Goal: Task Accomplishment & Management: Manage account settings

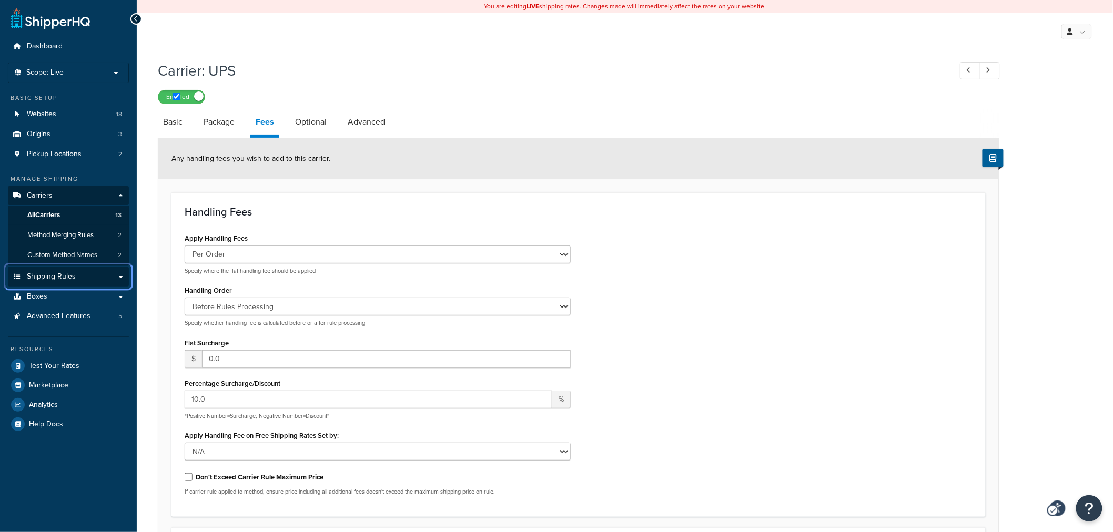
click at [38, 275] on span "Shipping Rules" at bounding box center [51, 276] width 49 height 9
click at [120, 277] on link "Shipping Rules" at bounding box center [68, 276] width 121 height 19
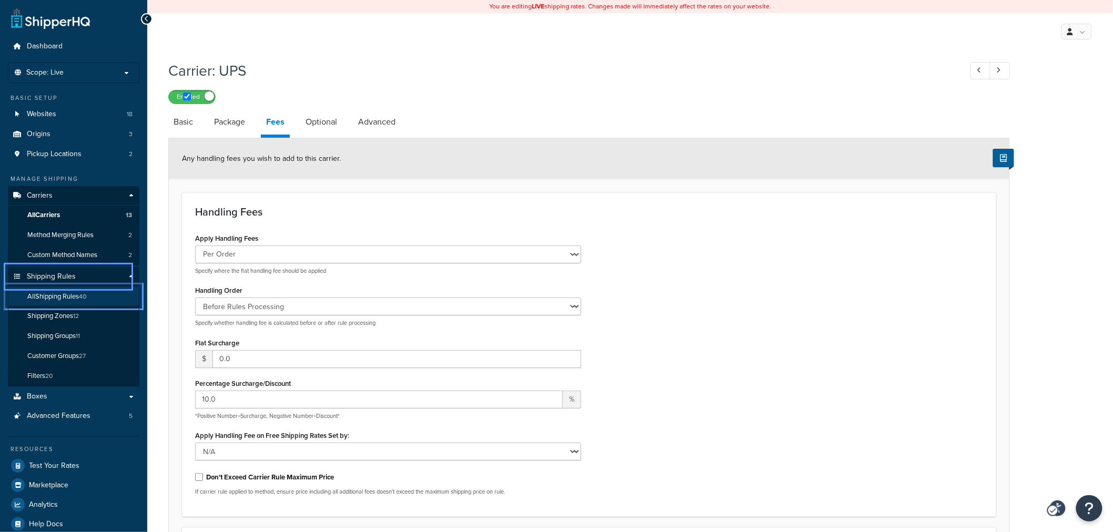
click at [69, 297] on span "All Shipping Rules" at bounding box center [53, 296] width 52 height 9
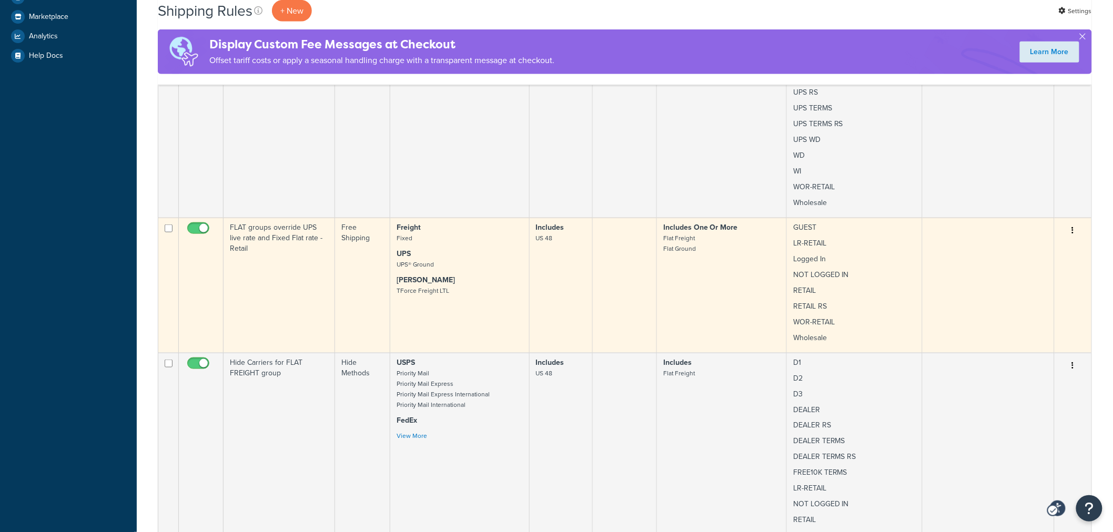
scroll to position [467, 0]
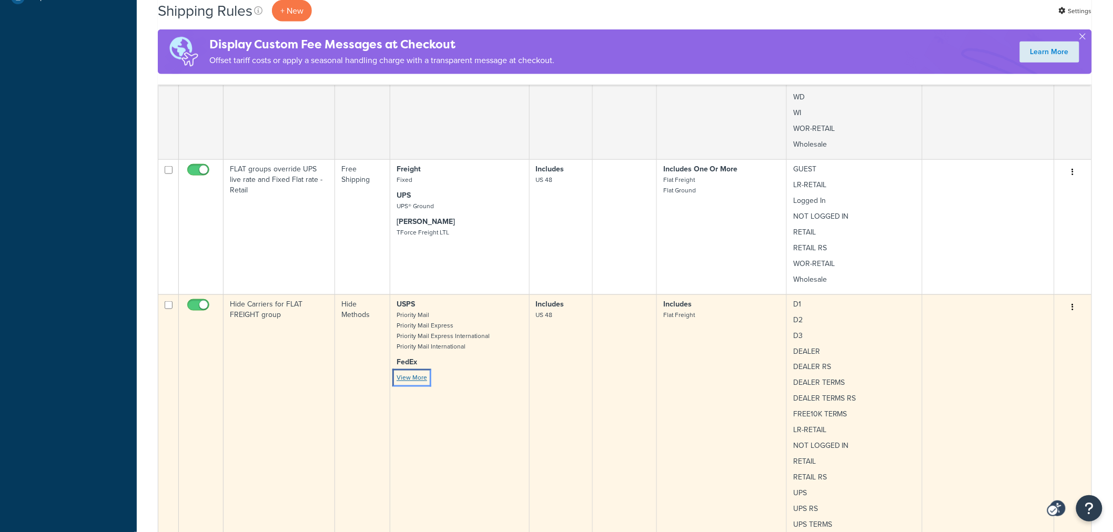
click at [408, 375] on link "View More" at bounding box center [412, 377] width 31 height 9
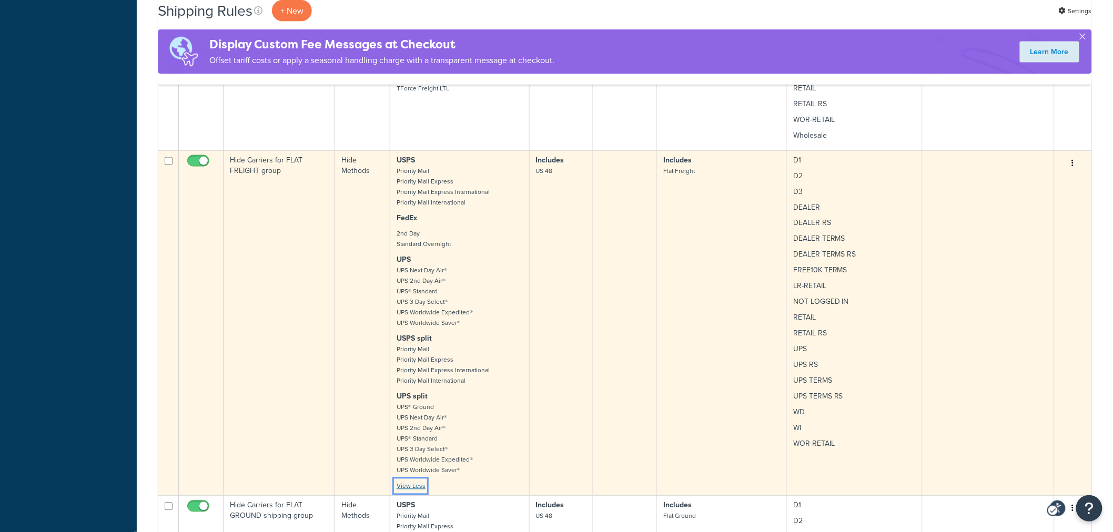
scroll to position [584, 0]
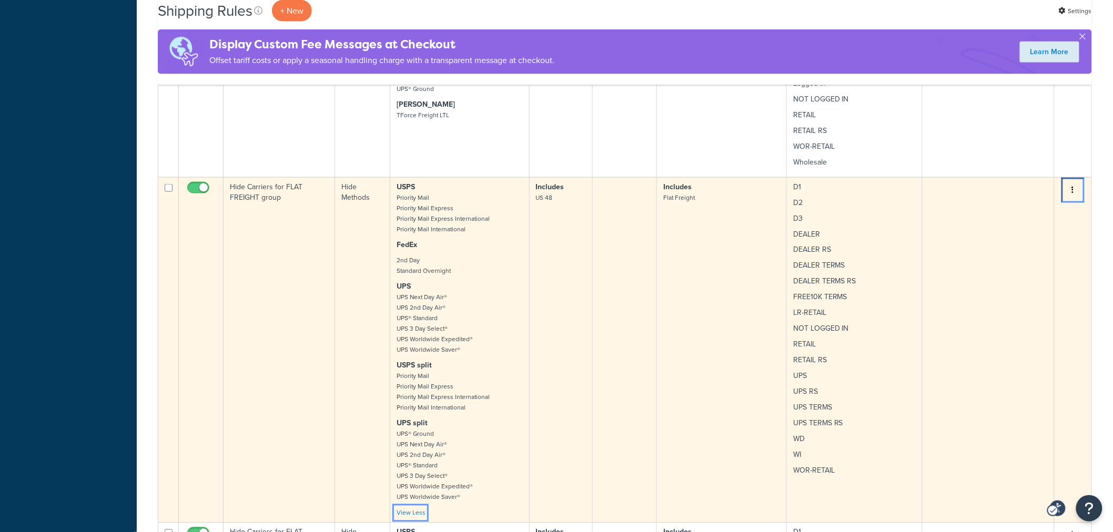
click at [1075, 187] on button "Menu" at bounding box center [1073, 190] width 15 height 17
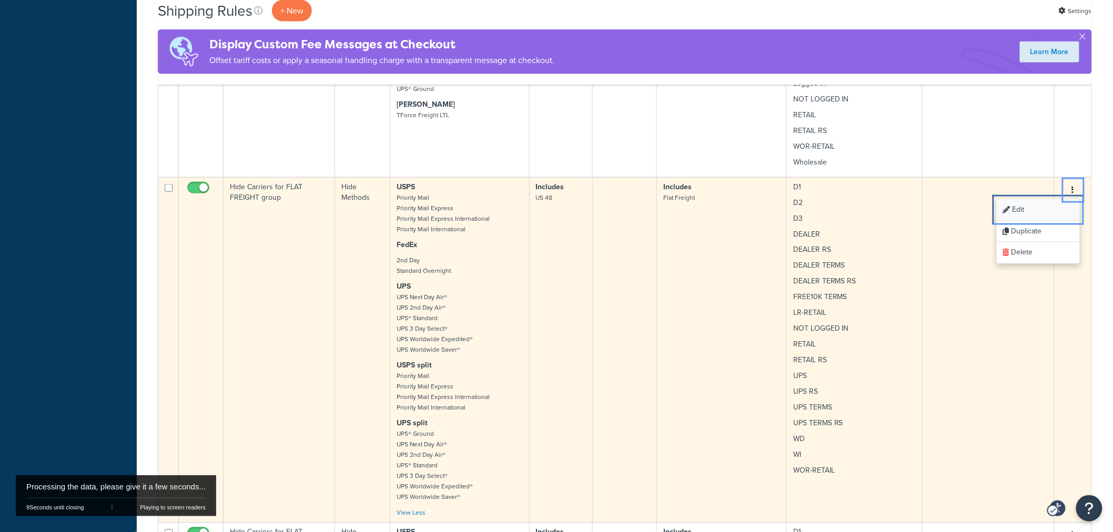
click at [1031, 211] on link "Edit Edit" at bounding box center [1038, 210] width 83 height 22
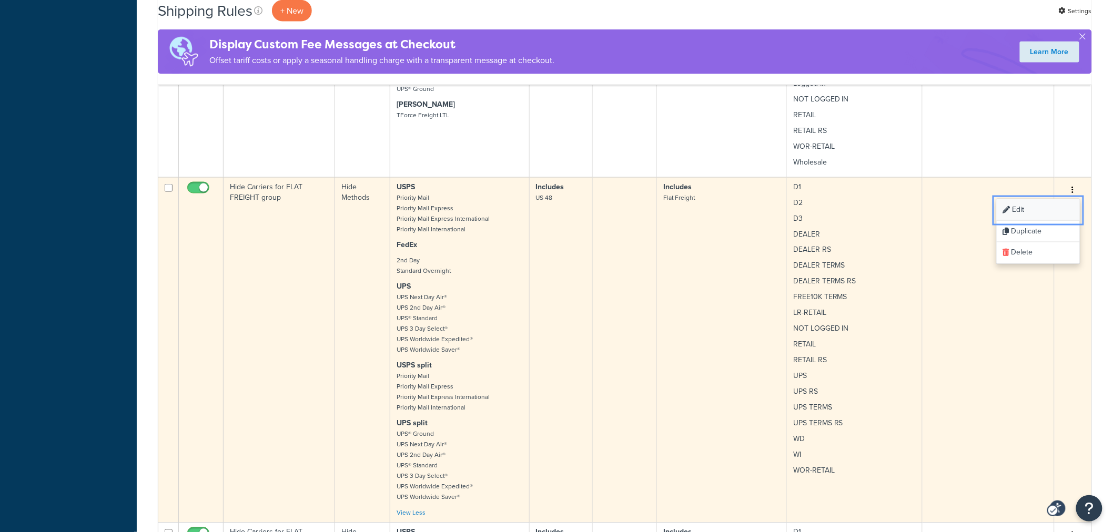
scroll to position [0, 0]
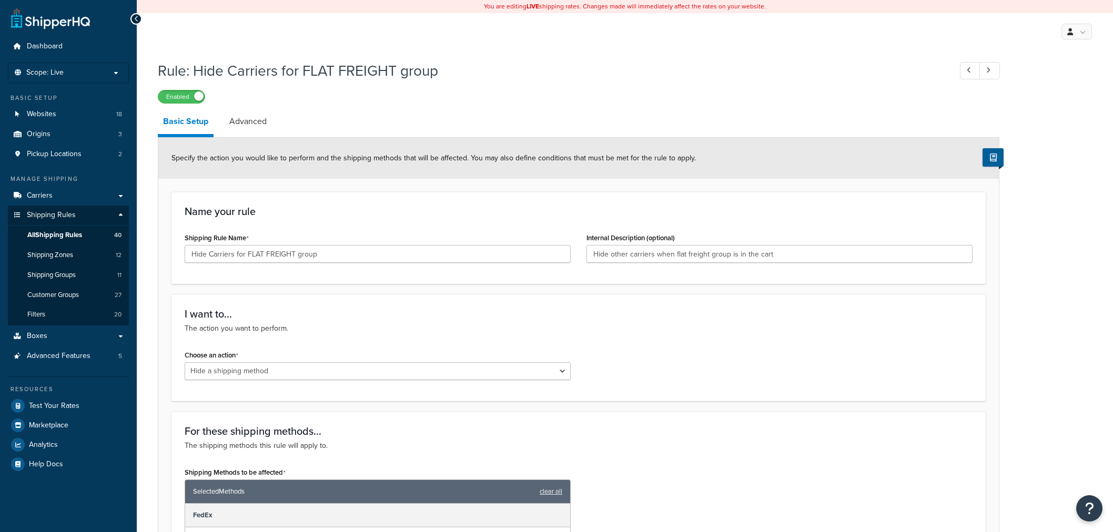
select select "HIDE"
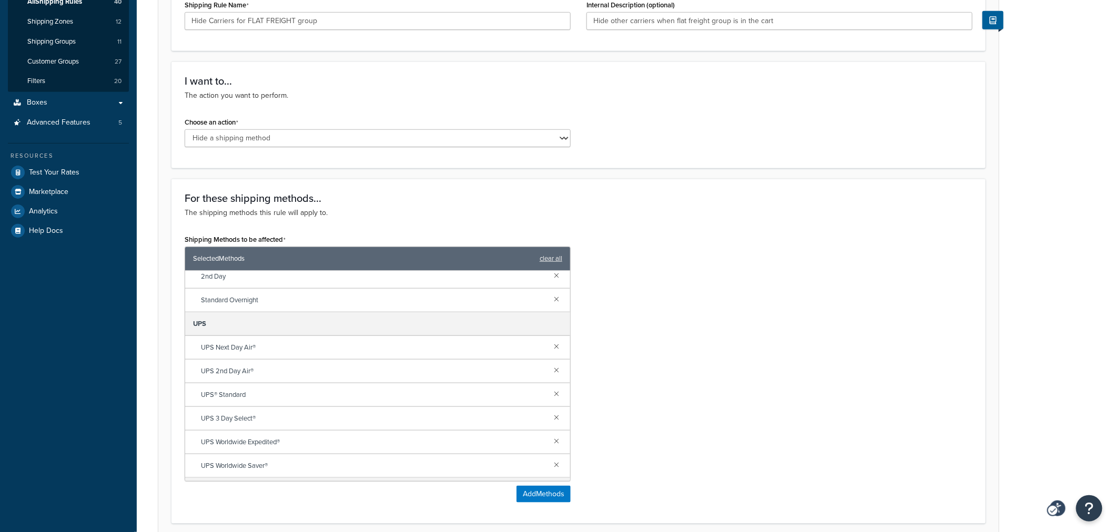
scroll to position [58, 0]
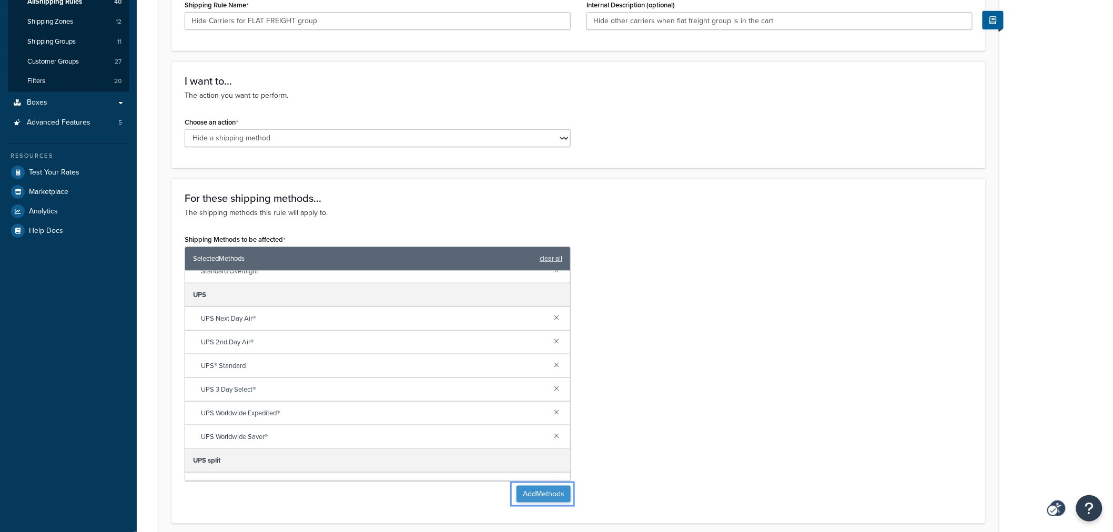
click at [531, 492] on button "Add Methods" at bounding box center [544, 494] width 54 height 17
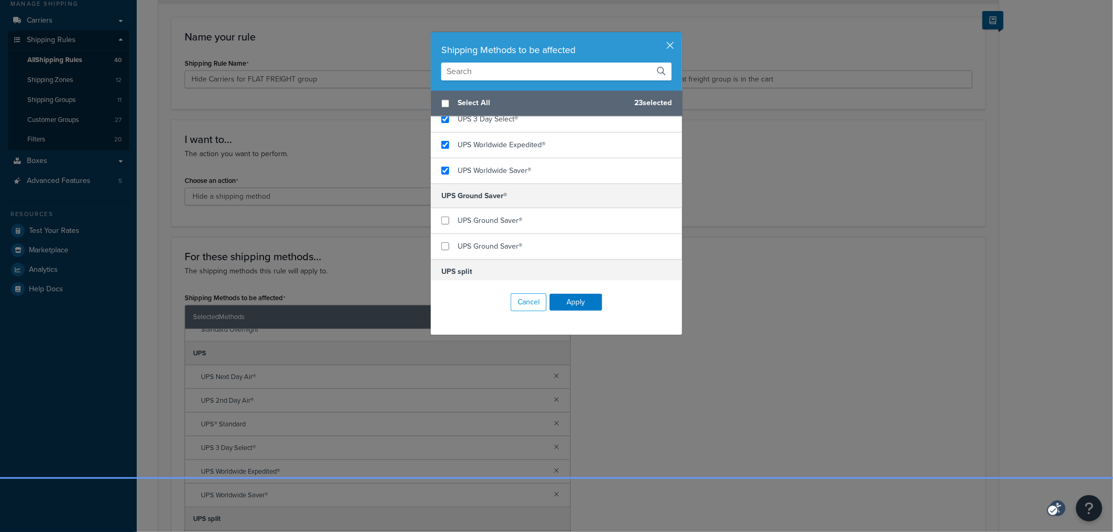
scroll to position [876, 0]
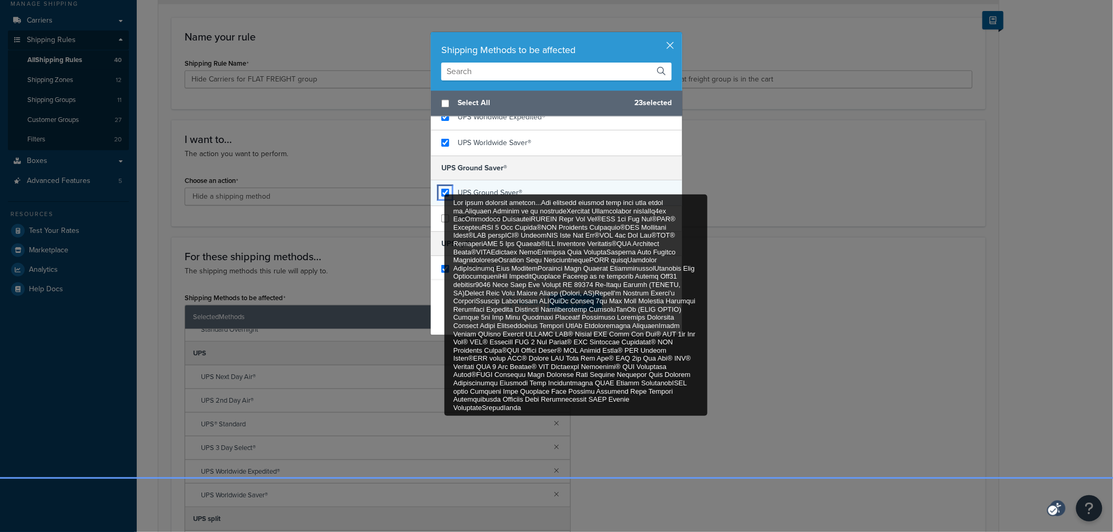
click at [441, 195] on input "For these shipping methods...The shipping methods this rule will apply to.Shipp…" at bounding box center [445, 193] width 8 height 8
checkbox input "true"
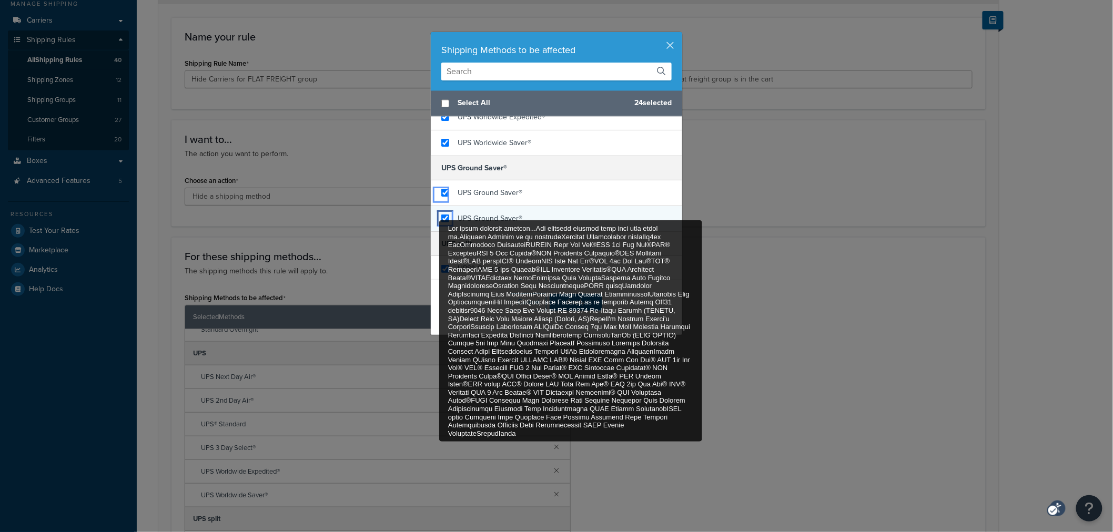
click at [441, 222] on input "For these shipping methods...The shipping methods this rule will apply to.Shipp…" at bounding box center [445, 219] width 8 height 8
checkbox input "true"
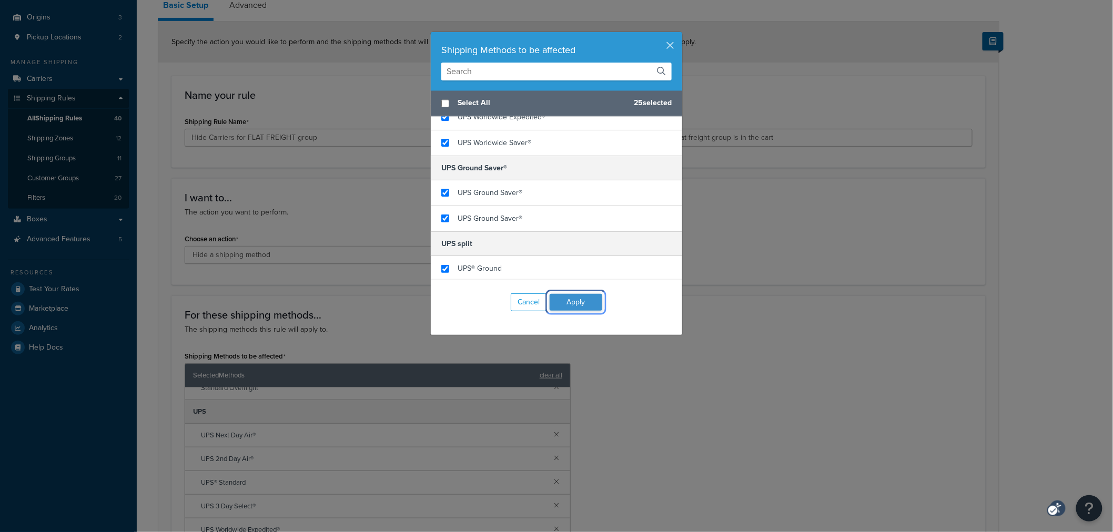
click at [585, 306] on button "Apply" at bounding box center [576, 302] width 53 height 17
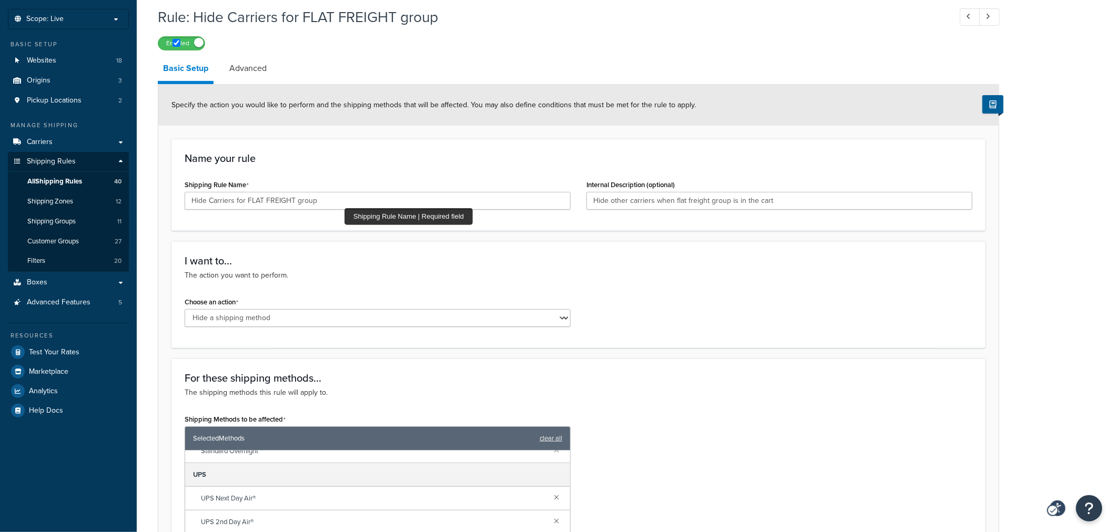
scroll to position [0, 0]
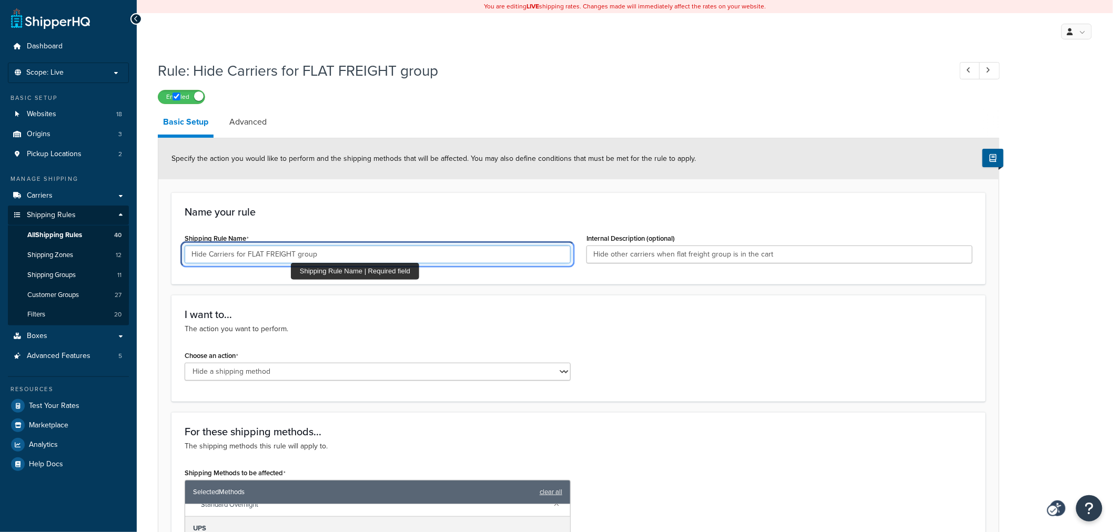
click at [294, 256] on input "Hide Carriers for FLAT FREIGHT group" at bounding box center [378, 255] width 386 height 18
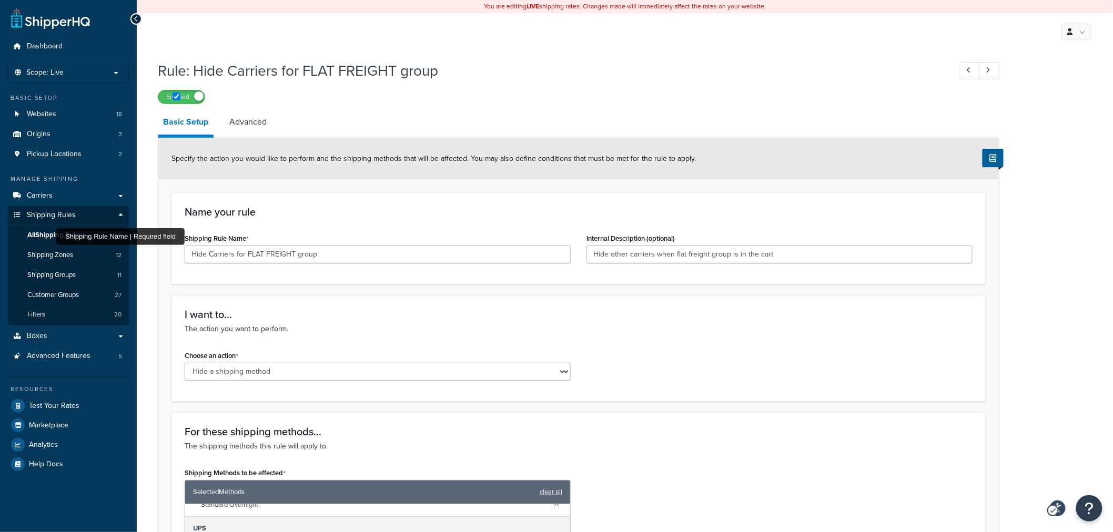
click at [329, 64] on h1 "Rule: Hide Carriers for FLAT FREIGHT group" at bounding box center [549, 70] width 783 height 21
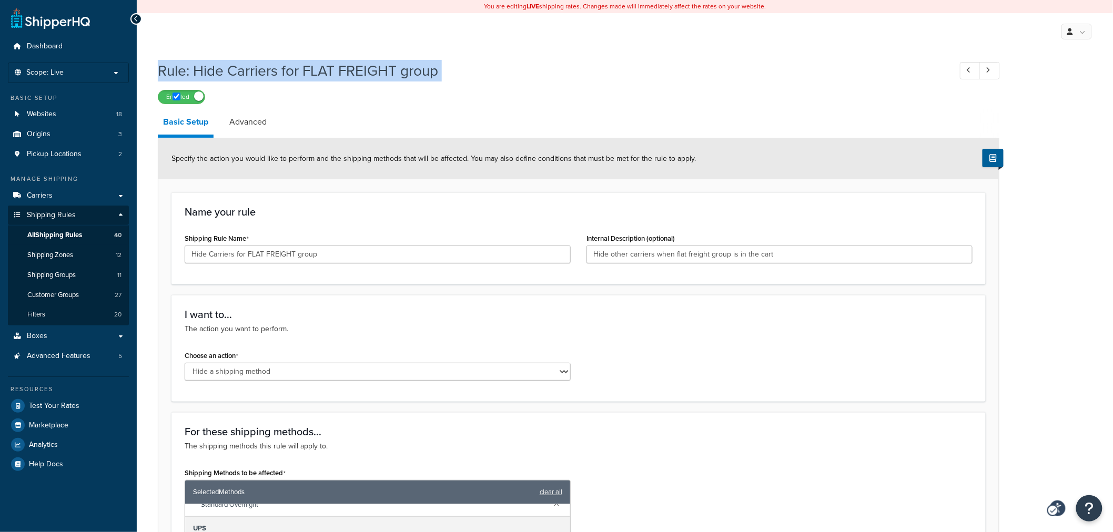
click at [329, 64] on h1 "Rule: Hide Carriers for FLAT FREIGHT group" at bounding box center [549, 70] width 783 height 21
copy h1 "Rule: Hide Carriers for FLAT FREIGHT group"
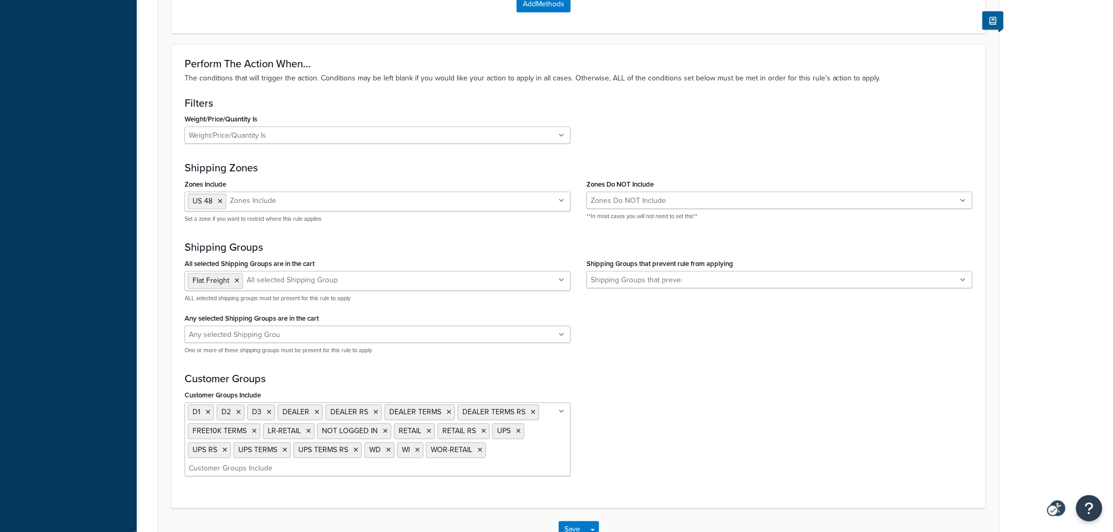
scroll to position [797, 0]
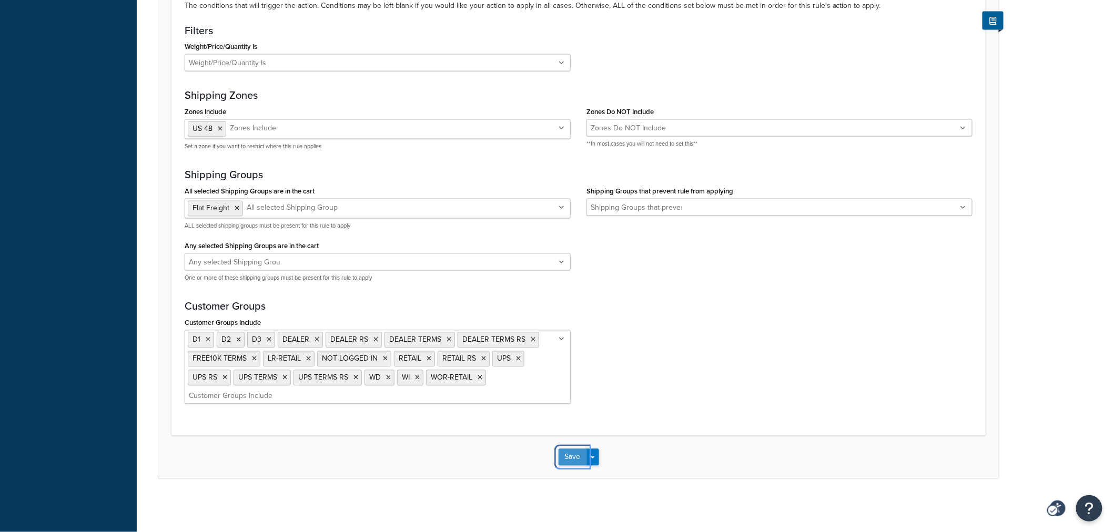
click at [566, 462] on button "Save" at bounding box center [573, 457] width 28 height 17
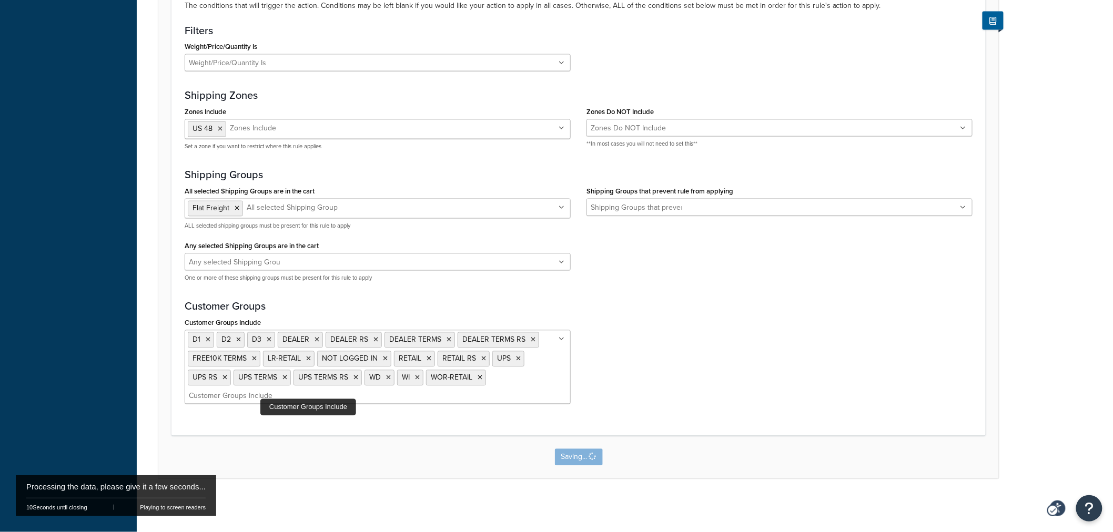
scroll to position [0, 0]
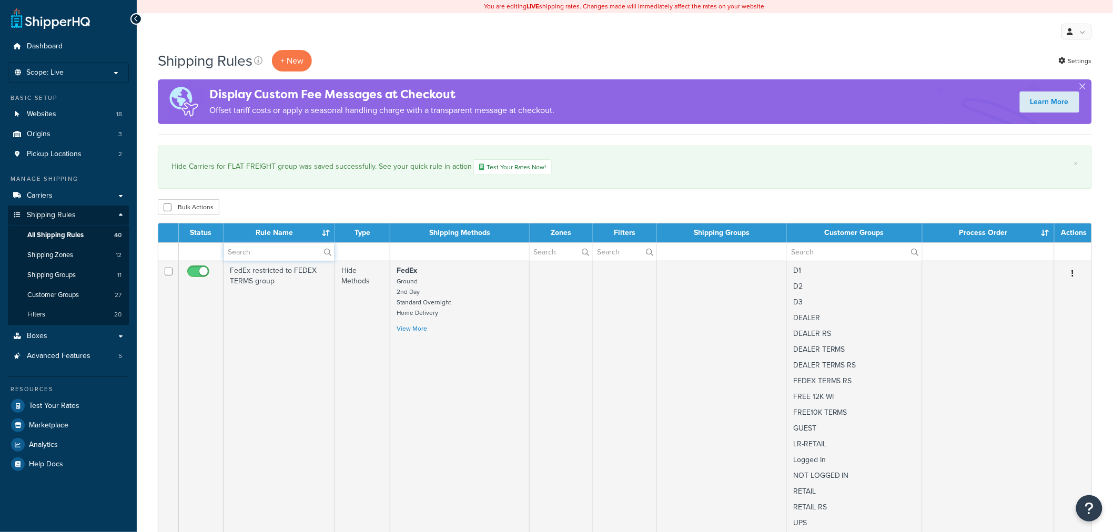
click at [261, 254] on input "text" at bounding box center [279, 252] width 111 height 18
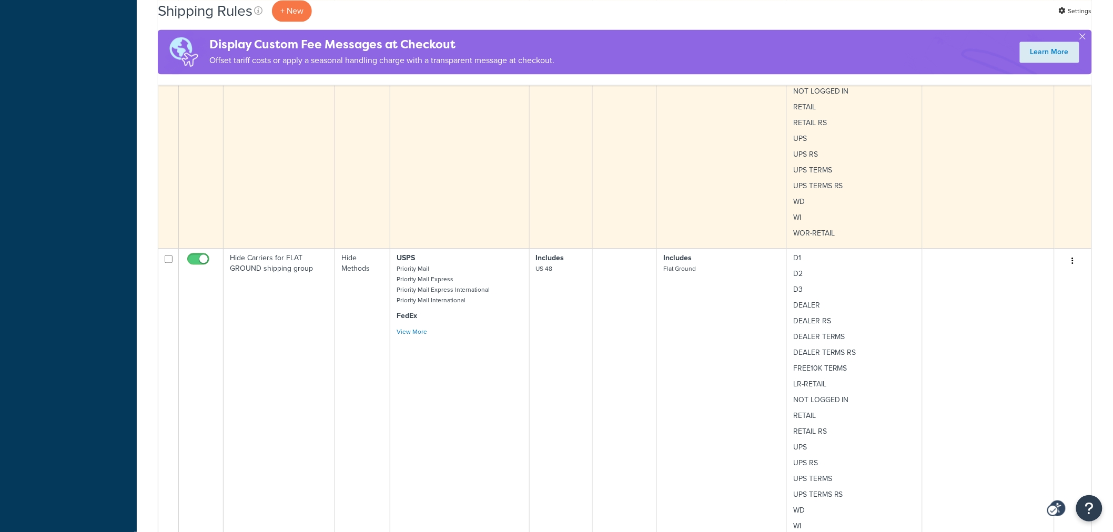
scroll to position [876, 0]
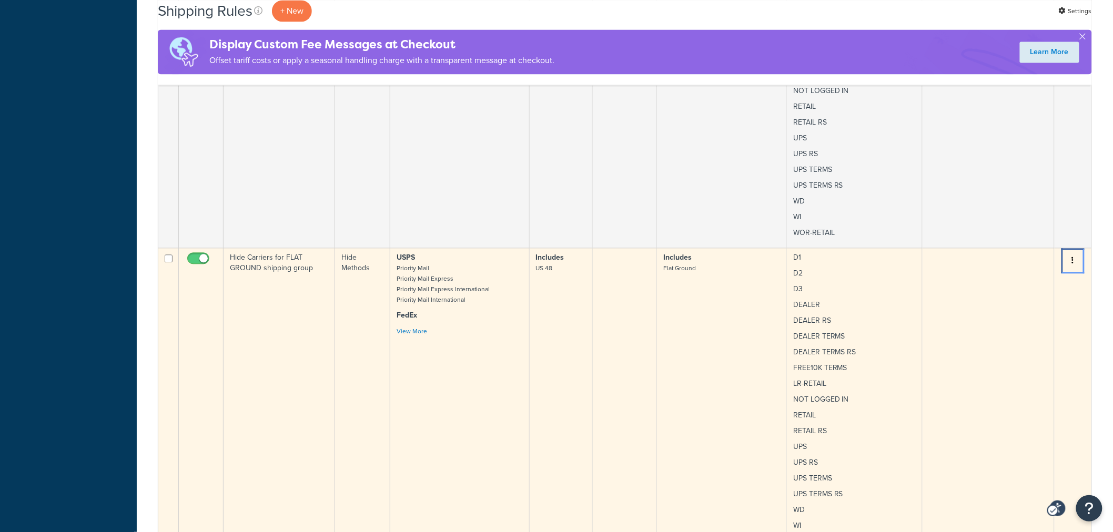
click at [1076, 266] on button "Menu" at bounding box center [1073, 260] width 15 height 17
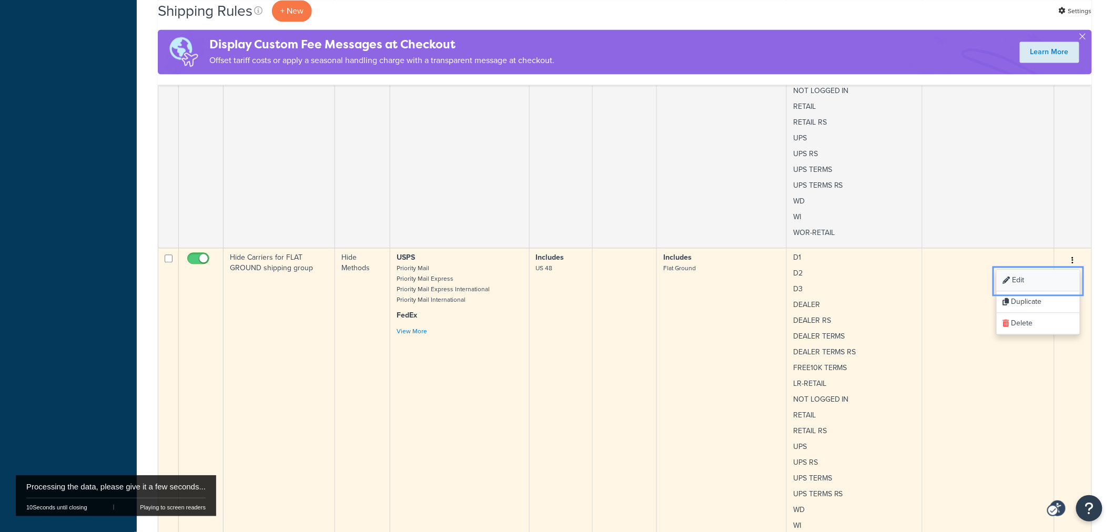
click at [1052, 280] on link "Edit Edit" at bounding box center [1038, 281] width 83 height 22
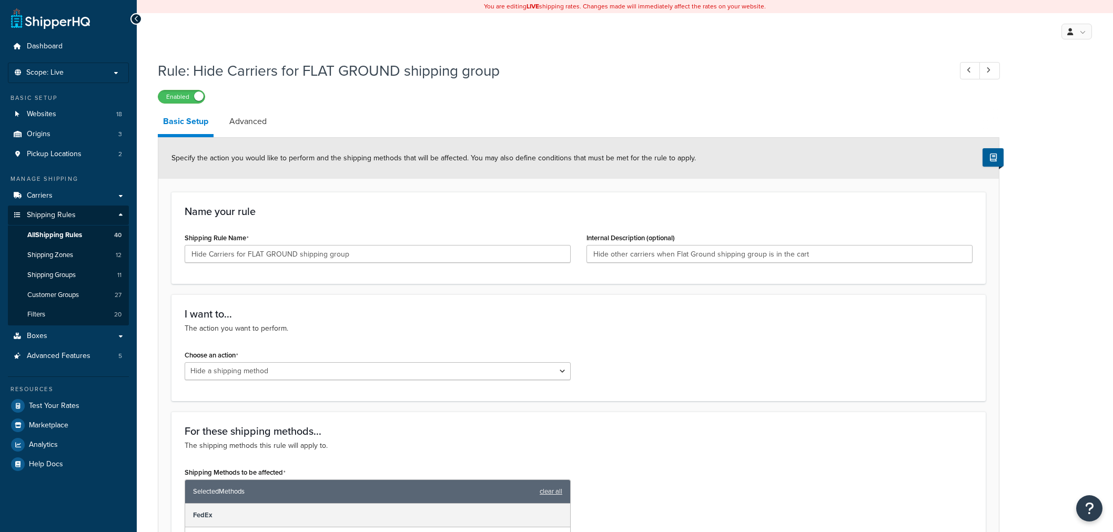
select select "HIDE"
click at [276, 76] on h1 "Rule: Hide Carriers for FLAT GROUND shipping group" at bounding box center [549, 70] width 783 height 21
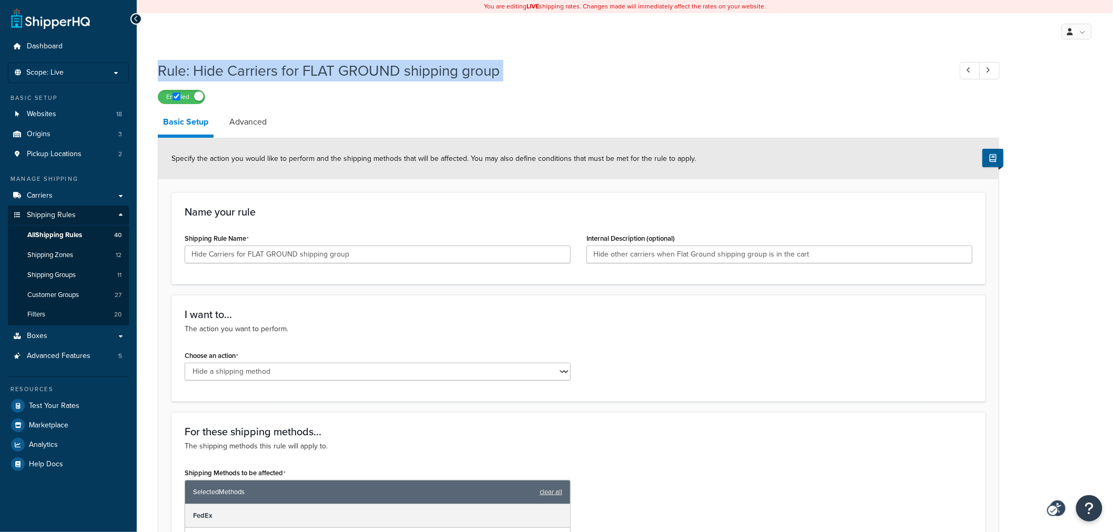
click at [276, 76] on h1 "Rule: Hide Carriers for FLAT GROUND shipping group" at bounding box center [549, 70] width 783 height 21
copy h1 "Rule: Hide Carriers for FLAT GROUND shipping group"
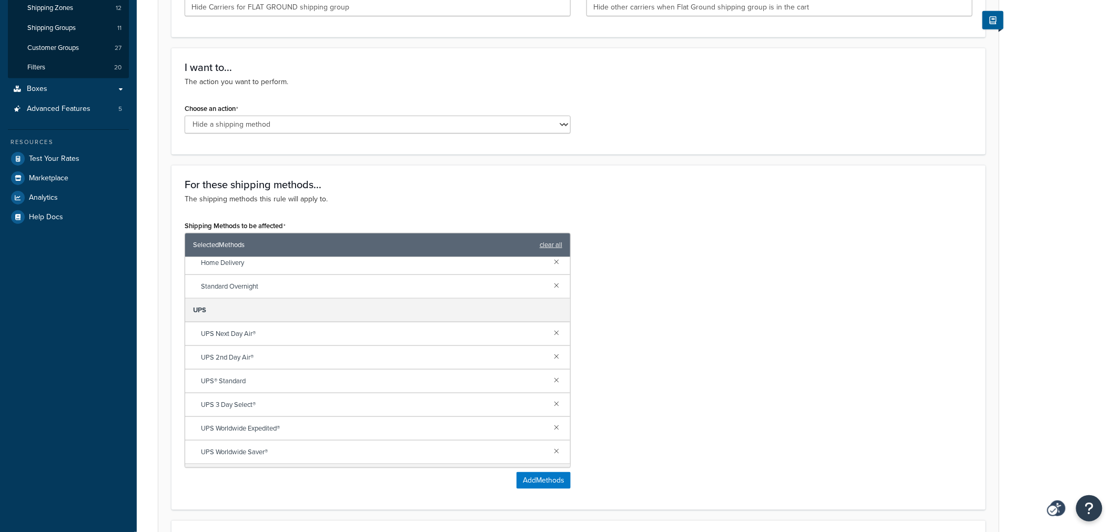
scroll to position [409, 0]
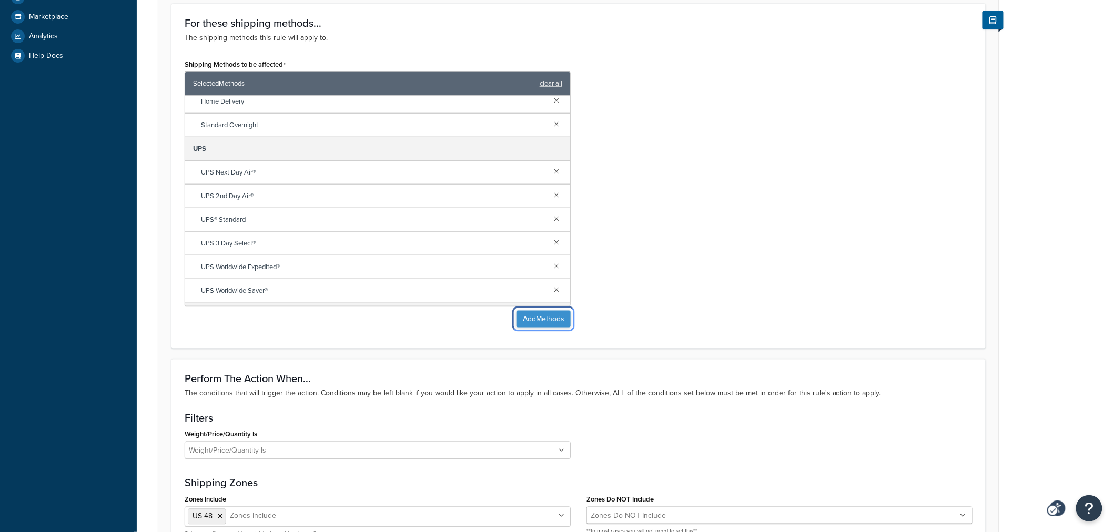
click at [539, 316] on button "Add Methods" at bounding box center [544, 319] width 54 height 17
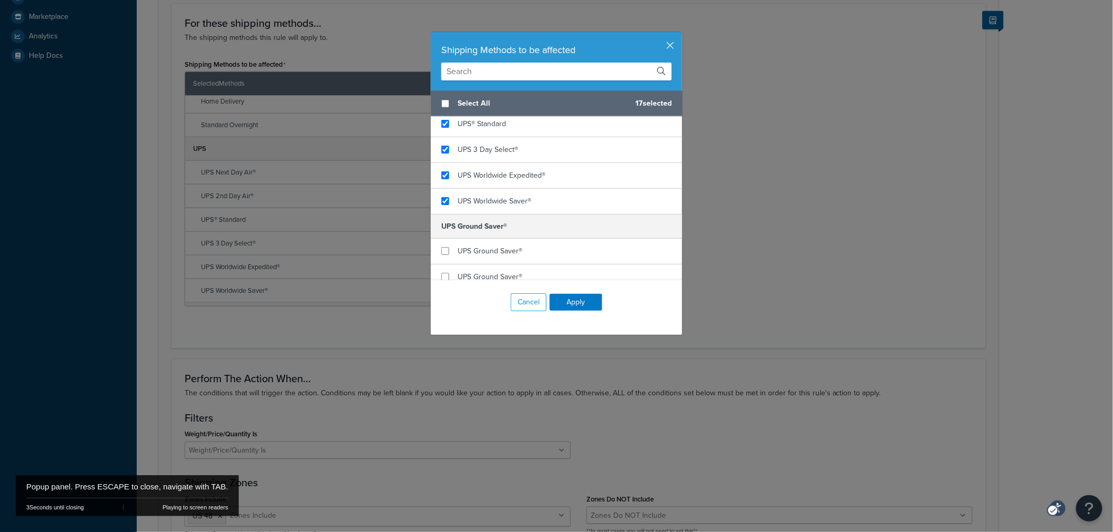
scroll to position [876, 0]
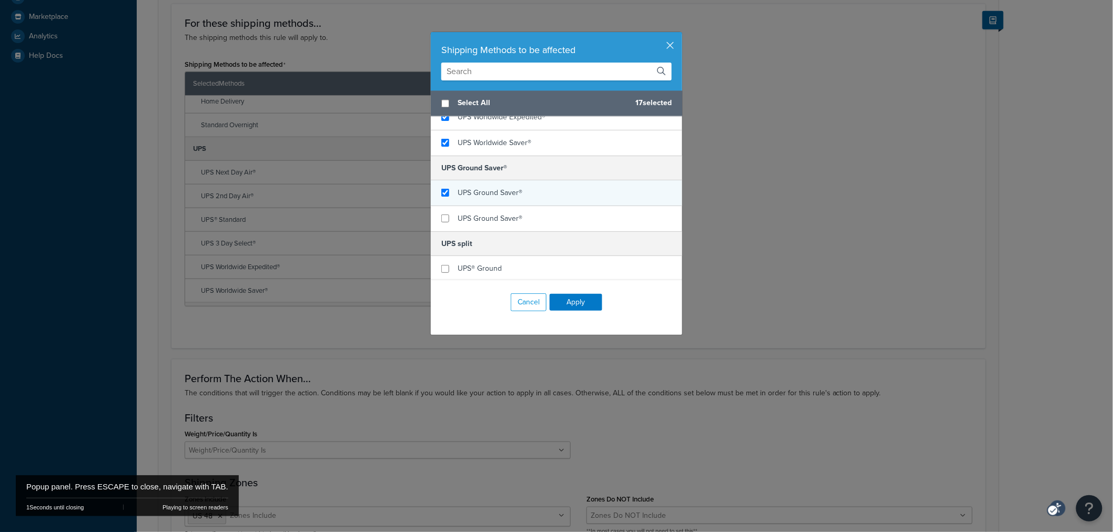
checkbox input "true"
click at [438, 200] on div "UPS Ground Saver®" at bounding box center [556, 193] width 251 height 26
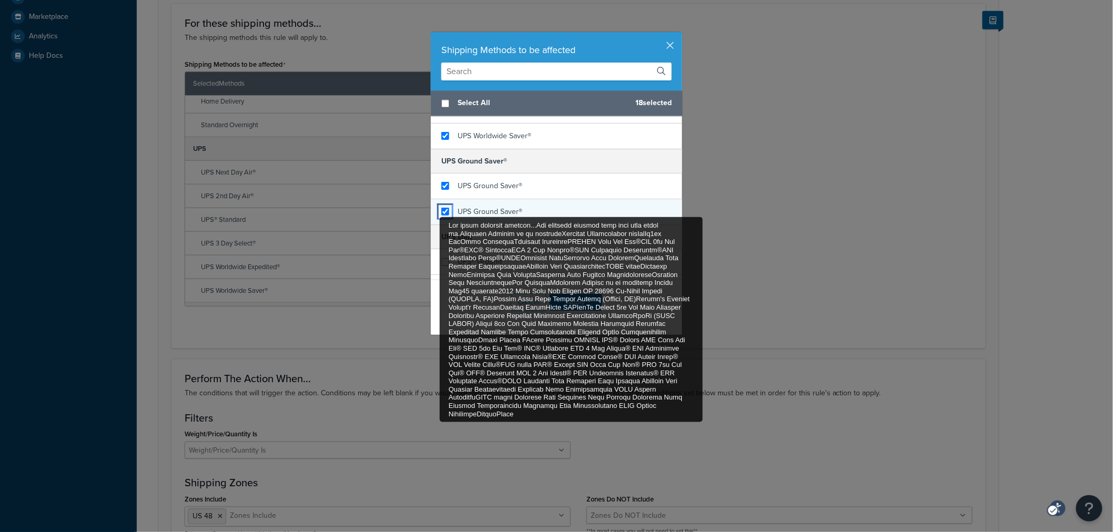
click at [441, 216] on input "For these shipping methods...The shipping methods this rule will apply to.Shipp…" at bounding box center [445, 212] width 8 height 8
checkbox input "true"
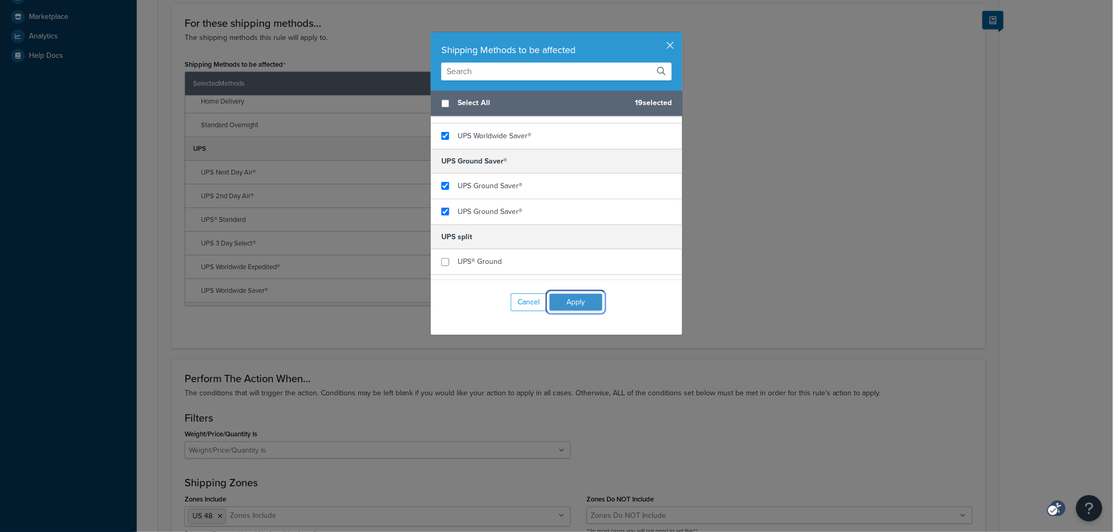
click at [581, 300] on button "Apply" at bounding box center [576, 302] width 53 height 17
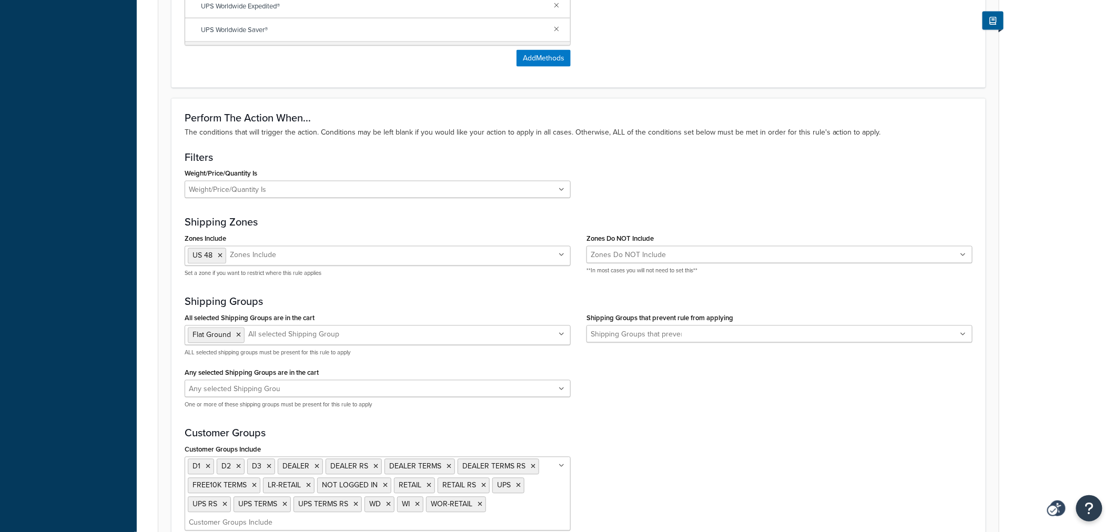
scroll to position [797, 0]
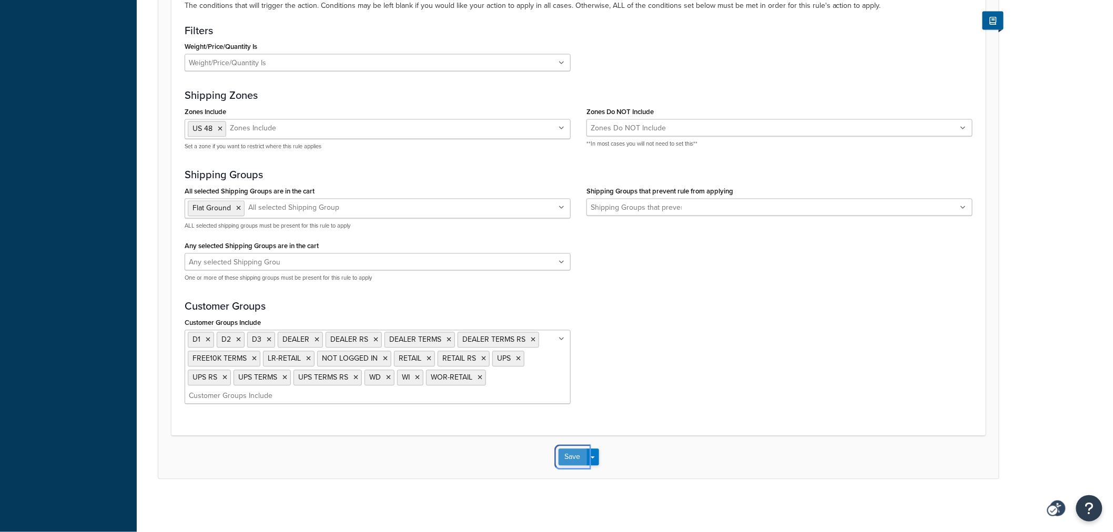
click at [576, 463] on button "Save" at bounding box center [573, 457] width 28 height 17
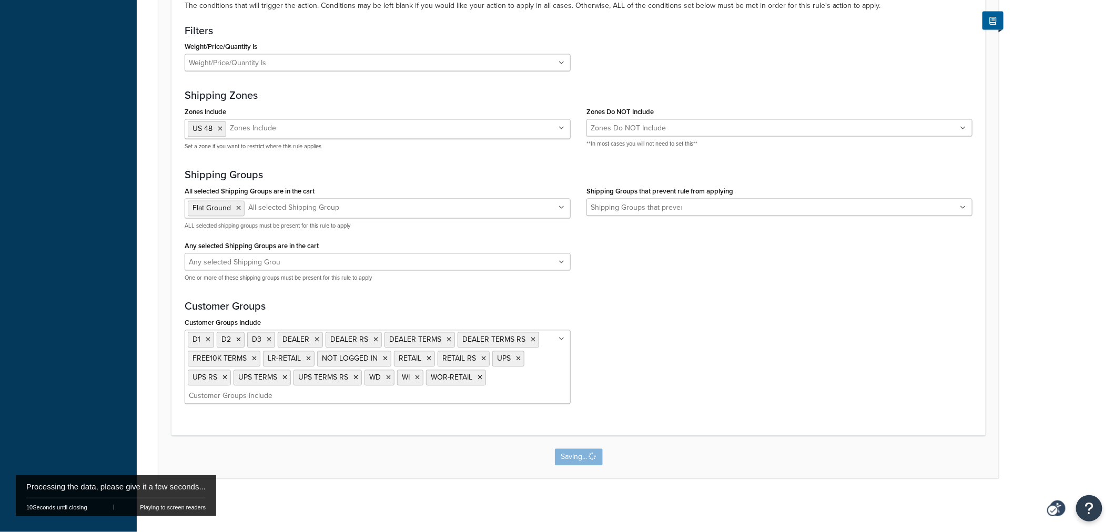
scroll to position [0, 0]
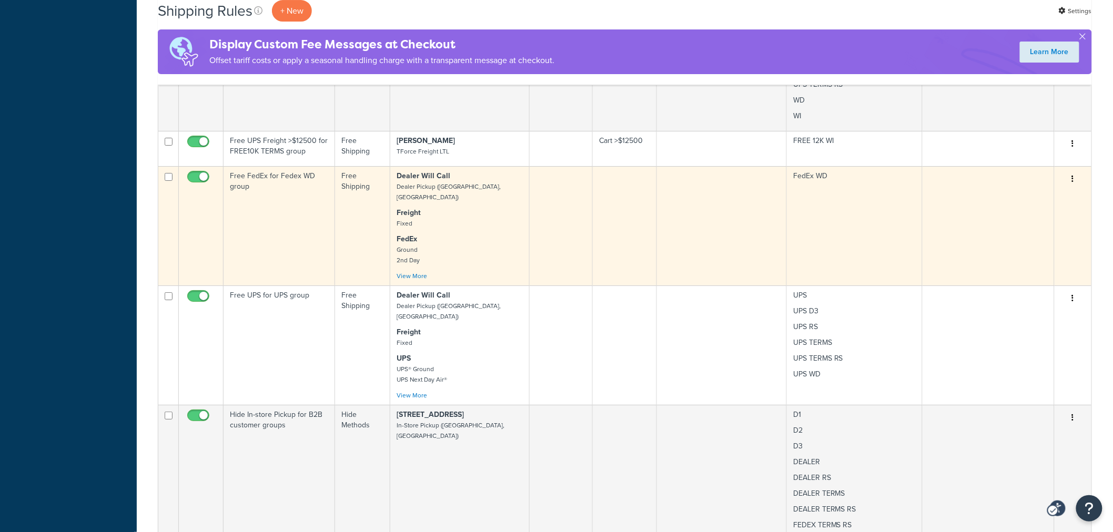
scroll to position [1575, 0]
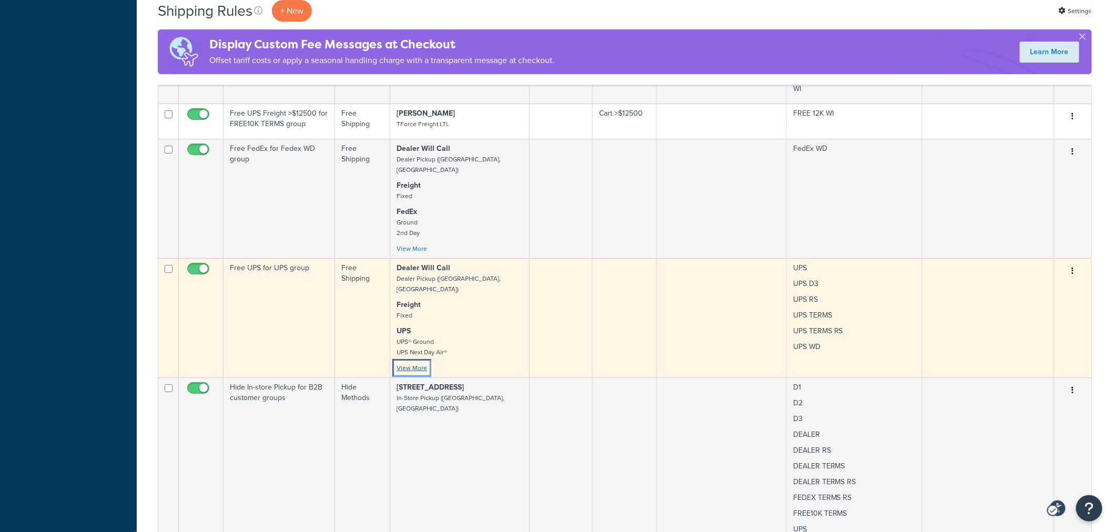
click at [402, 363] on link "View More" at bounding box center [412, 367] width 31 height 9
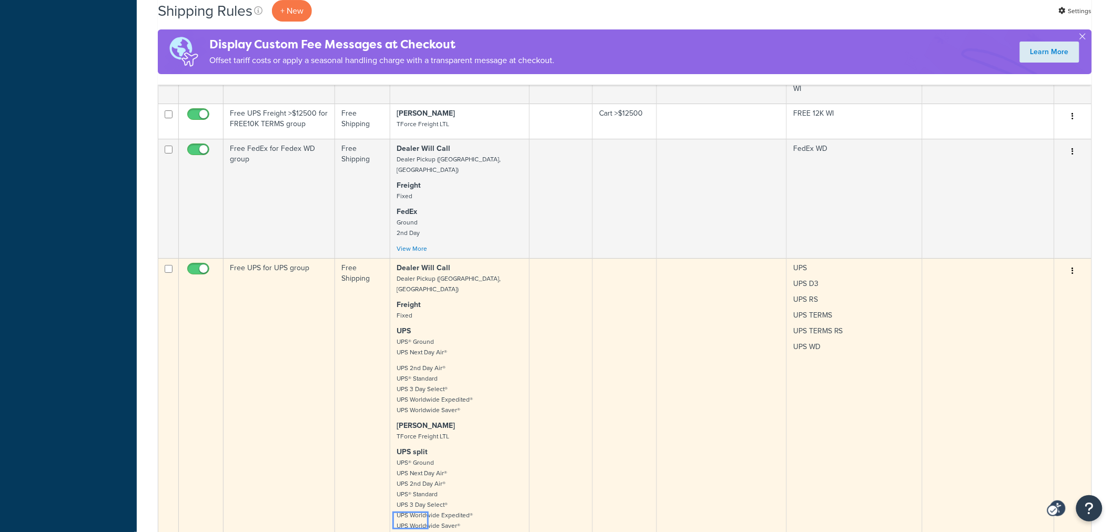
scroll to position [1633, 0]
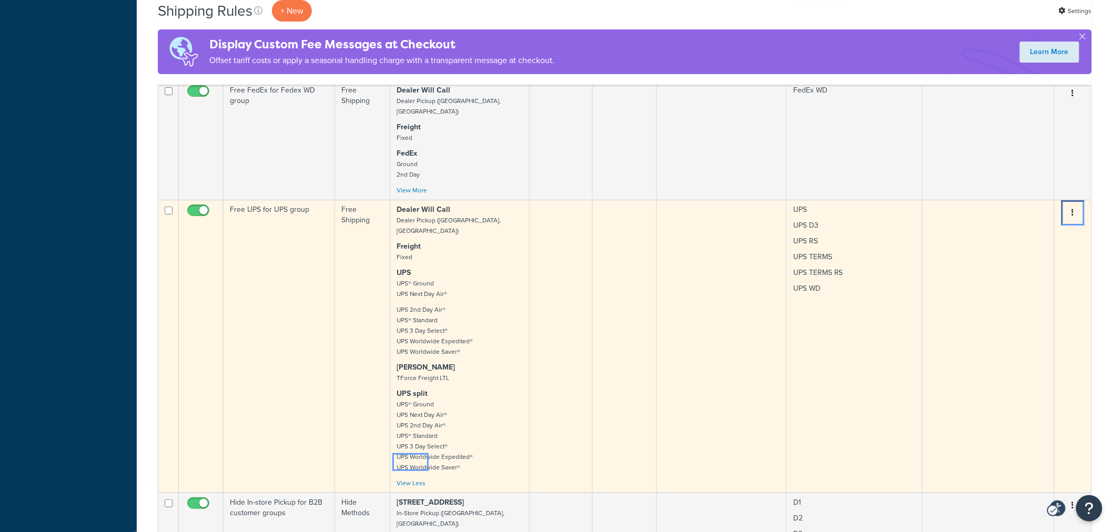
click at [1075, 205] on button "Menu" at bounding box center [1073, 213] width 15 height 17
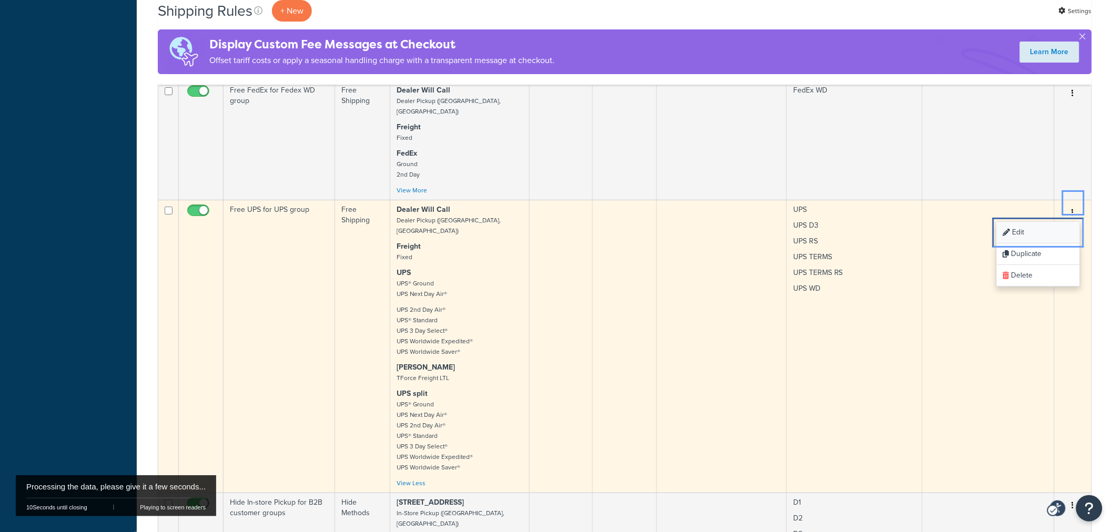
click at [1011, 224] on link "Edit Edit" at bounding box center [1038, 233] width 83 height 22
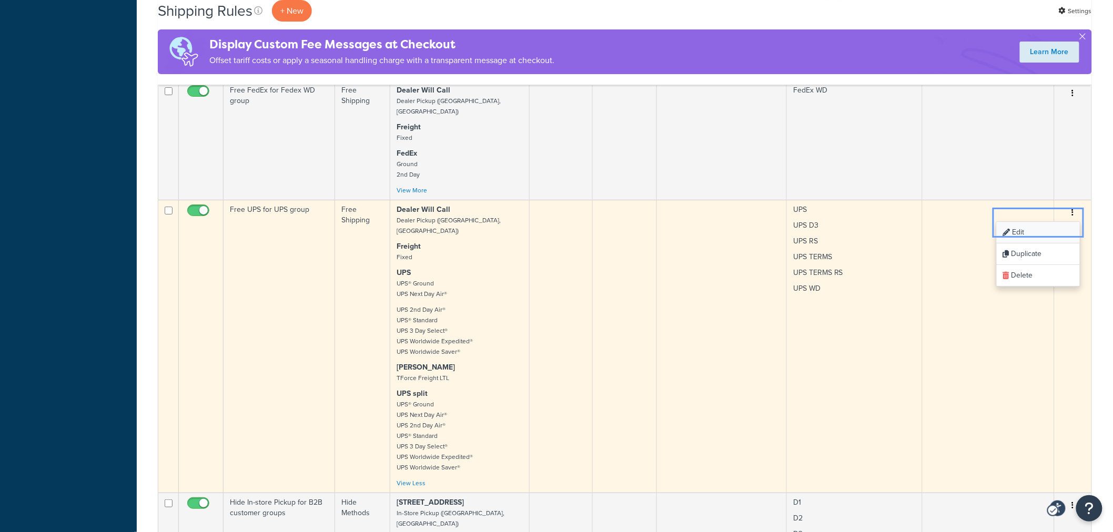
scroll to position [0, 0]
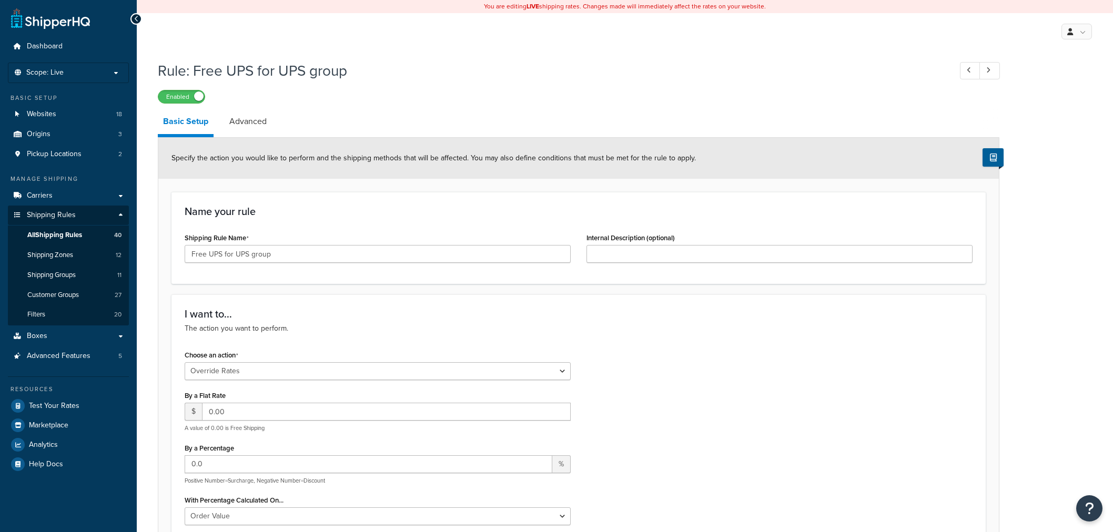
select select "OVERRIDE"
select select "LOCATION"
click at [63, 238] on span "All Shipping Rules" at bounding box center [54, 235] width 55 height 9
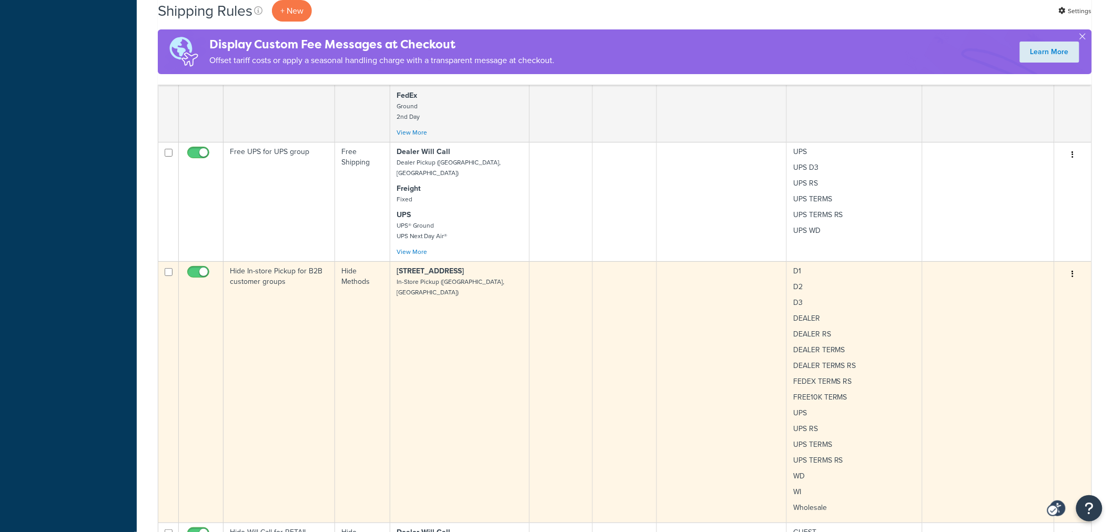
scroll to position [1579, 0]
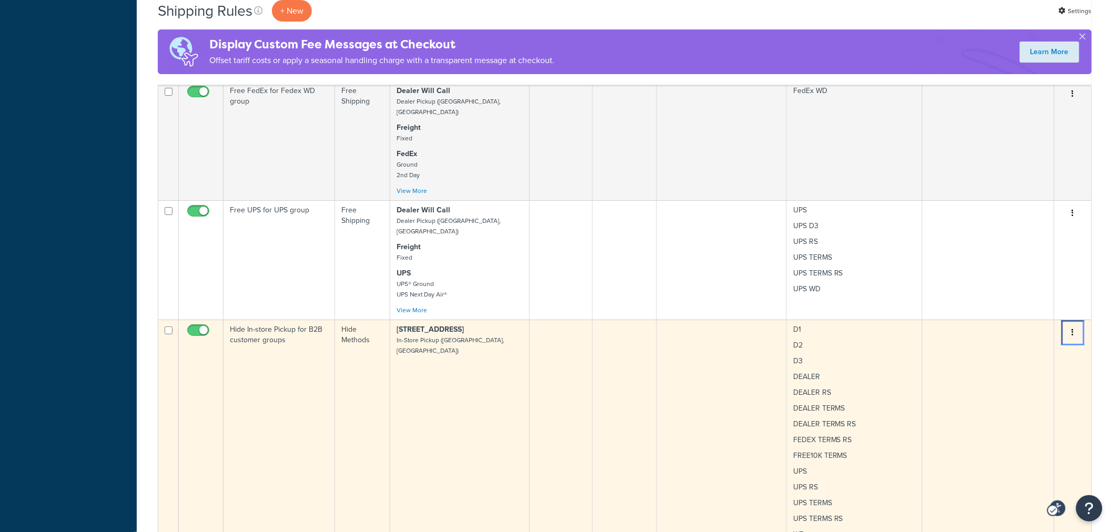
click at [1072, 329] on icon "Menu" at bounding box center [1073, 332] width 2 height 7
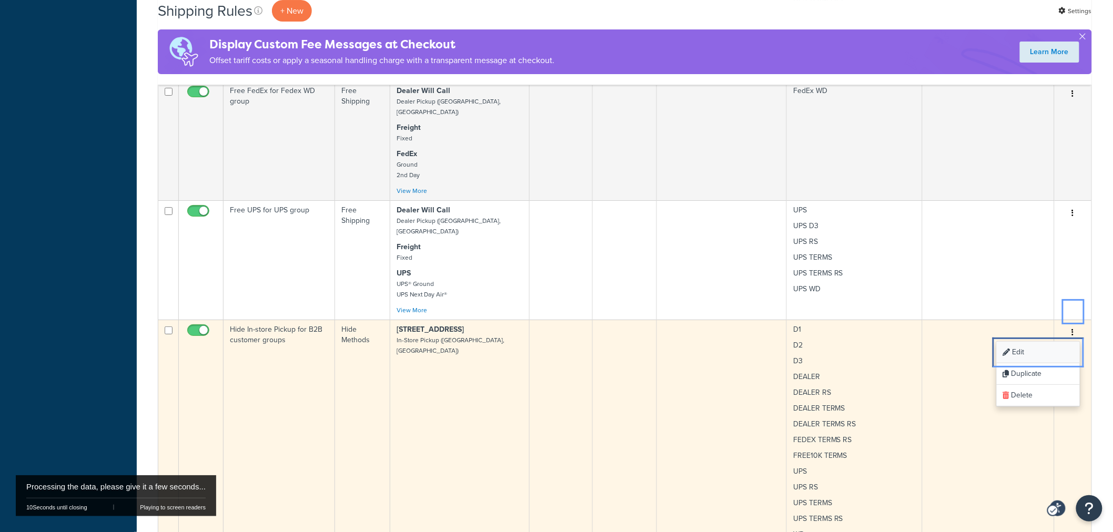
click at [1005, 342] on link "Edit Edit" at bounding box center [1038, 353] width 83 height 22
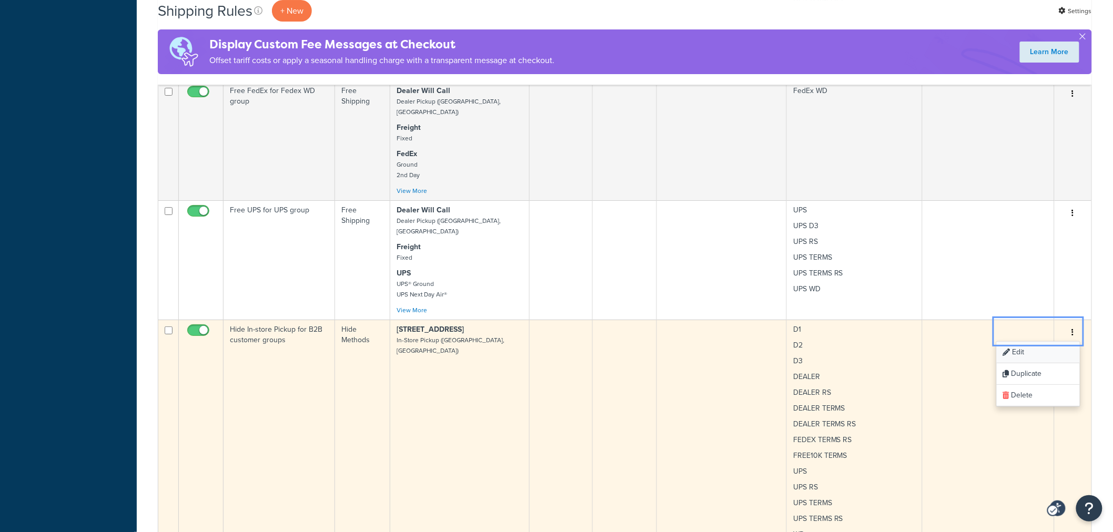
scroll to position [0, 0]
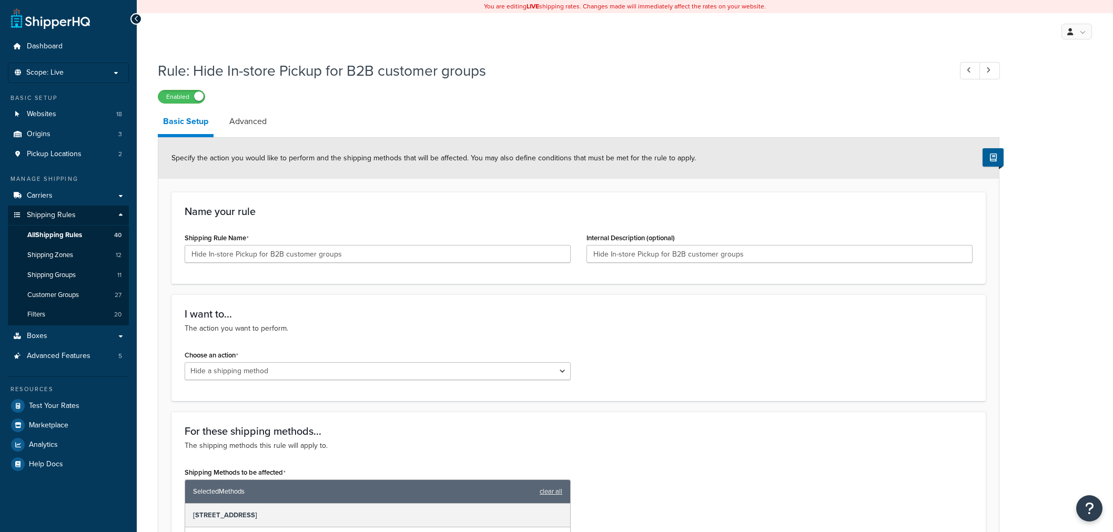
select select "HIDE"
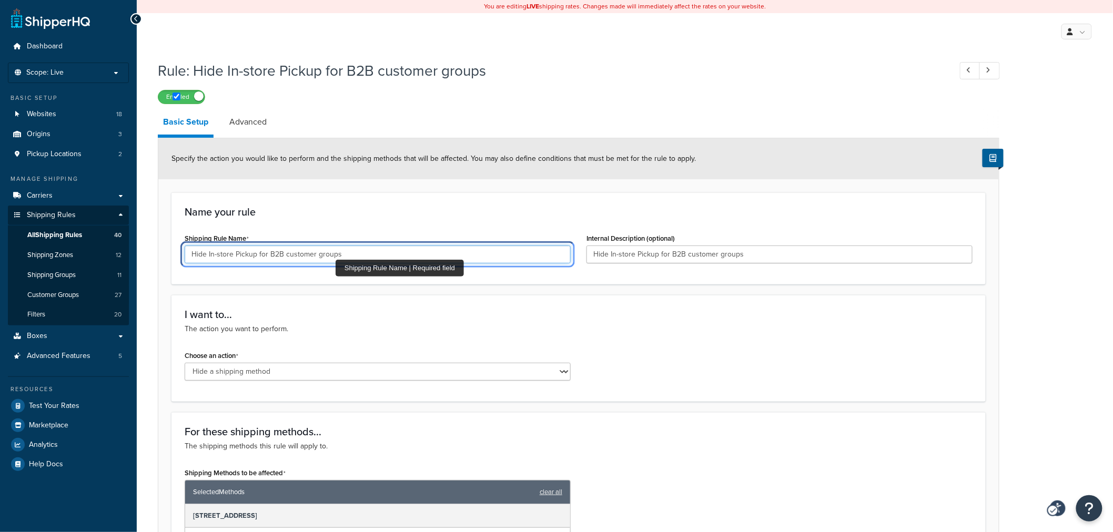
click at [336, 256] on input "Hide In-store Pickup for B2B customer groups" at bounding box center [378, 255] width 386 height 18
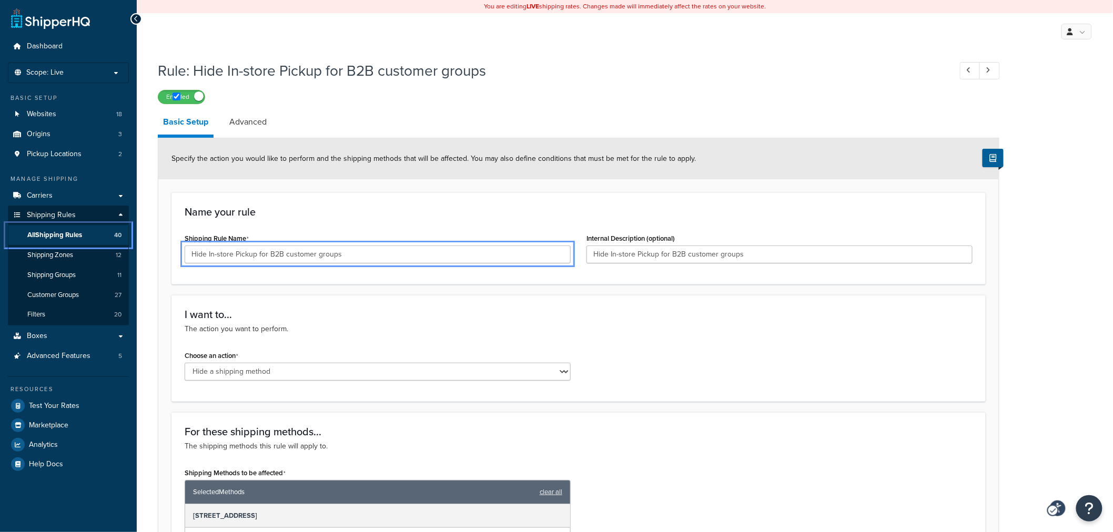
click at [70, 236] on span "All Shipping Rules" at bounding box center [54, 235] width 55 height 9
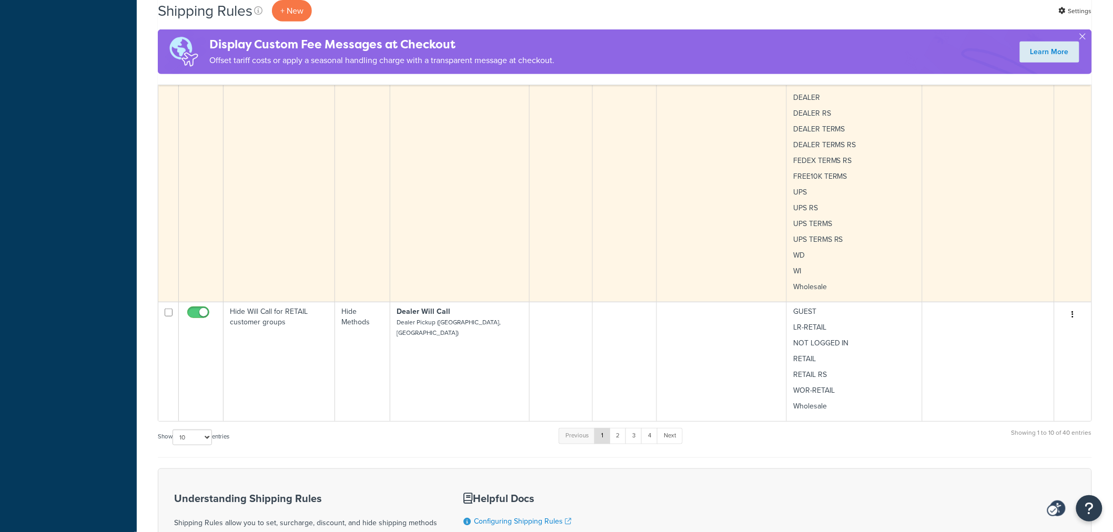
scroll to position [1860, 0]
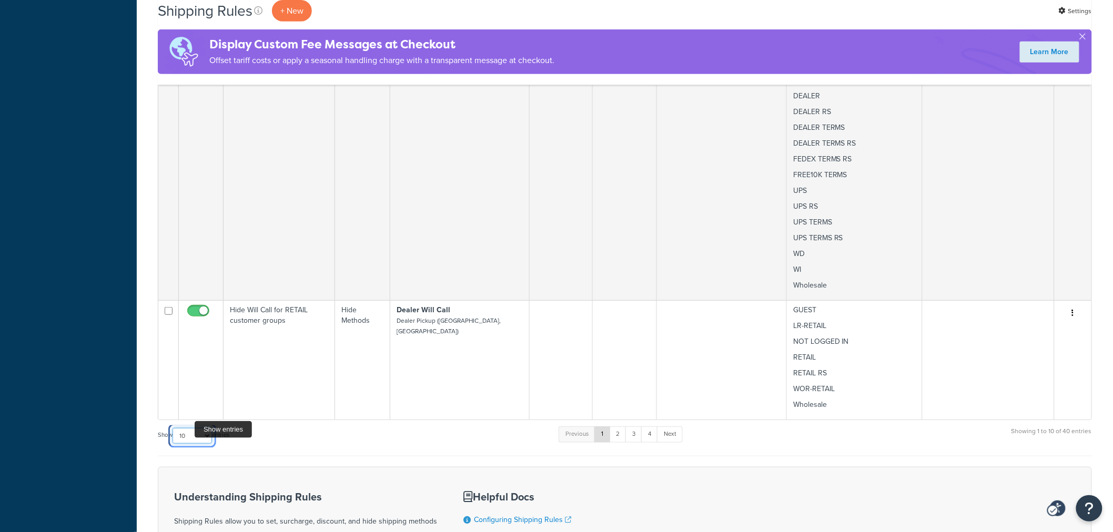
click at [195, 428] on select "10 15 25 50 100 1000" at bounding box center [192, 436] width 39 height 16
select select "50"
click at [174, 428] on select "10 15 25 50 100 1000" at bounding box center [192, 436] width 39 height 16
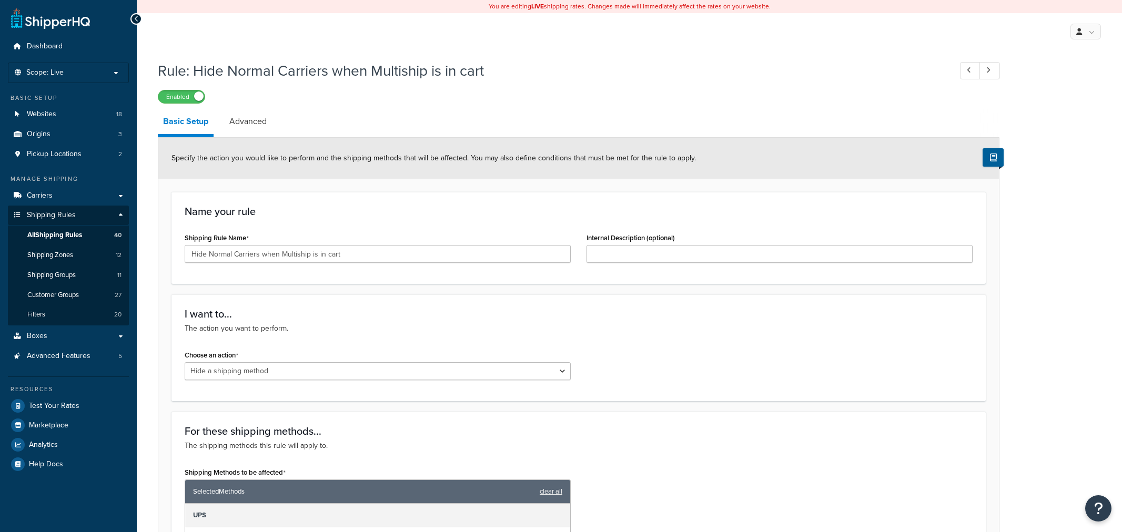
select select "HIDE"
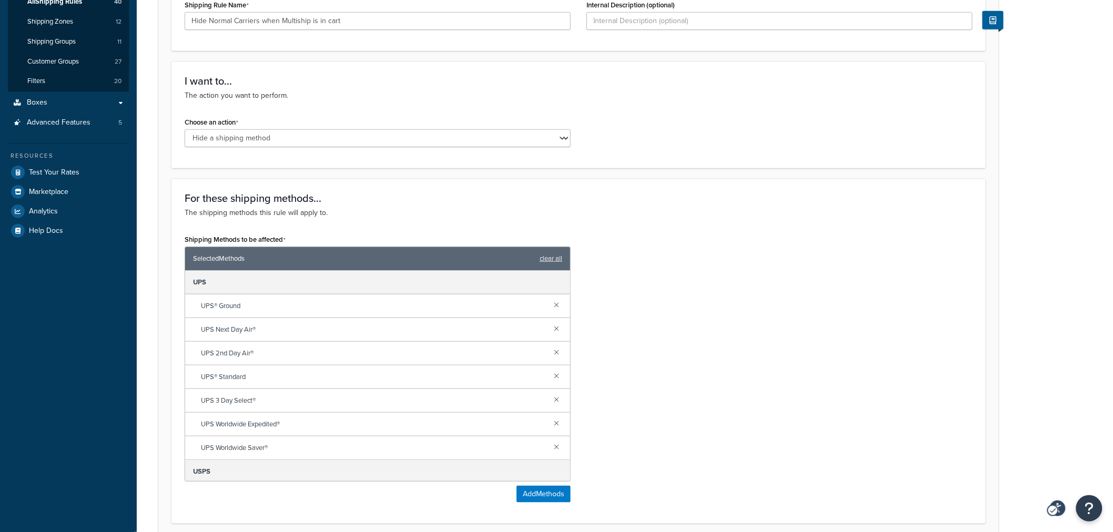
scroll to position [58, 0]
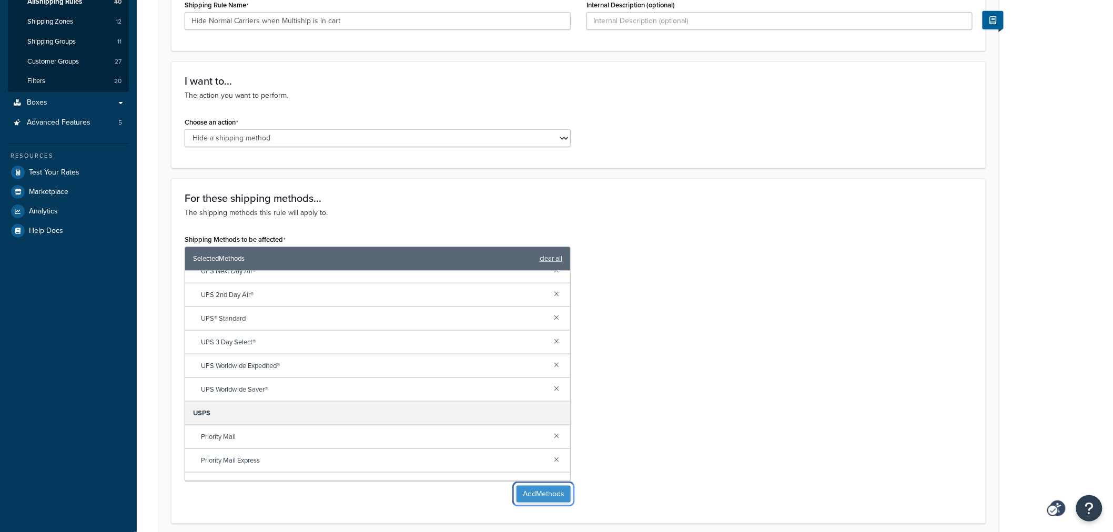
click at [530, 492] on button "Add Methods" at bounding box center [544, 494] width 54 height 17
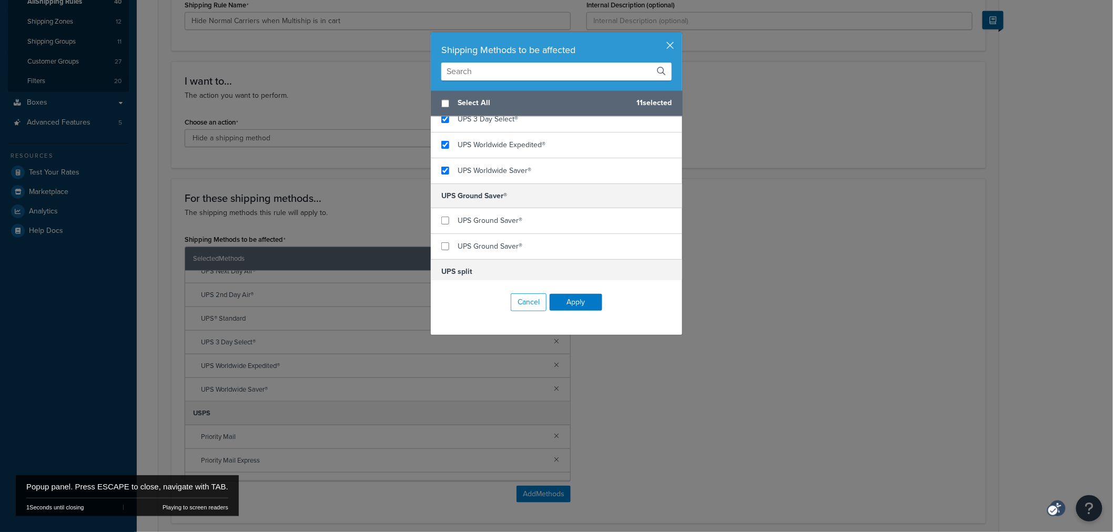
scroll to position [876, 0]
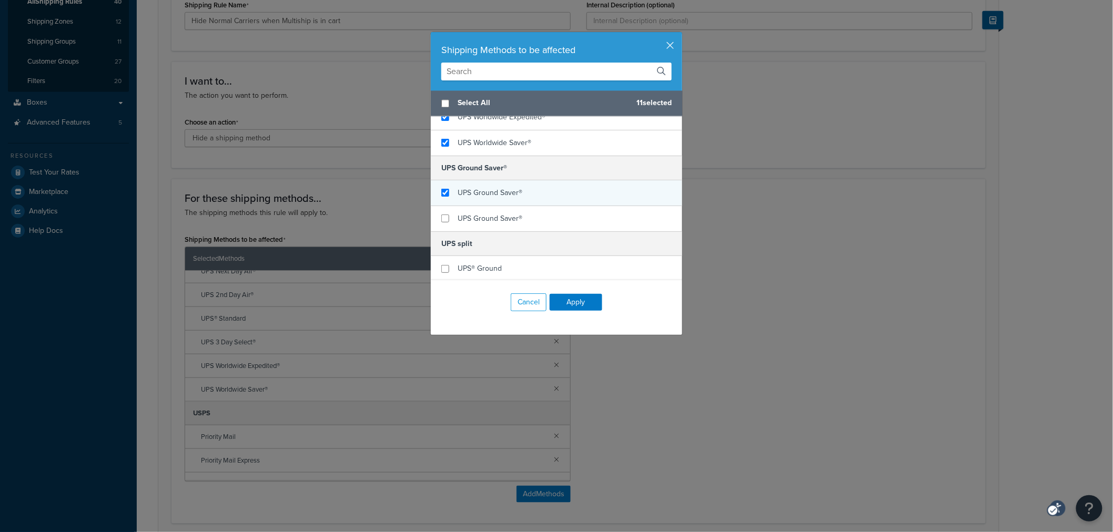
checkbox input "true"
click at [470, 200] on div "UPS Ground Saver®" at bounding box center [490, 193] width 65 height 15
checkbox input "true"
click at [458, 224] on span "UPS Ground Saver®" at bounding box center [490, 218] width 65 height 11
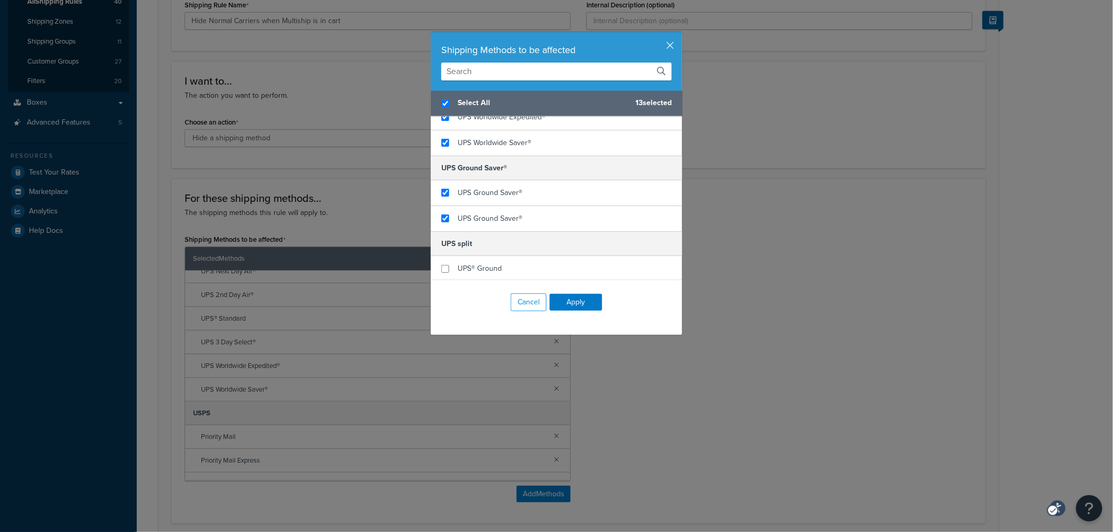
scroll to position [935, 0]
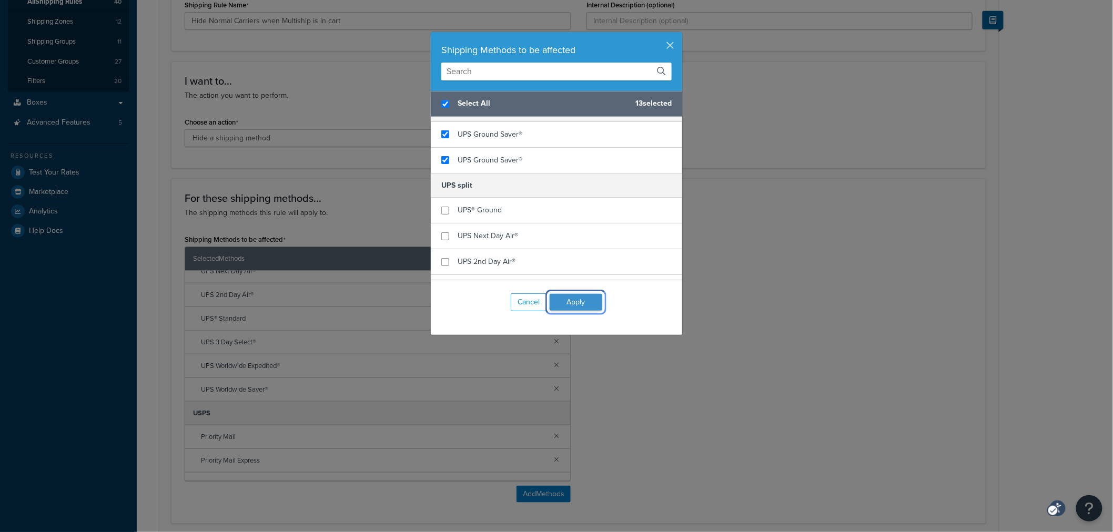
click at [563, 299] on button "Apply" at bounding box center [576, 302] width 53 height 17
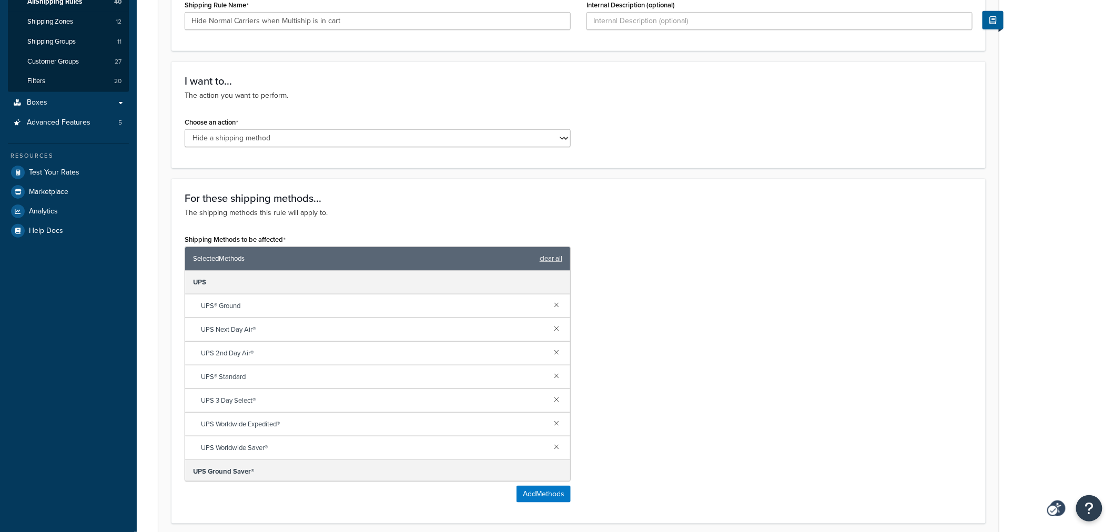
scroll to position [0, 0]
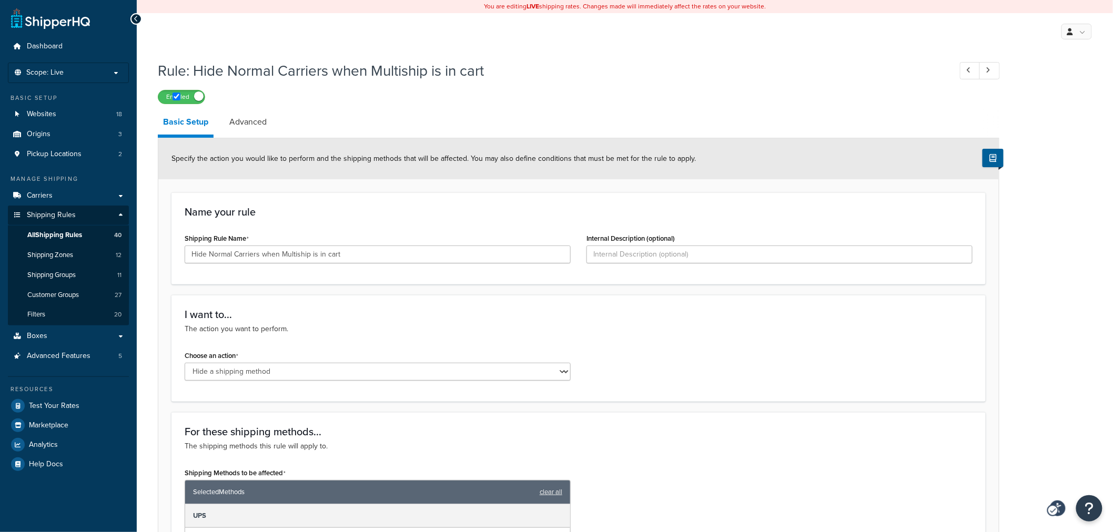
click at [322, 68] on h1 "Rule: Hide Normal Carriers when Multiship is in cart" at bounding box center [549, 70] width 783 height 21
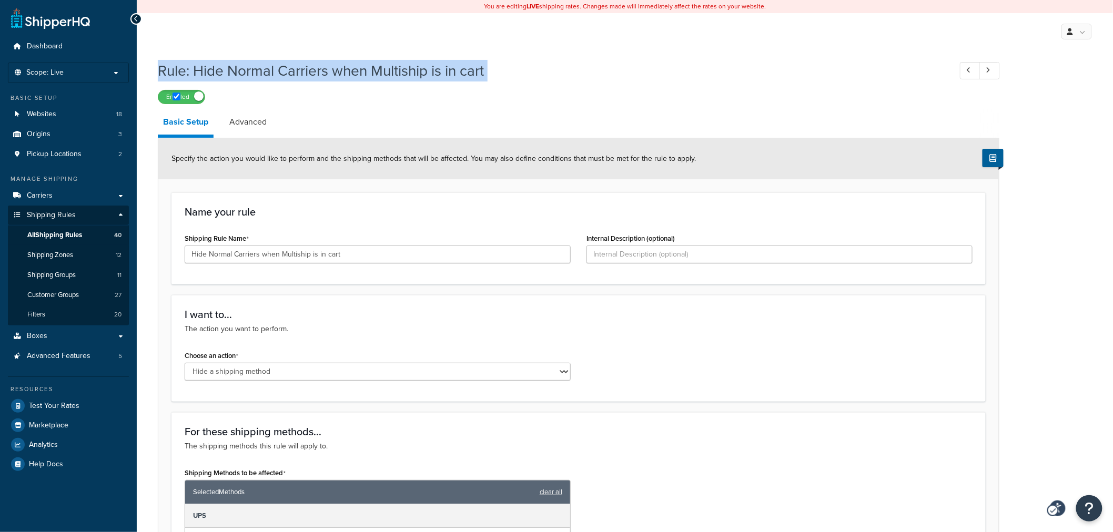
click at [322, 68] on h1 "Rule: Hide Normal Carriers when Multiship is in cart" at bounding box center [549, 70] width 783 height 21
copy h1 "Rule: Hide Normal Carriers when Multiship is in cart"
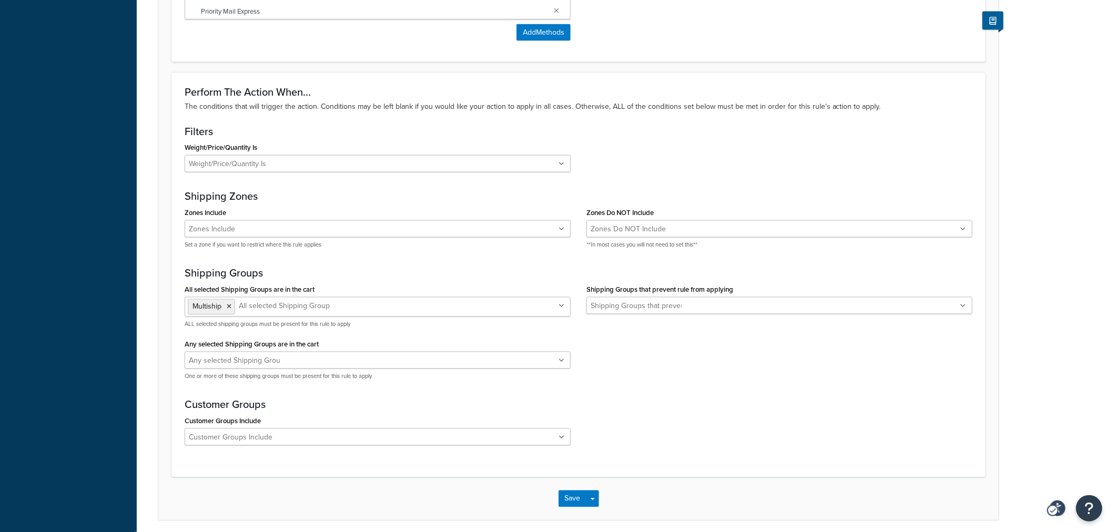
scroll to position [737, 0]
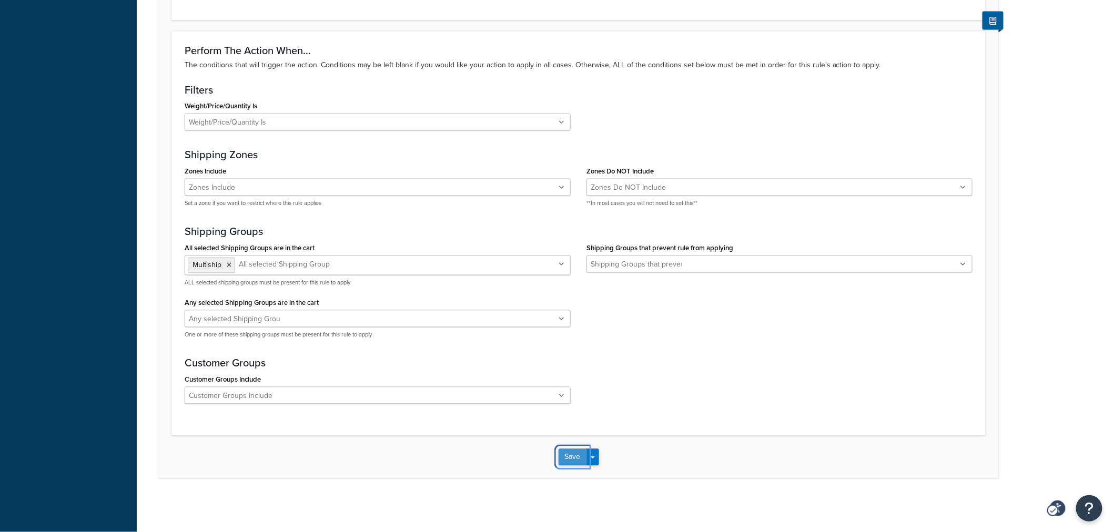
click at [568, 461] on button "Save" at bounding box center [573, 457] width 28 height 17
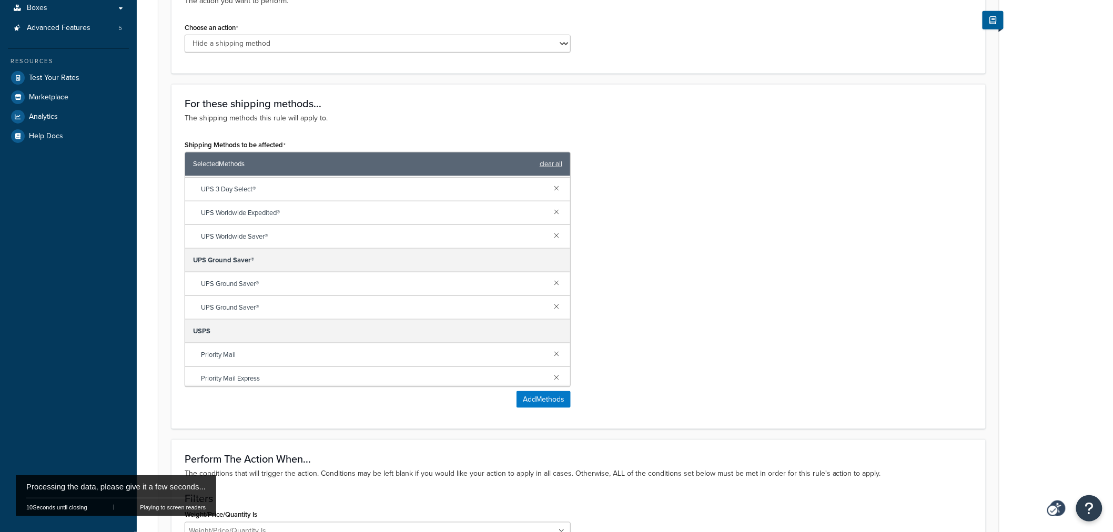
scroll to position [0, 0]
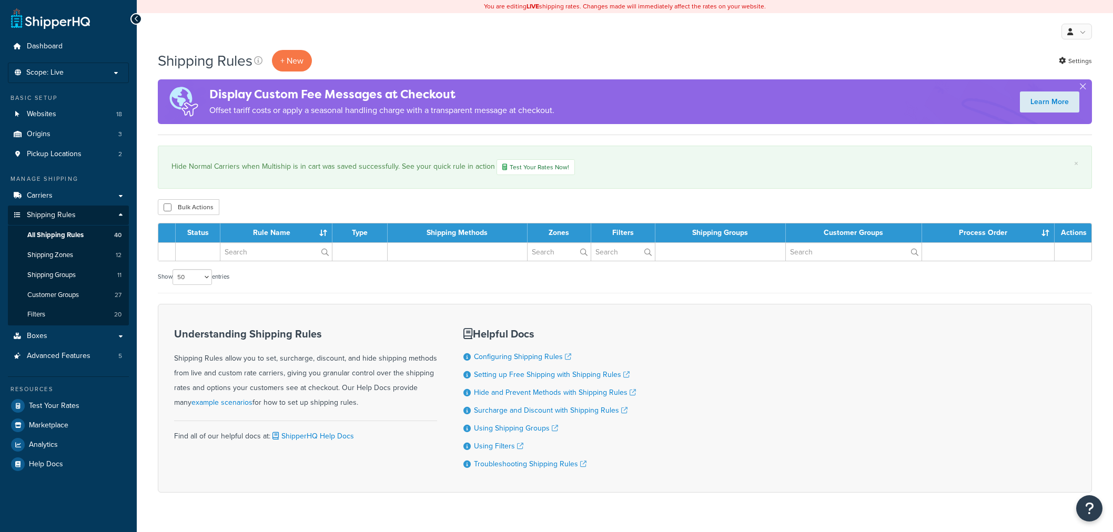
select select "50"
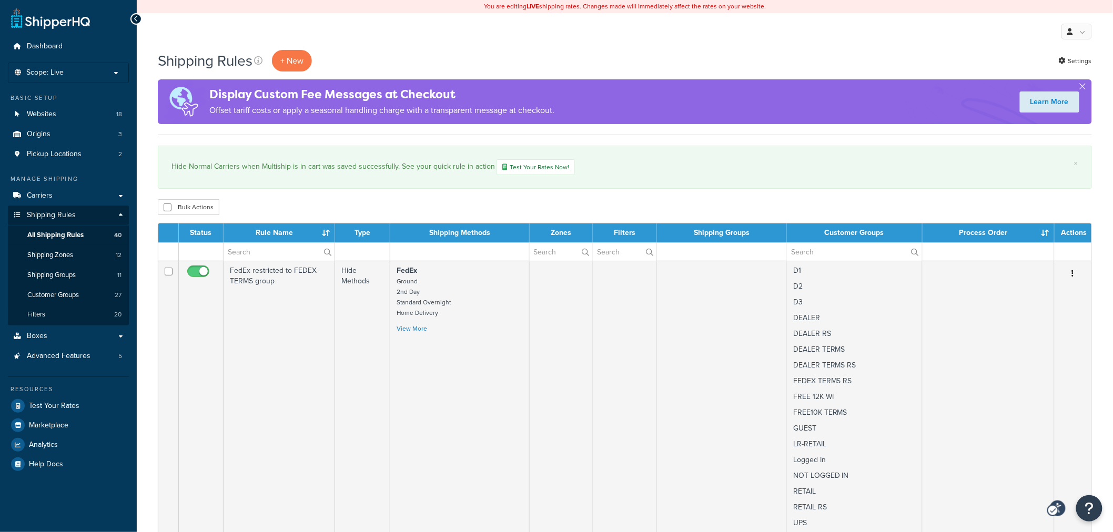
click at [585, 69] on div "Shipping Rules + New Settings" at bounding box center [625, 61] width 934 height 22
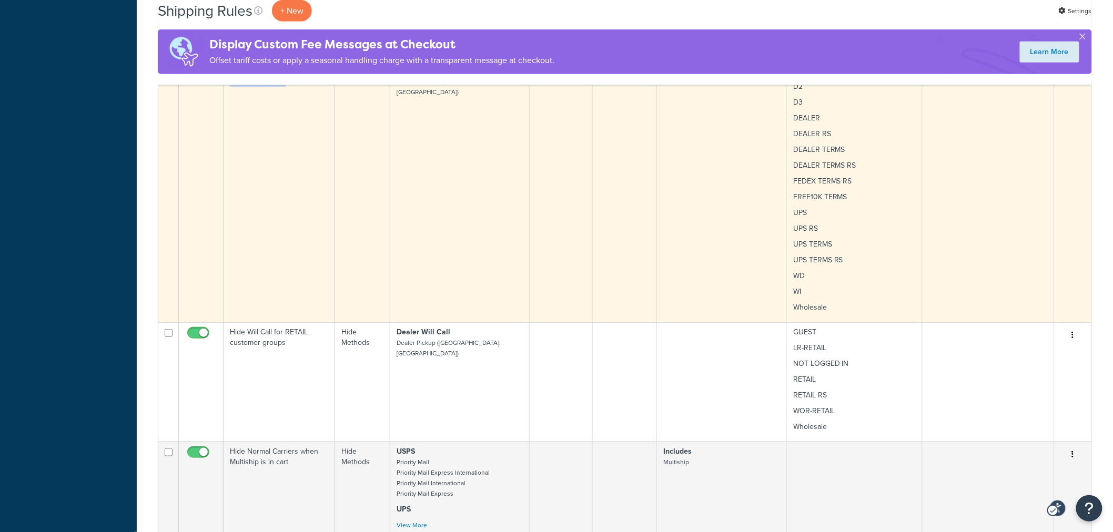
scroll to position [1915, 0]
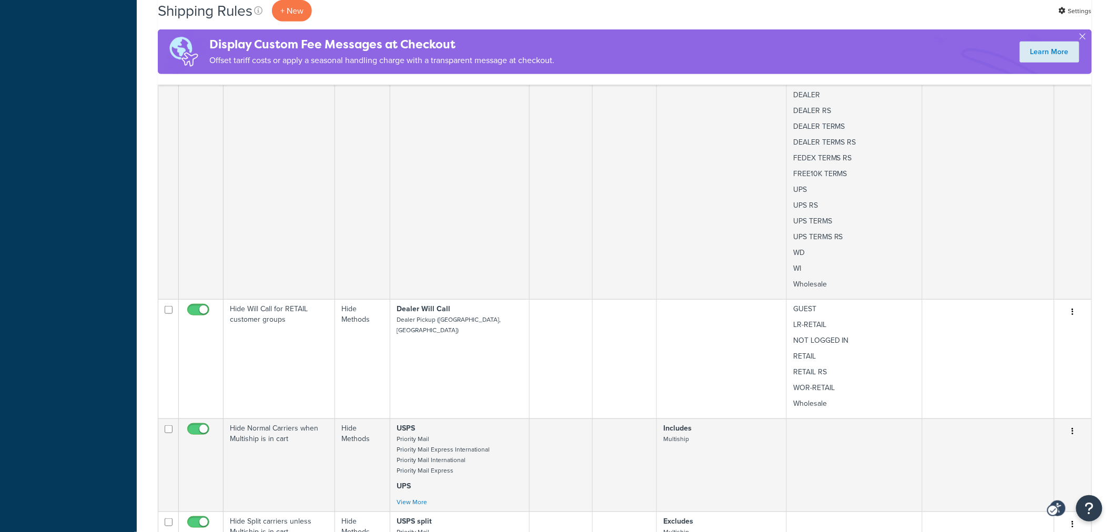
click at [808, 49] on div "a purple silhouette of a person with a crown on their head | + | + a purple sil…" at bounding box center [625, 51] width 934 height 45
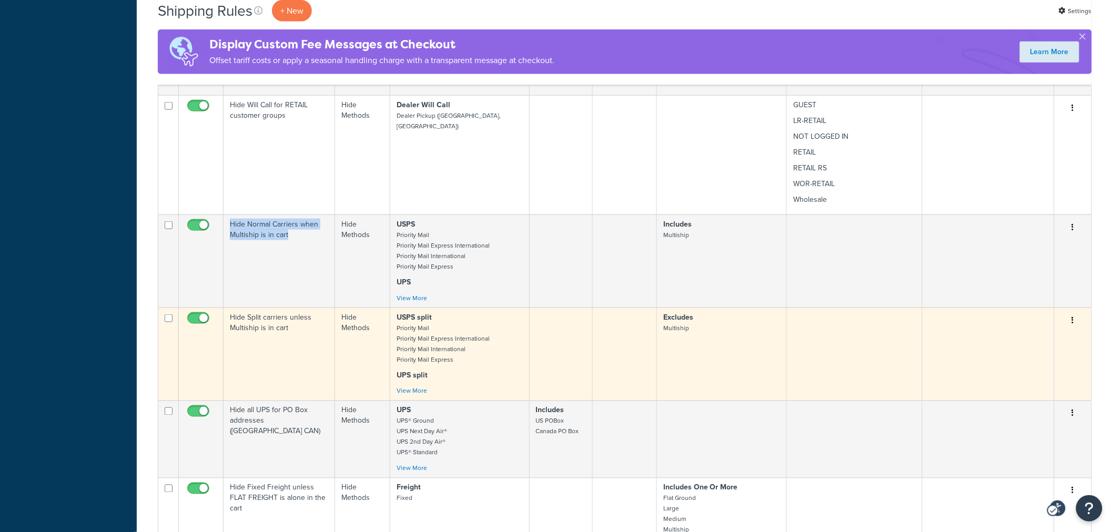
scroll to position [2120, 0]
click at [1072, 316] on icon "Menu" at bounding box center [1073, 319] width 2 height 7
click at [1043, 329] on link "Edit Edit" at bounding box center [1038, 340] width 83 height 22
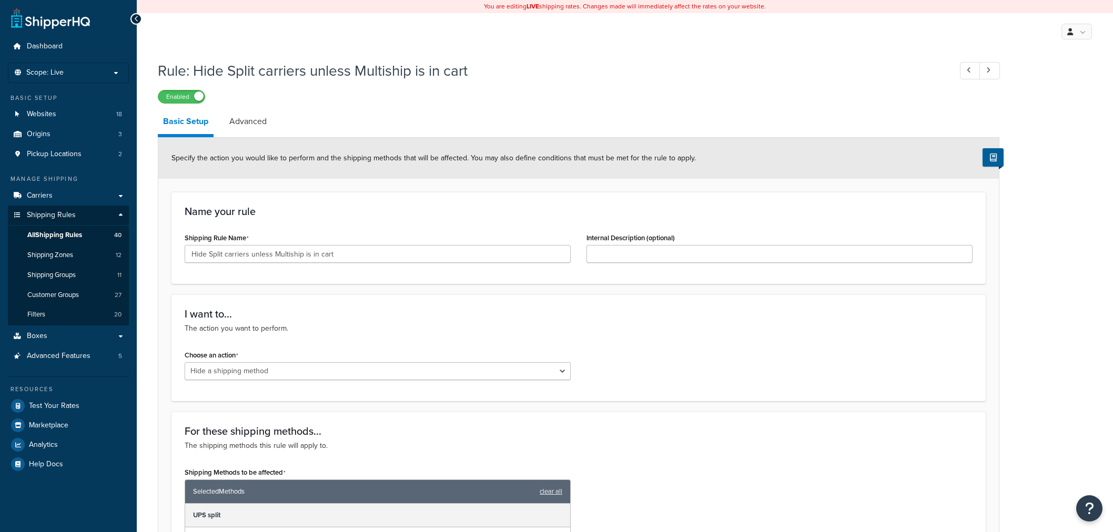
select select "HIDE"
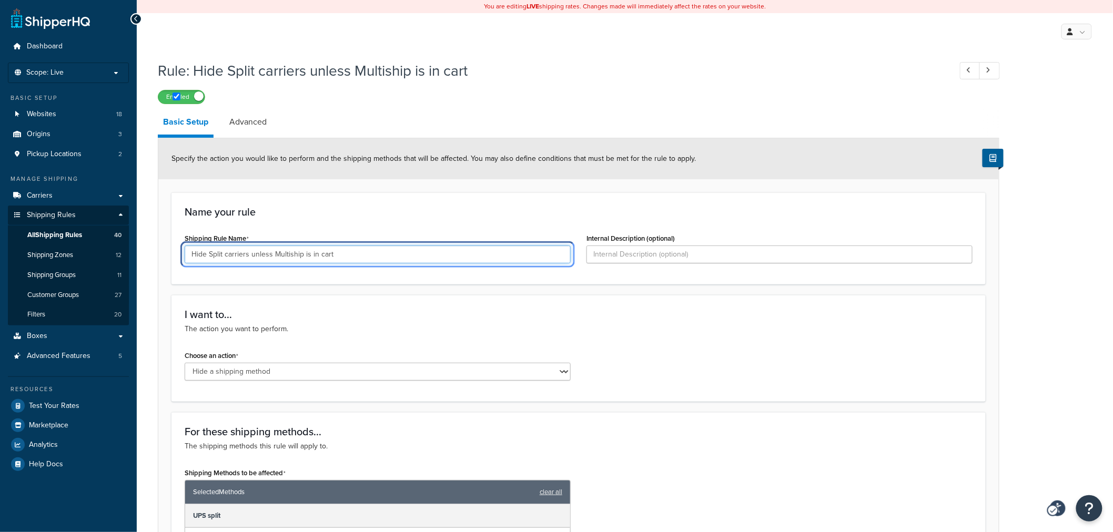
click at [423, 249] on input "Hide Split carriers unless Multiship is in cart" at bounding box center [378, 255] width 386 height 18
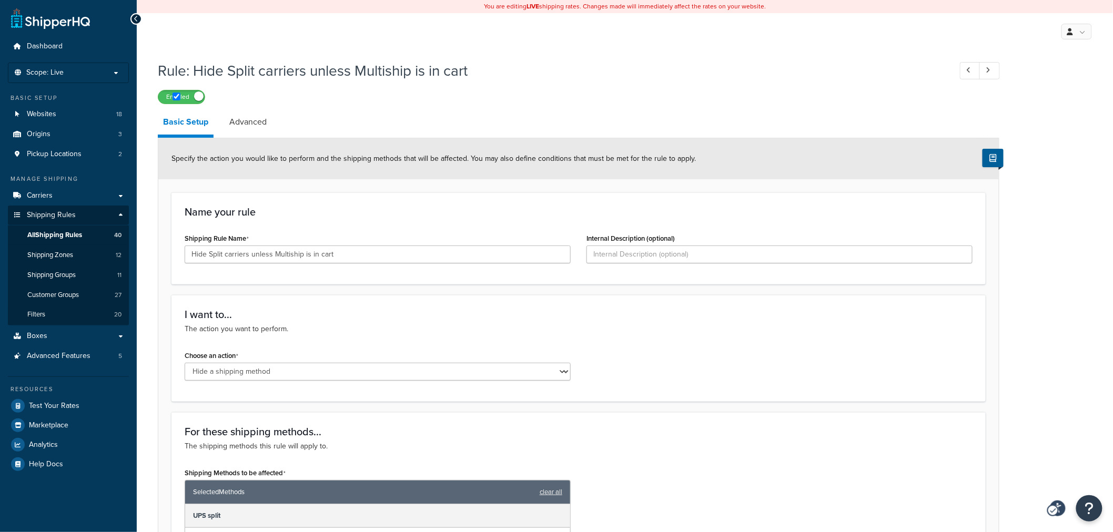
click at [381, 67] on h1 "Rule: Hide Split carriers unless Multiship is in cart" at bounding box center [549, 70] width 783 height 21
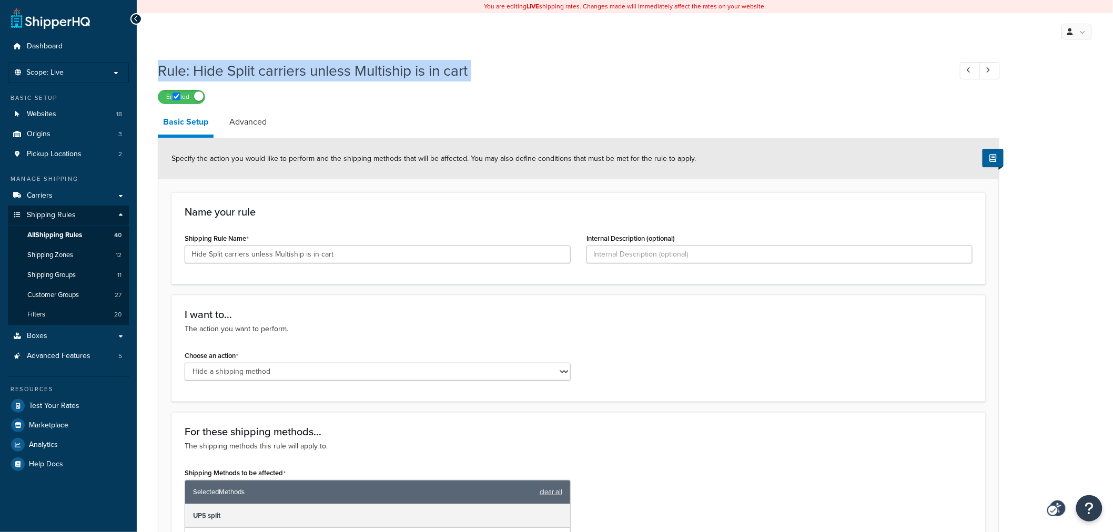
click at [381, 67] on h1 "Rule: Hide Split carriers unless Multiship is in cart" at bounding box center [549, 70] width 783 height 21
copy h1 "Rule: Hide Split carriers unless Multiship is in cart"
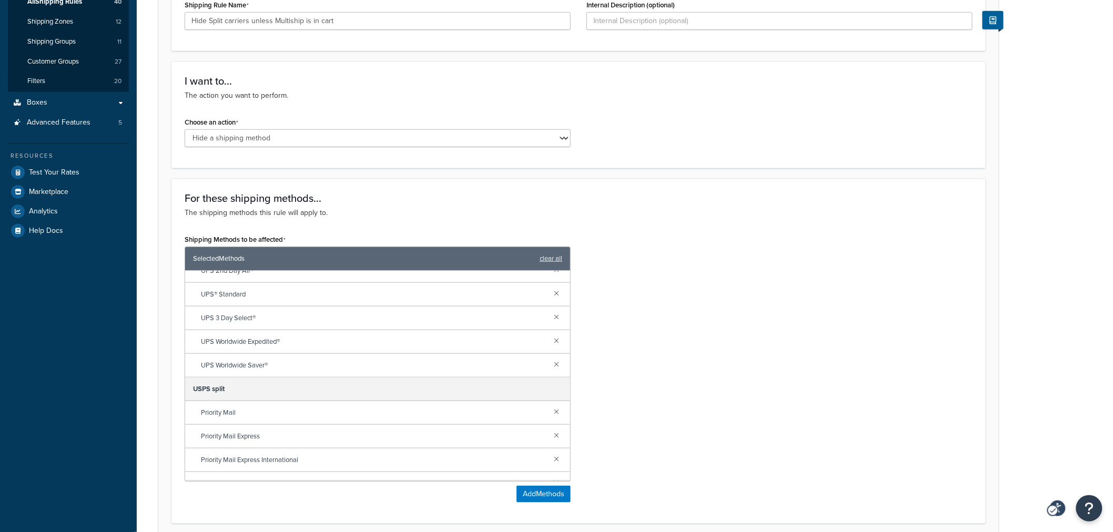
scroll to position [97, 0]
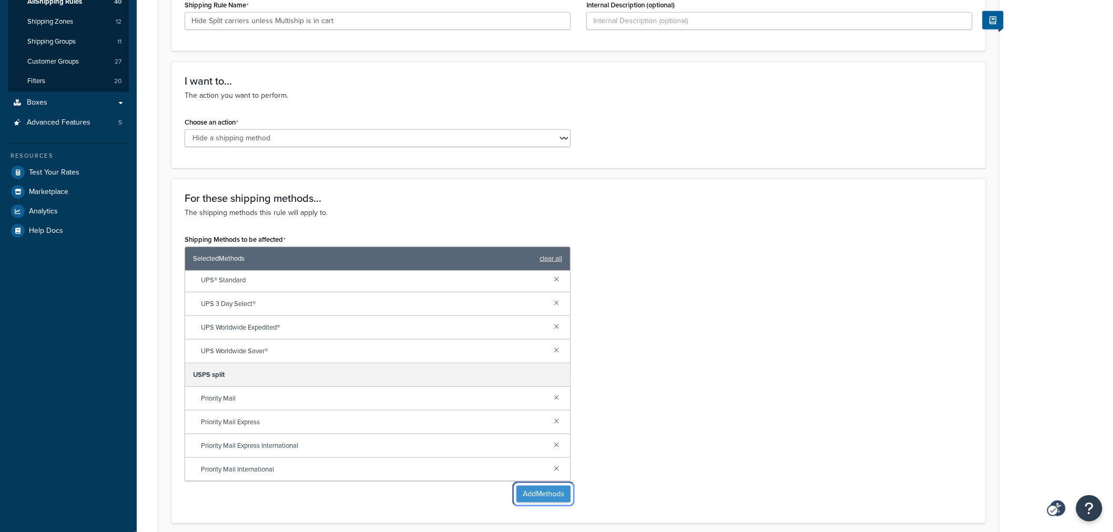
click at [528, 491] on button "Add Methods" at bounding box center [544, 494] width 54 height 17
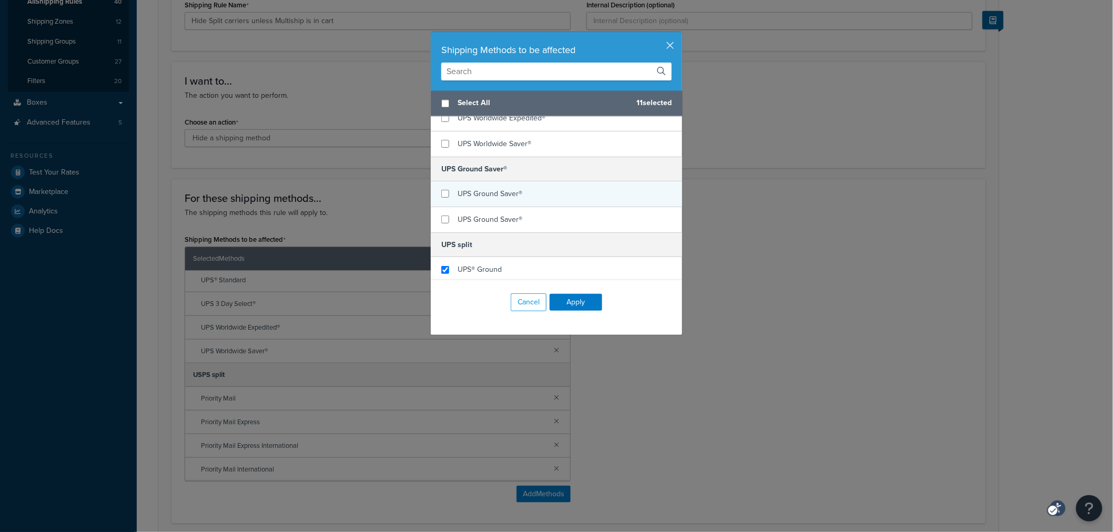
scroll to position [876, 0]
click at [441, 193] on input "For these shipping methods...The shipping methods this rule will apply to.Shipp…" at bounding box center [445, 193] width 8 height 8
checkbox input "true"
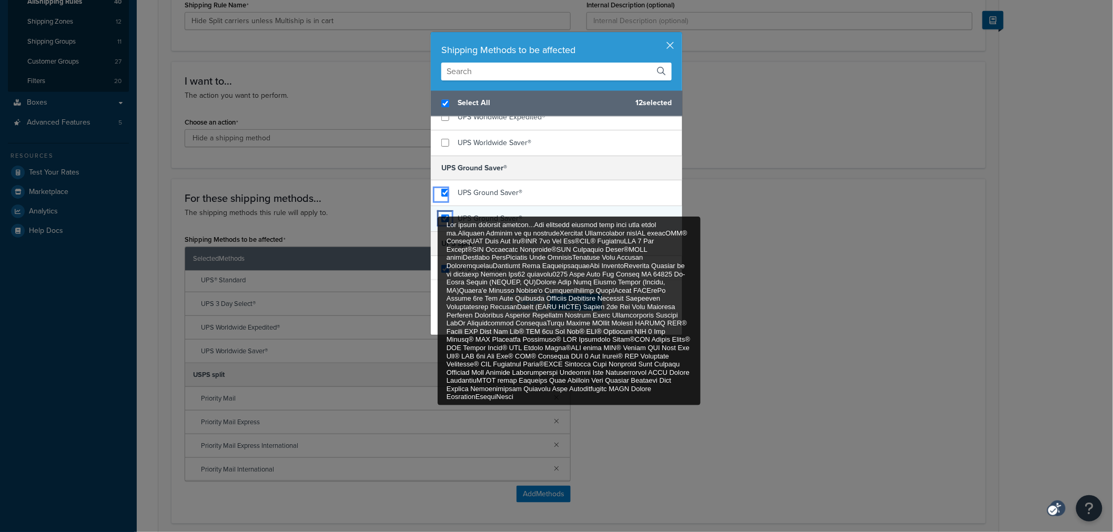
checkbox input "true"
click at [441, 219] on input "For these shipping methods...The shipping methods this rule will apply to.Shipp…" at bounding box center [445, 219] width 8 height 8
checkbox input "true"
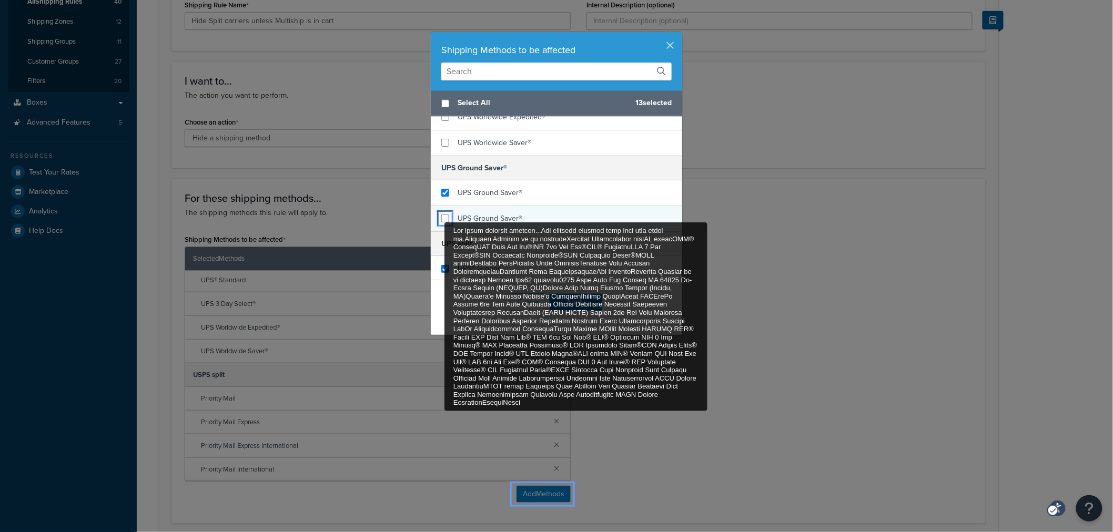
checkbox input "false"
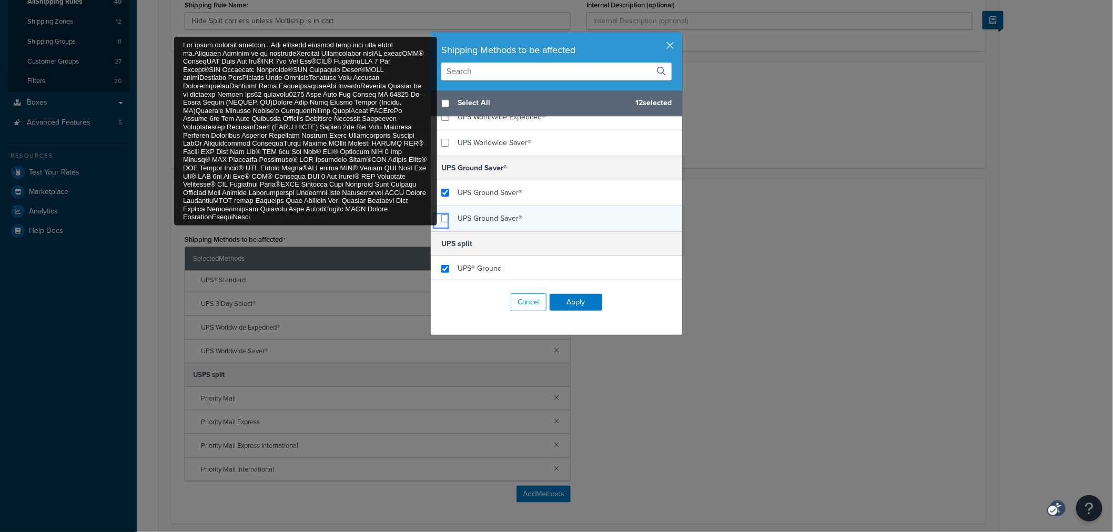
click at [441, 222] on input "For these shipping methods...The shipping methods this rule will apply to.Shipp…" at bounding box center [445, 219] width 8 height 8
checkbox input "false"
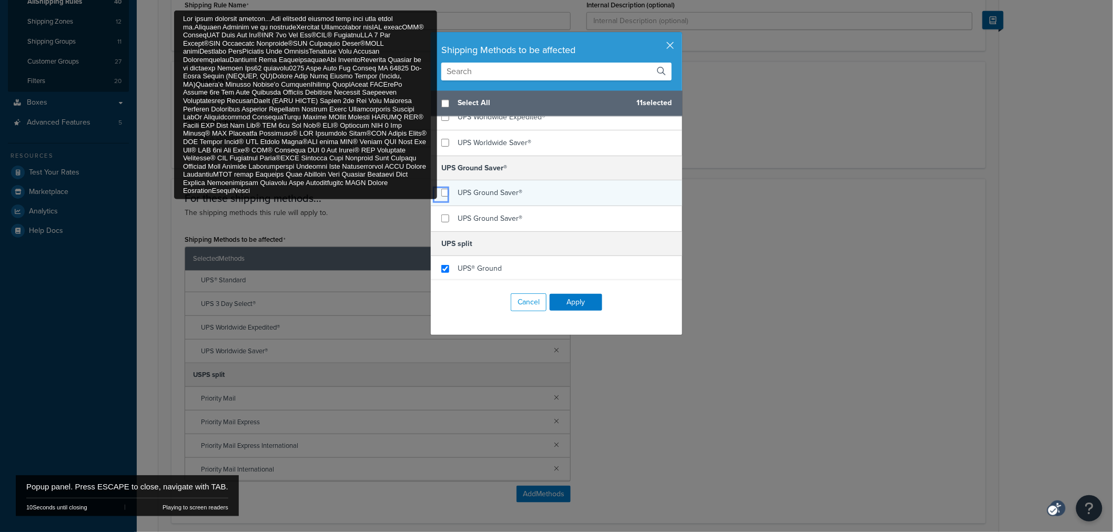
click at [441, 197] on input "For these shipping methods...The shipping methods this rule will apply to.Shipp…" at bounding box center [445, 193] width 8 height 8
checkbox input "false"
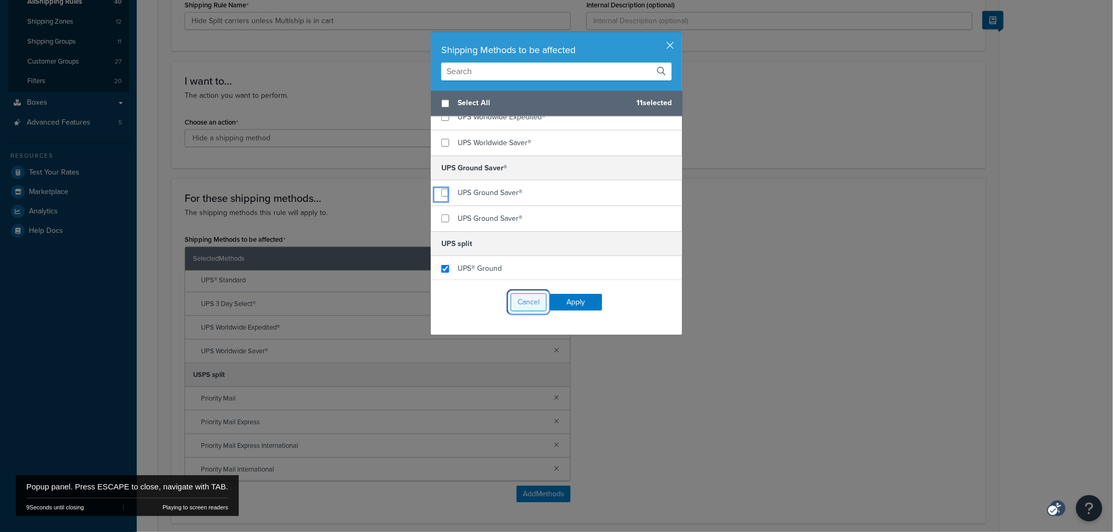
click at [514, 298] on button "Cancel" at bounding box center [529, 303] width 36 height 18
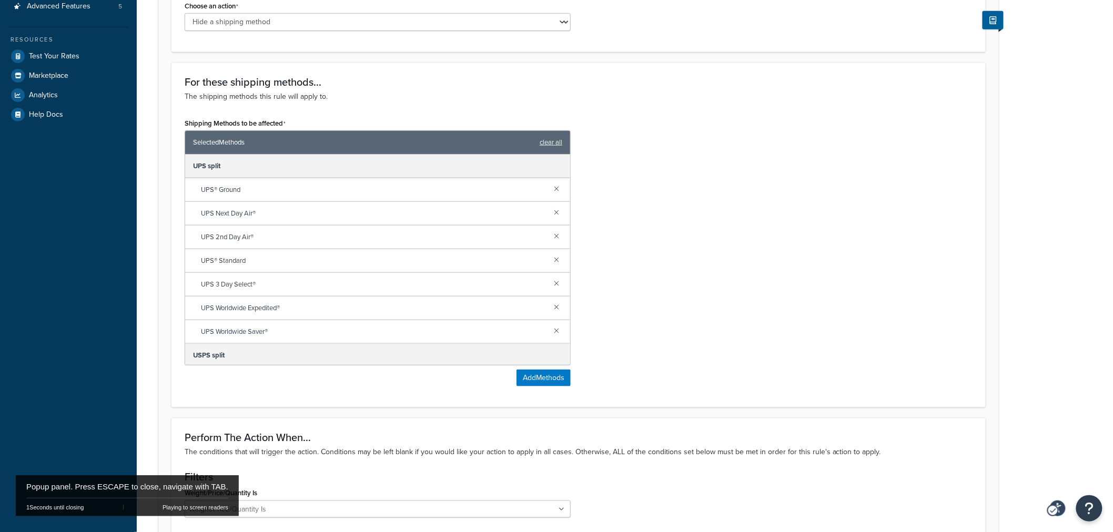
scroll to position [350, 0]
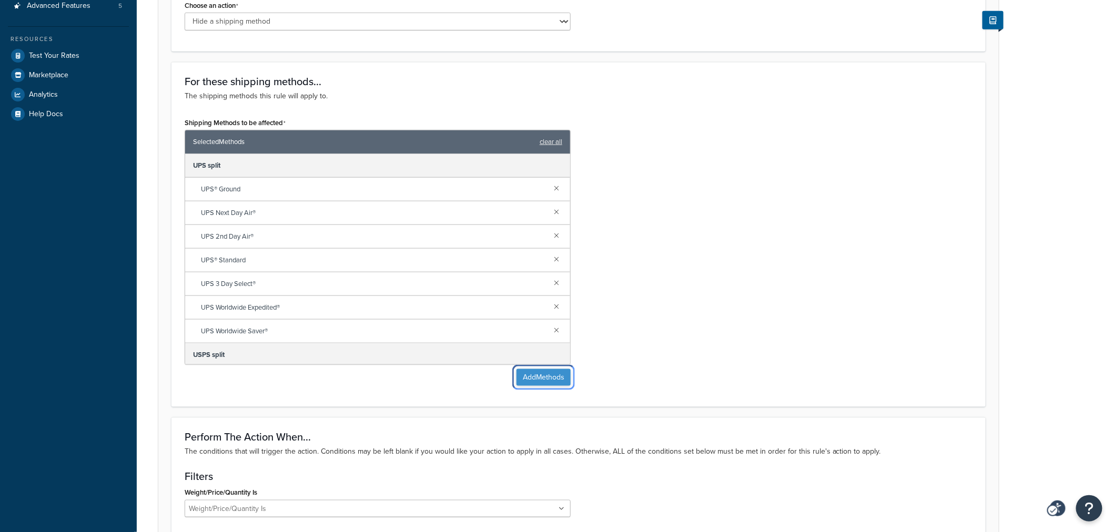
click at [541, 375] on button "Add Methods" at bounding box center [544, 377] width 54 height 17
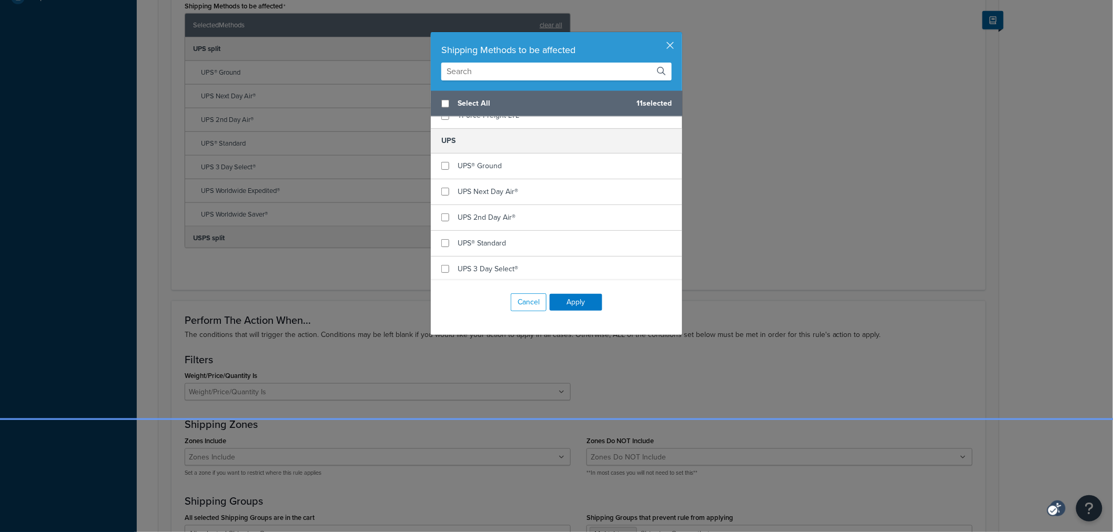
scroll to position [640, 0]
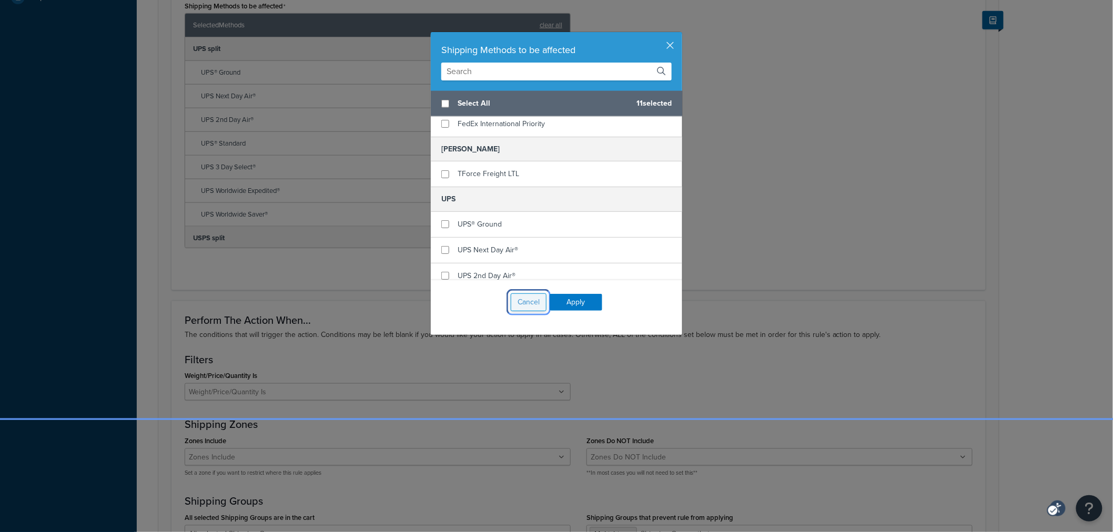
click at [528, 309] on button "Cancel" at bounding box center [529, 303] width 36 height 18
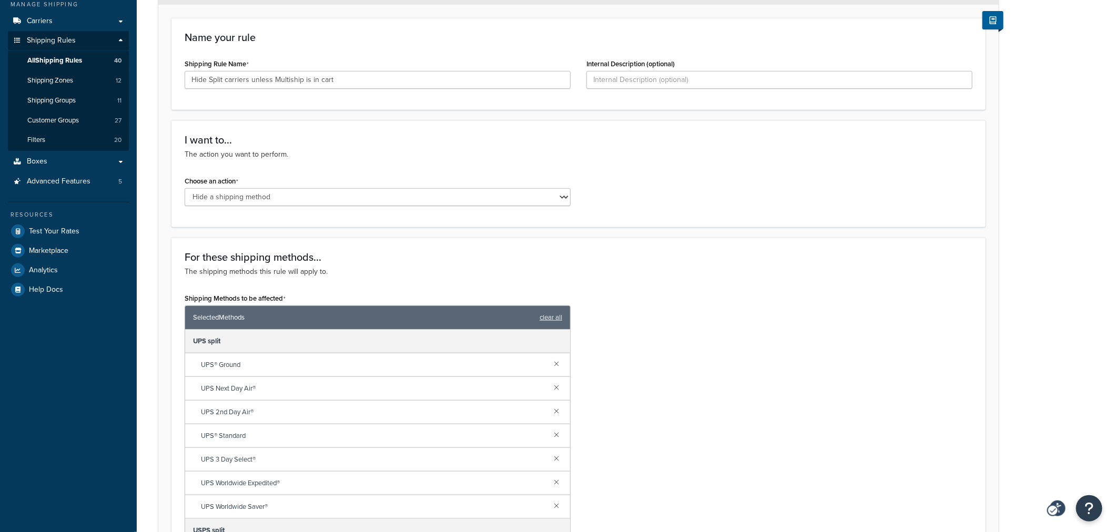
scroll to position [0, 0]
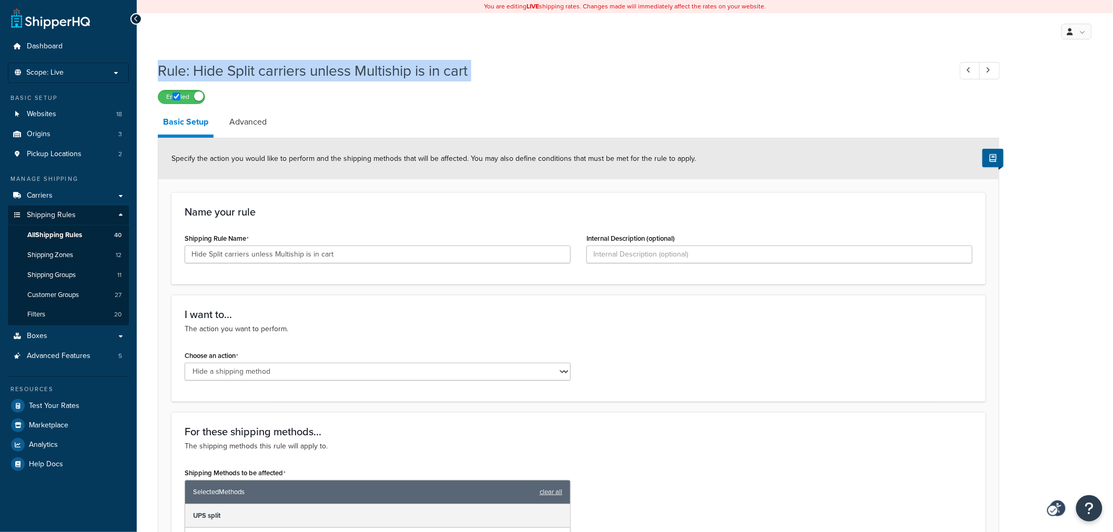
click at [527, 88] on div "Rule: Hide Split carriers unless Multiship is in cart Previous Record Next Reco…" at bounding box center [579, 79] width 842 height 49
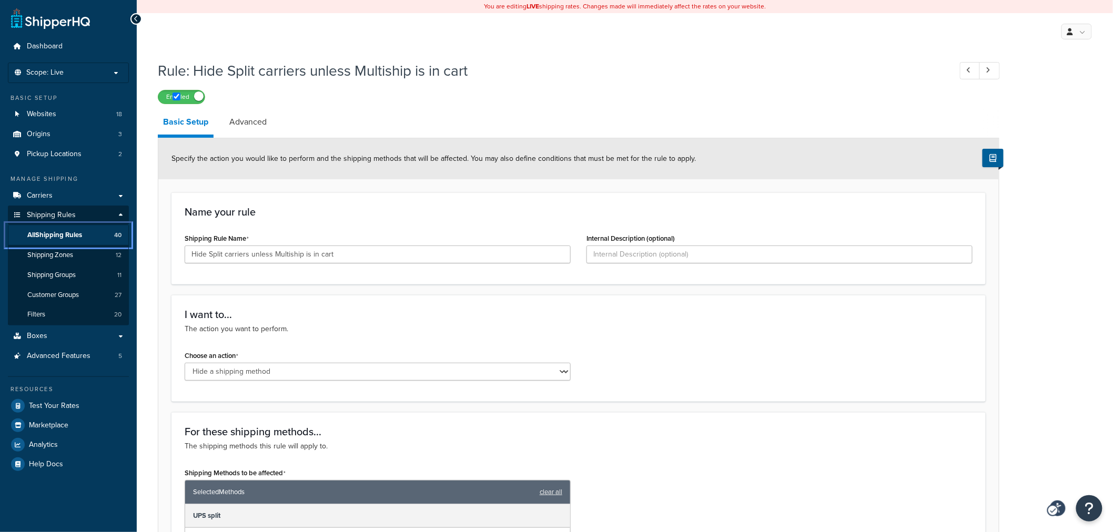
click at [58, 232] on span "All Shipping Rules" at bounding box center [54, 235] width 55 height 9
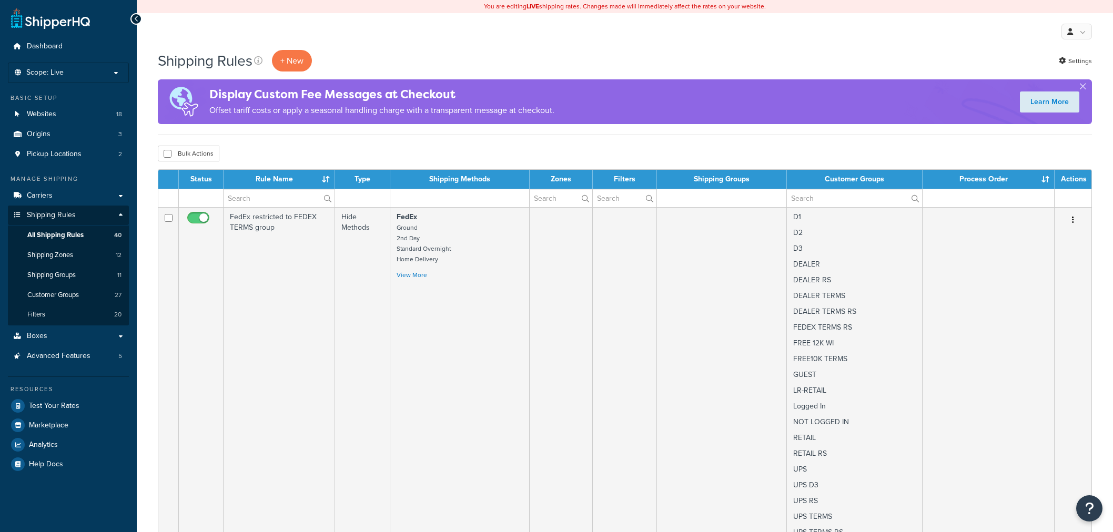
select select "50"
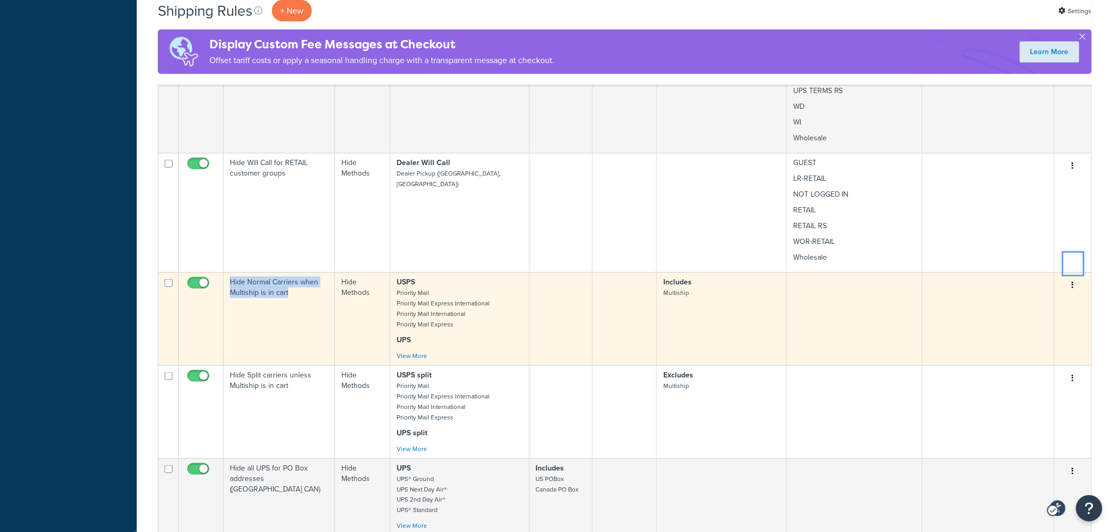
click at [1072, 281] on icon "Menu" at bounding box center [1073, 284] width 2 height 7
click at [1039, 295] on link "Edit Edit" at bounding box center [1038, 306] width 83 height 22
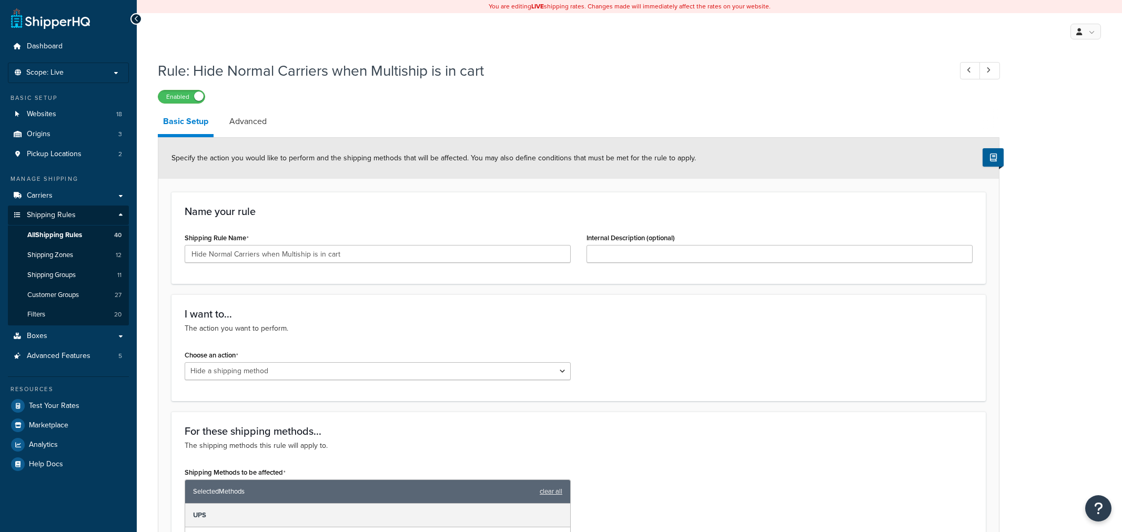
select select "HIDE"
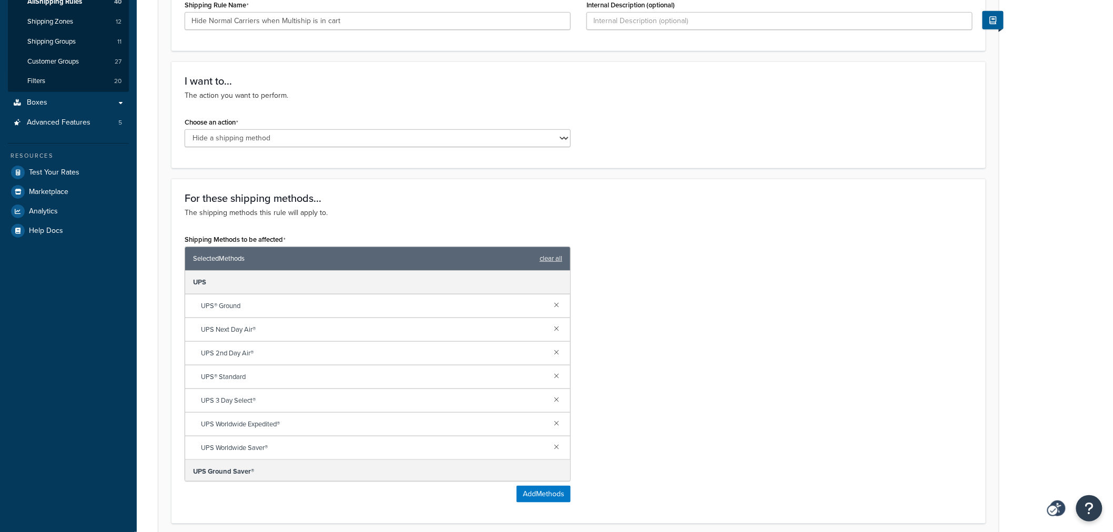
scroll to position [117, 0]
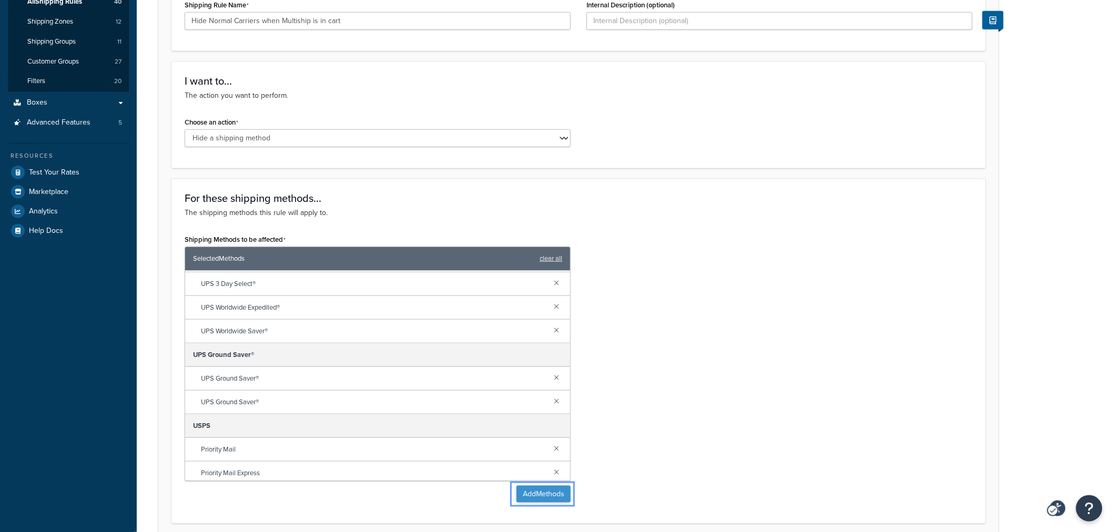
click at [522, 489] on button "Add Methods" at bounding box center [544, 494] width 54 height 17
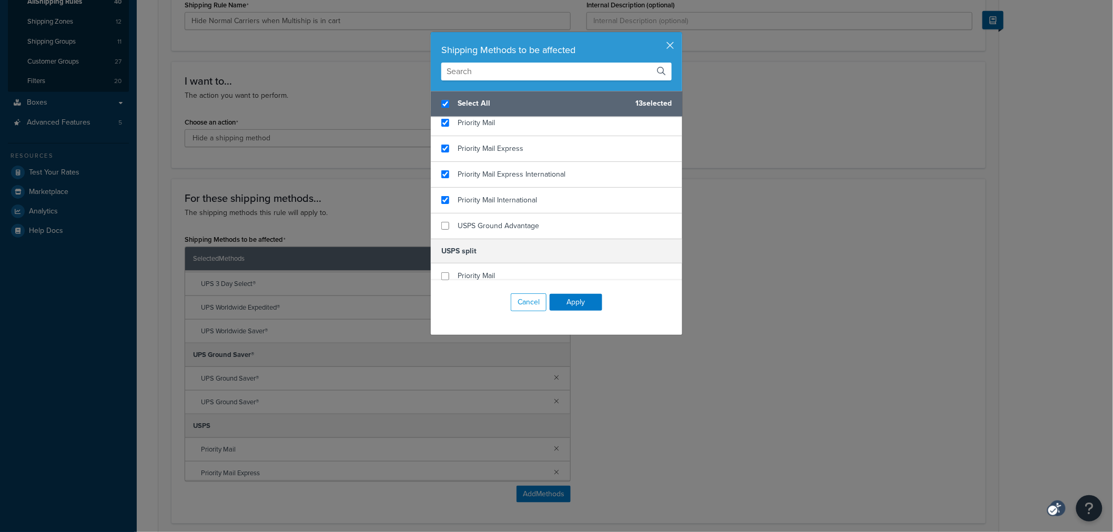
scroll to position [1286, 0]
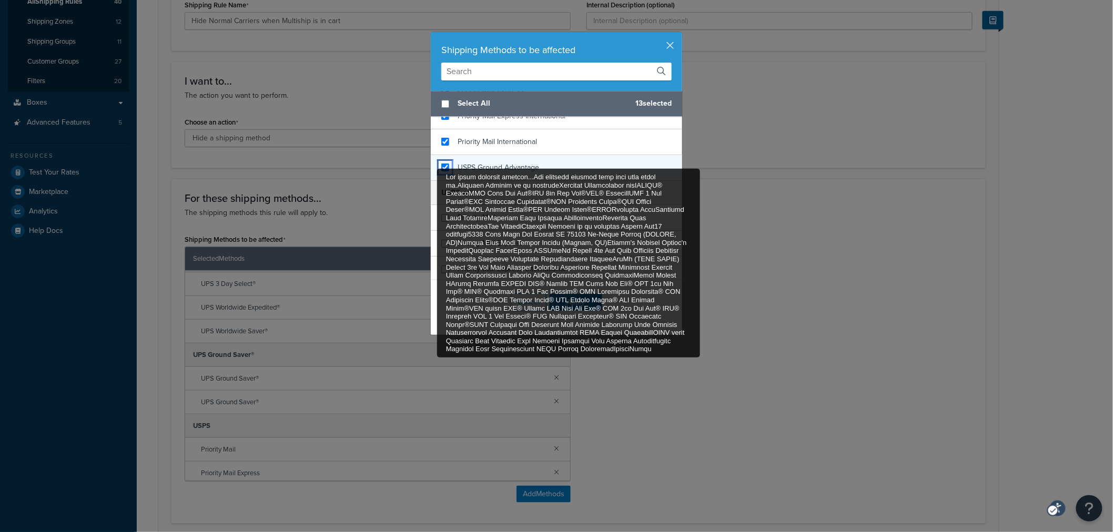
checkbox input "false"
click at [442, 170] on input "For these shipping methods...The shipping methods this rule will apply to.Shipp…" at bounding box center [445, 168] width 8 height 8
checkbox input "true"
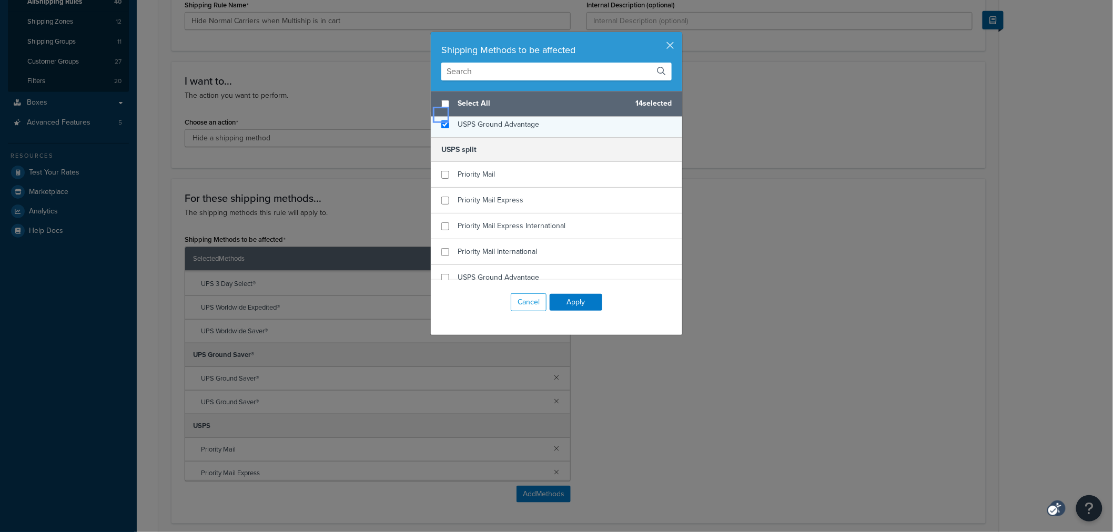
scroll to position [1342, 0]
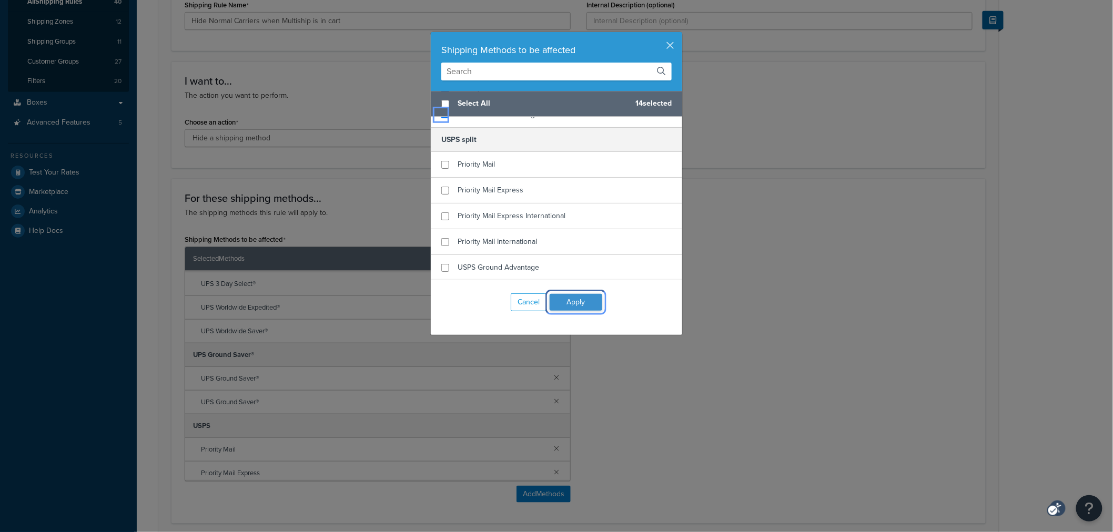
click at [560, 300] on button "Apply" at bounding box center [576, 302] width 53 height 17
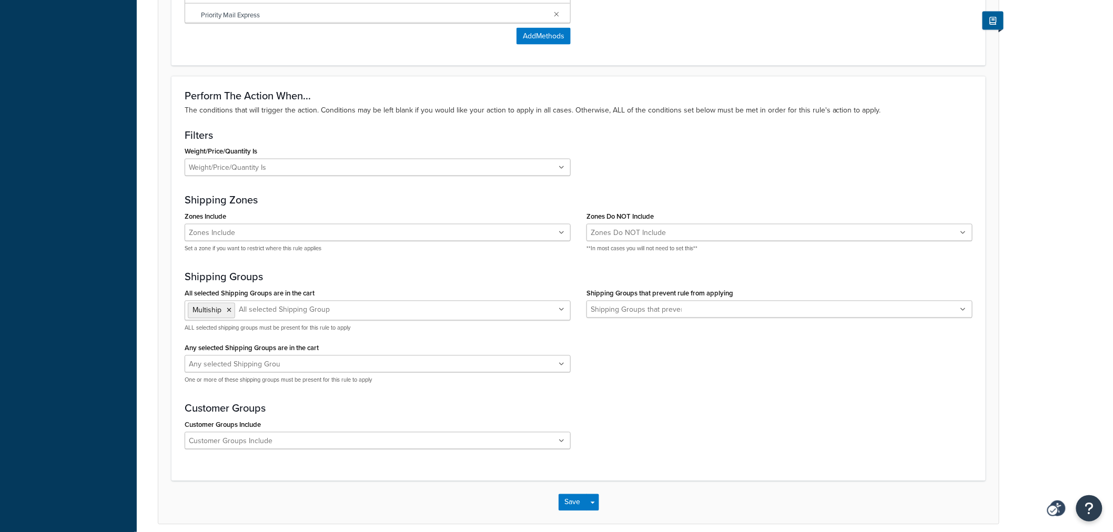
scroll to position [737, 0]
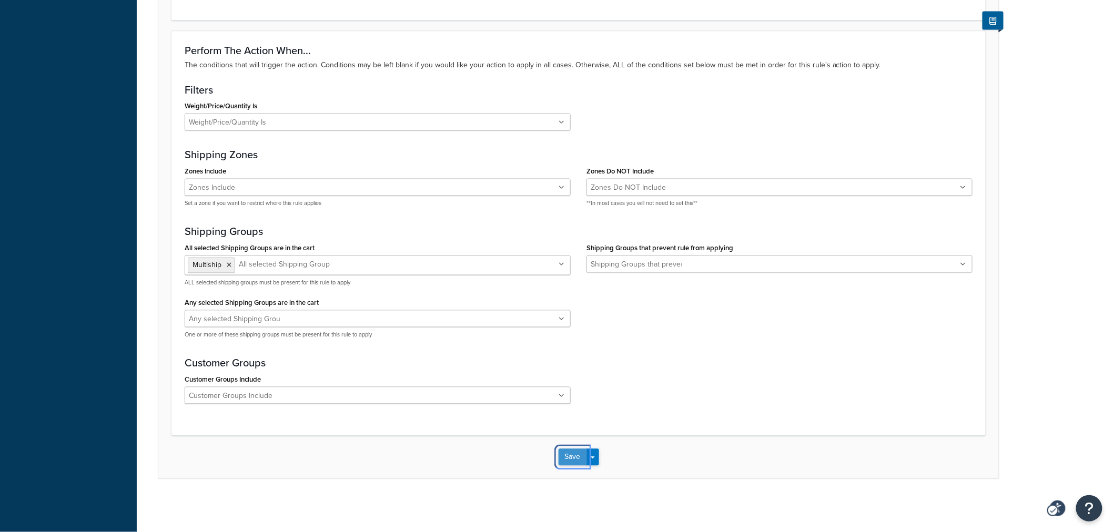
click at [571, 454] on button "Save" at bounding box center [573, 457] width 28 height 17
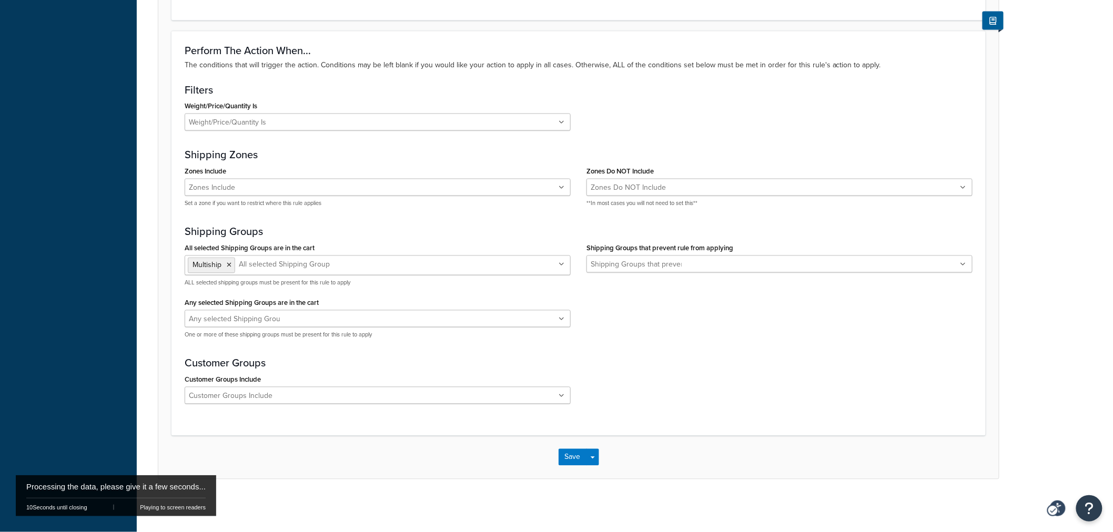
scroll to position [0, 0]
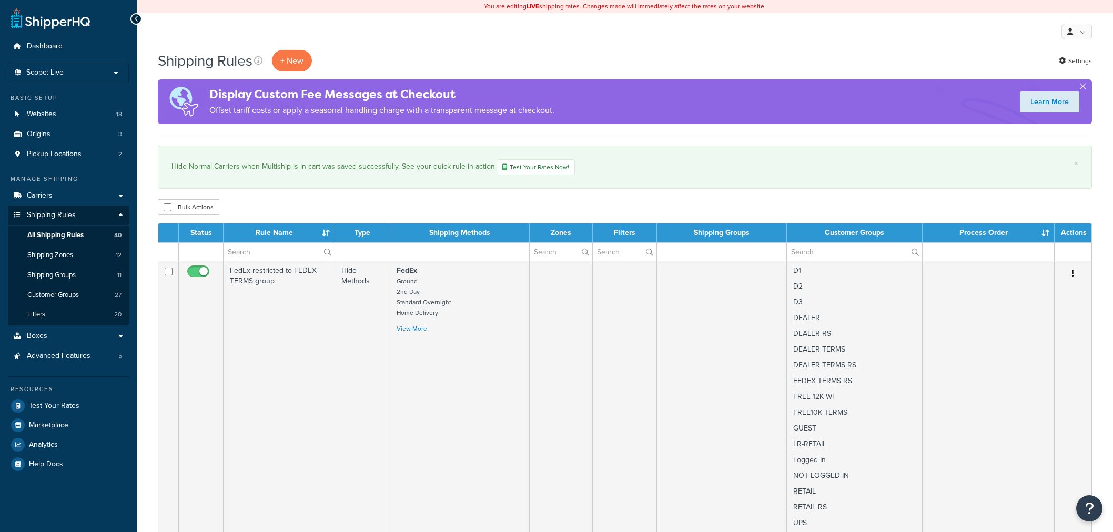
select select "50"
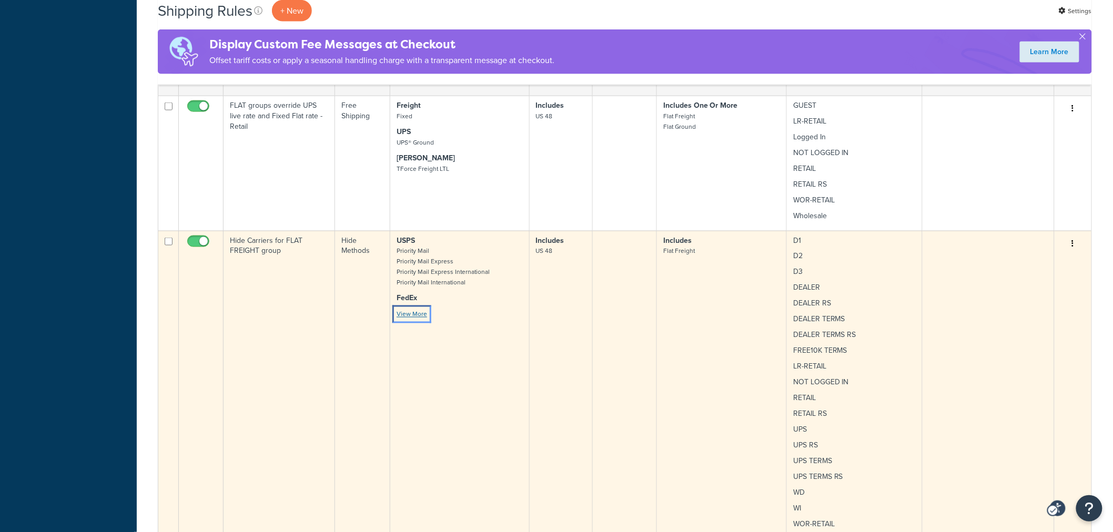
scroll to position [643, 0]
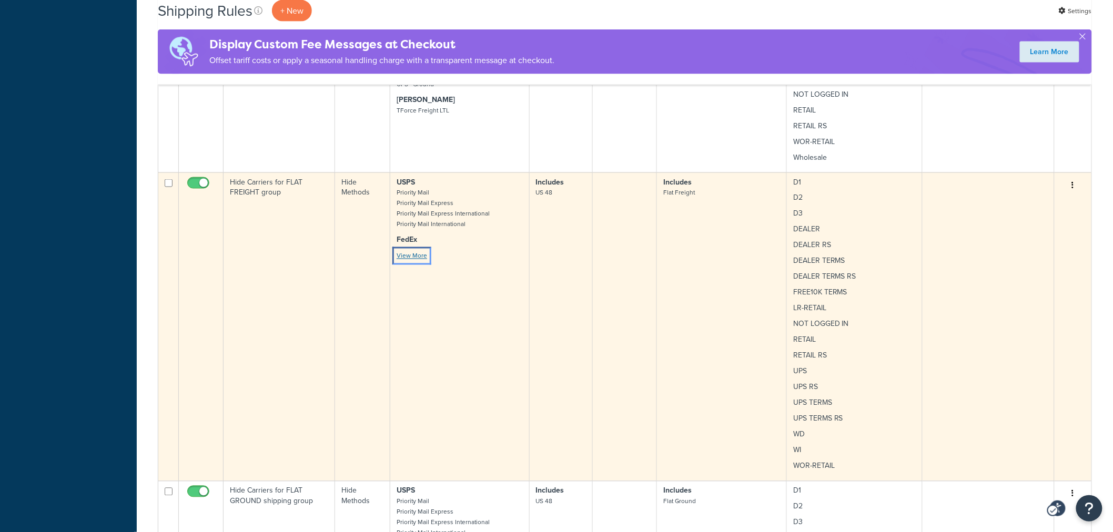
click at [407, 258] on link "View More" at bounding box center [412, 255] width 31 height 9
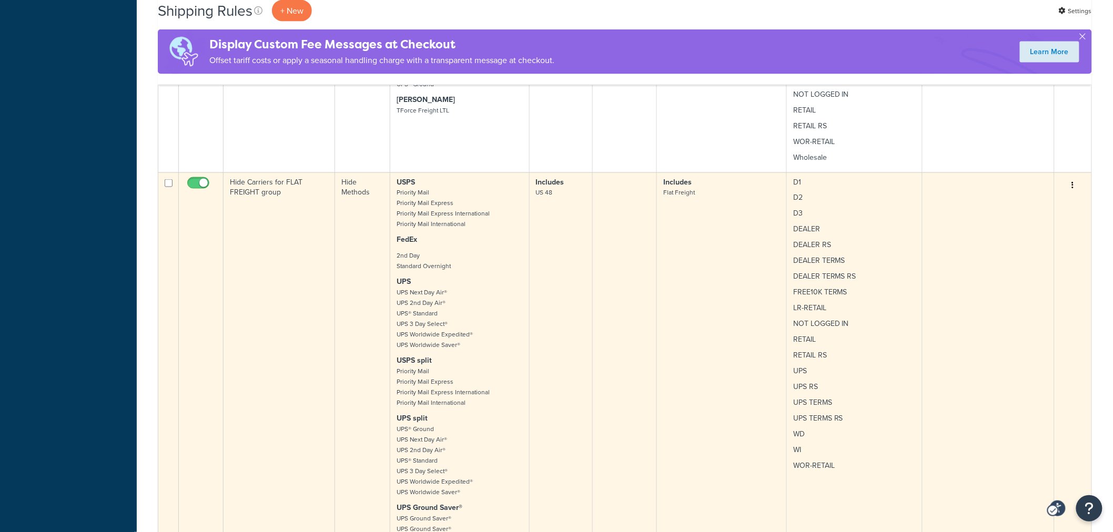
scroll to position [701, 0]
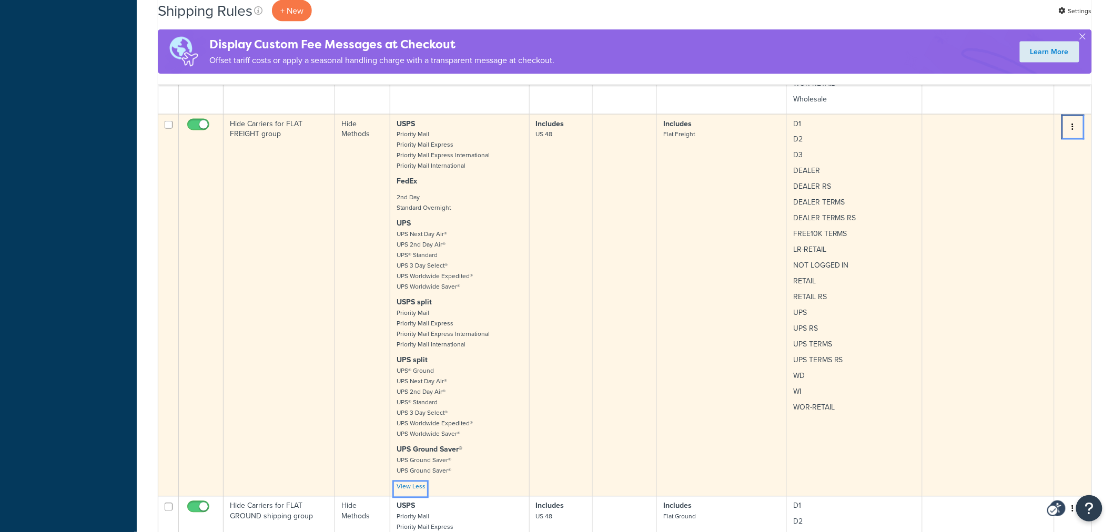
click at [1071, 123] on button "Menu" at bounding box center [1073, 127] width 15 height 17
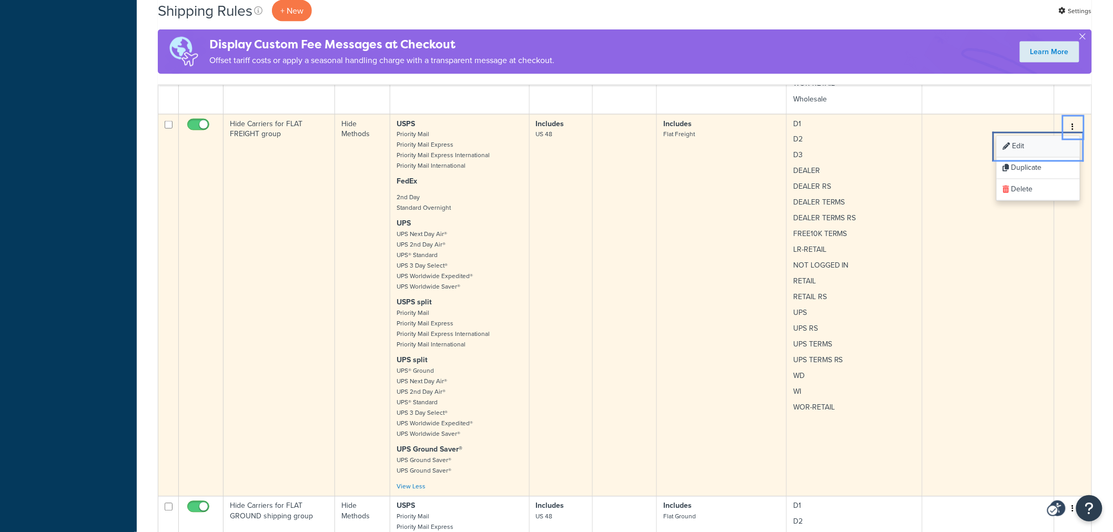
click at [1041, 145] on link "Edit Edit" at bounding box center [1038, 147] width 83 height 22
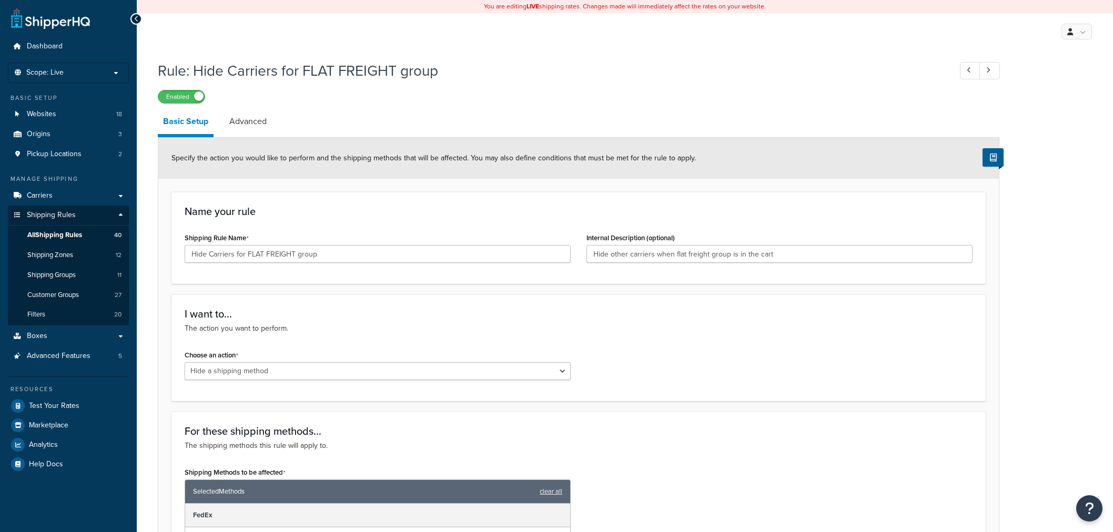
select select "HIDE"
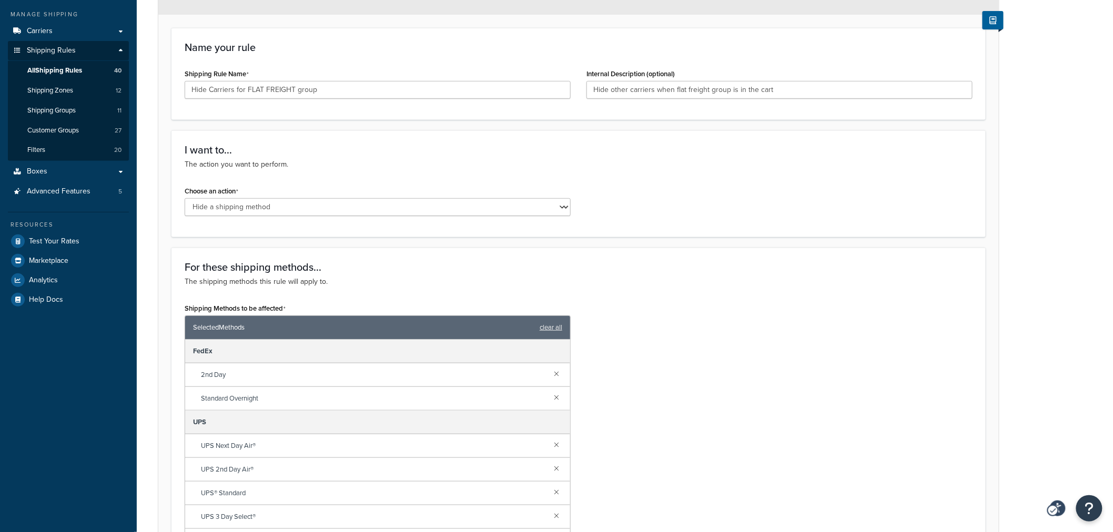
scroll to position [58, 0]
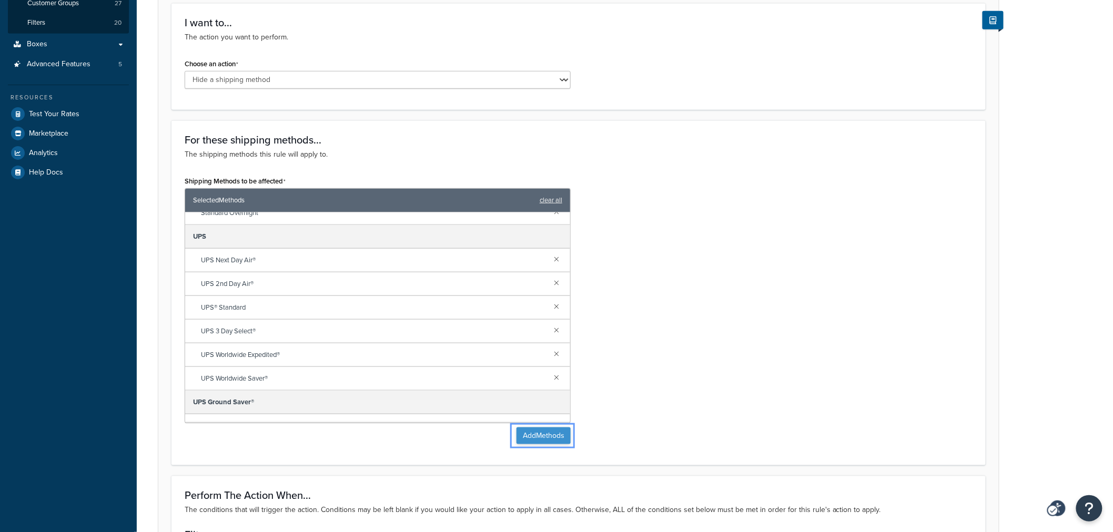
click at [517, 433] on button "Add Methods" at bounding box center [544, 436] width 54 height 17
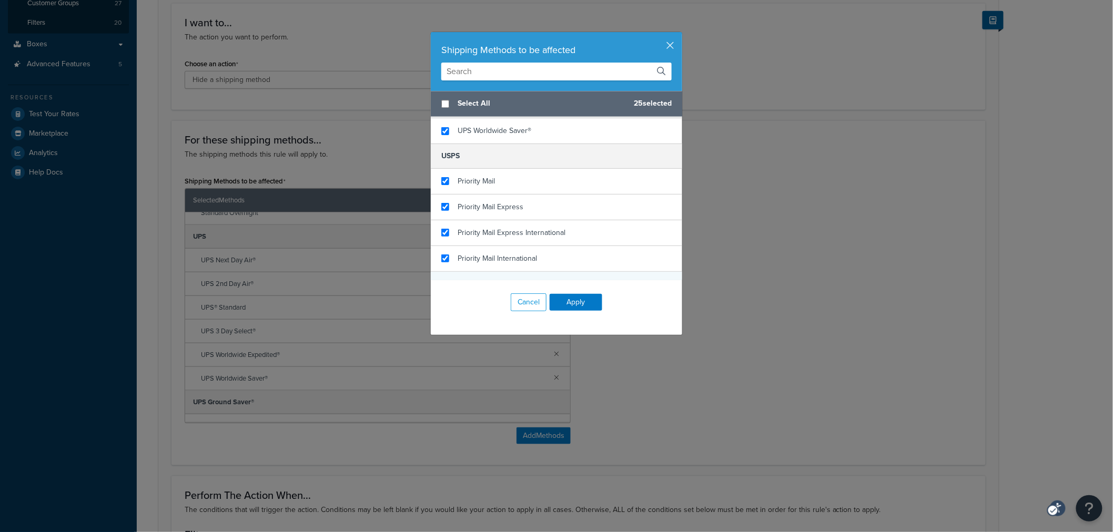
scroll to position [1227, 0]
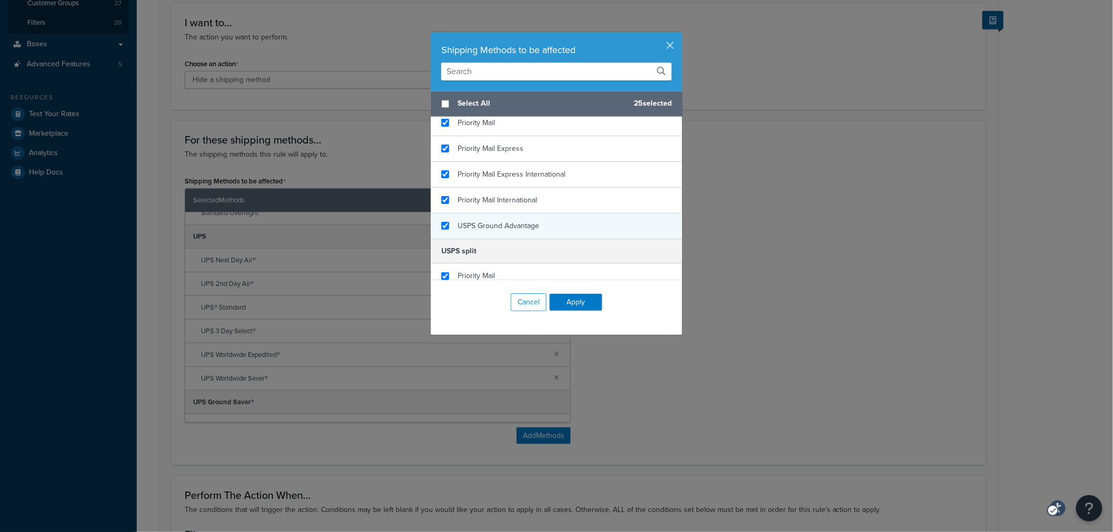
checkbox input "true"
click at [484, 229] on span "USPS Ground Advantage" at bounding box center [499, 225] width 82 height 11
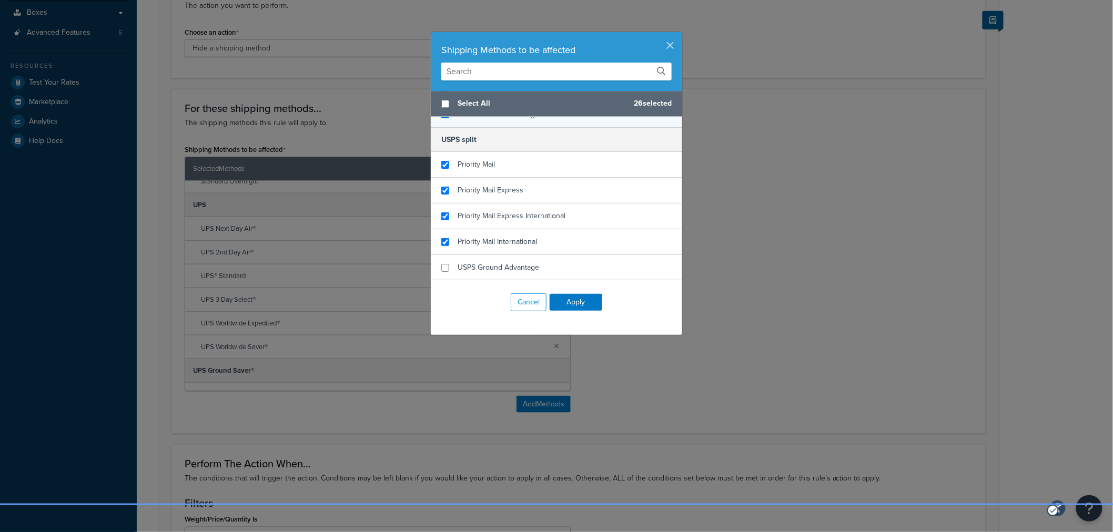
scroll to position [350, 0]
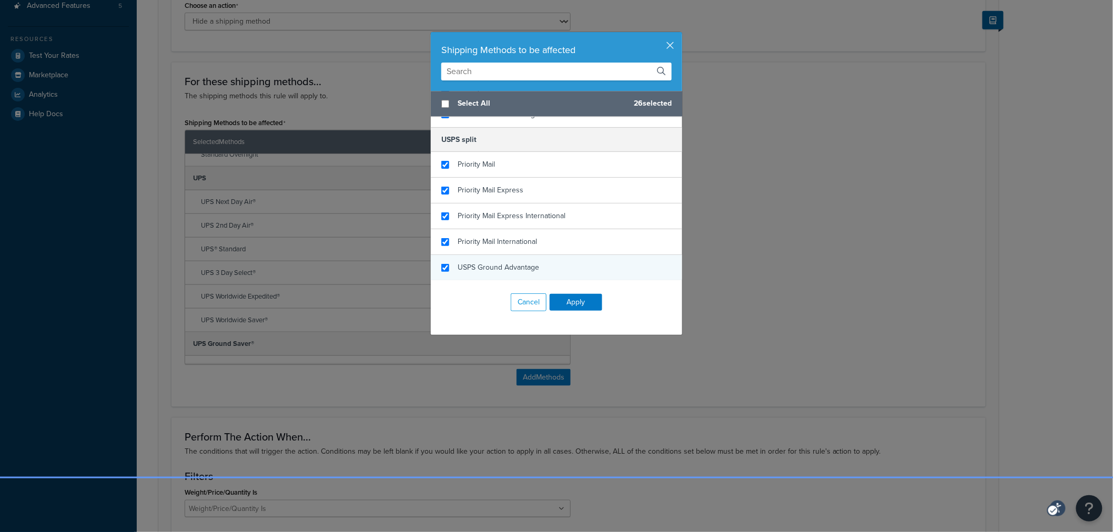
checkbox input "true"
click at [471, 266] on span "USPS Ground Advantage" at bounding box center [499, 267] width 82 height 11
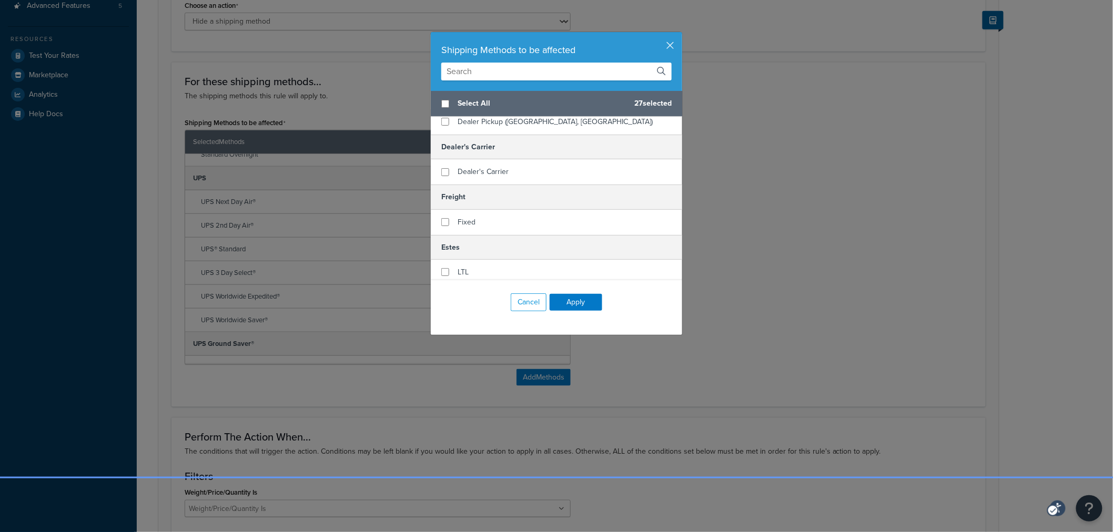
scroll to position [56, 0]
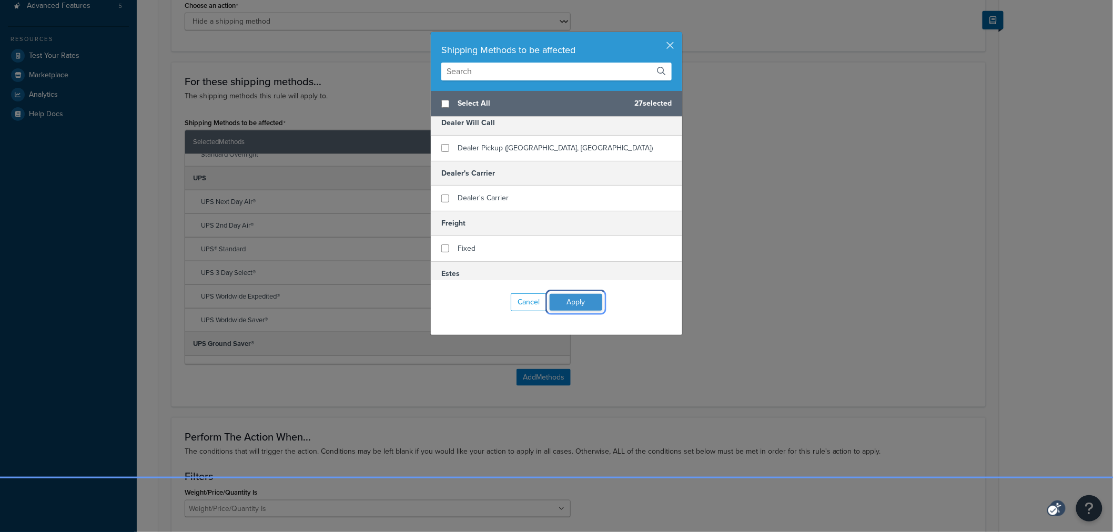
click at [559, 306] on button "Apply" at bounding box center [576, 302] width 53 height 17
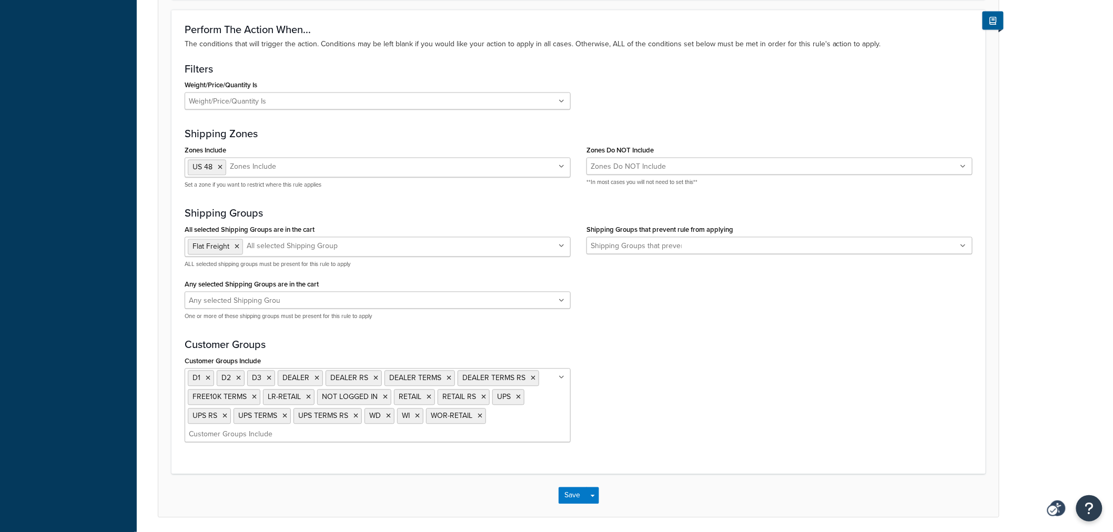
scroll to position [797, 0]
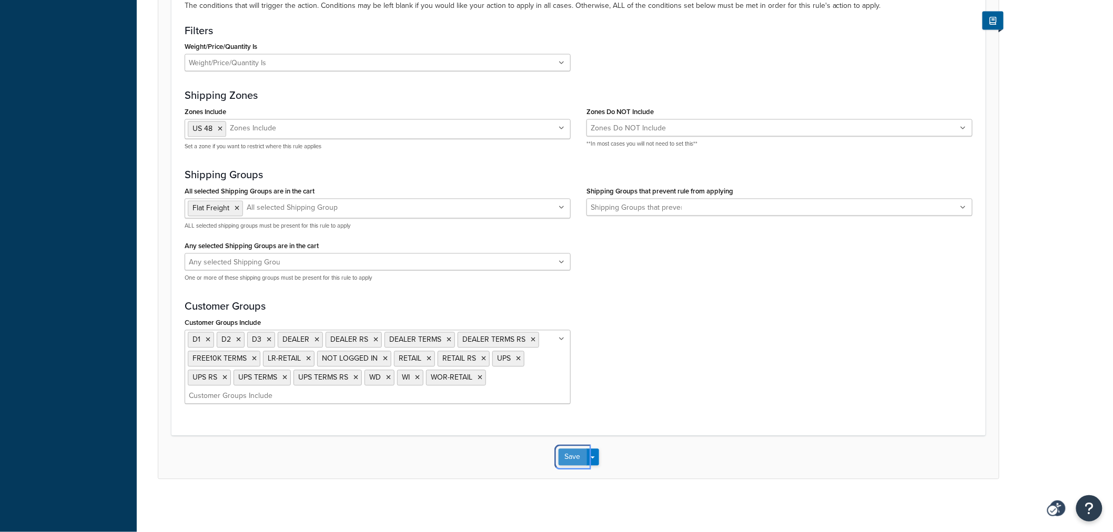
click at [564, 461] on button "Save" at bounding box center [573, 457] width 28 height 17
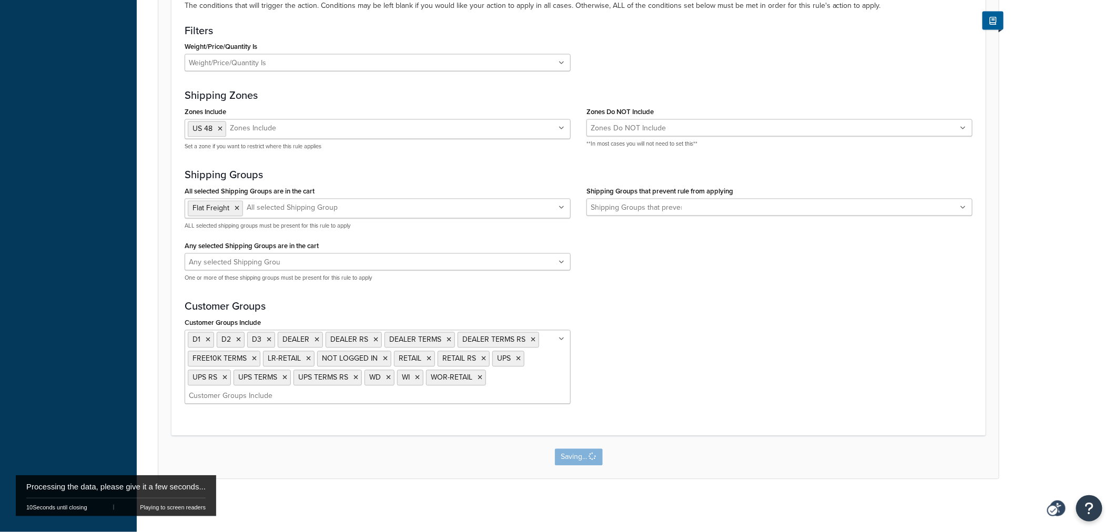
scroll to position [0, 0]
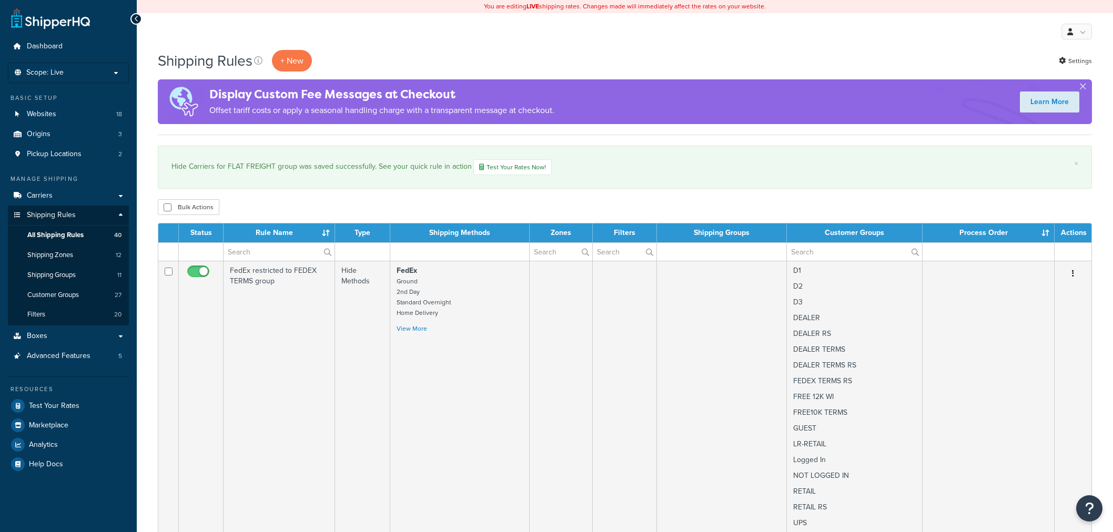
select select "50"
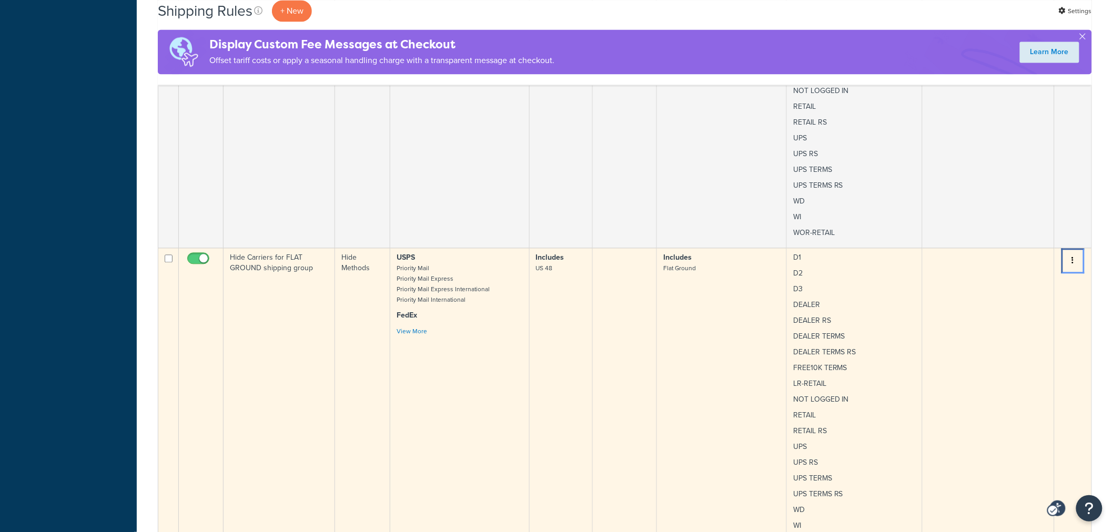
click at [1073, 259] on icon "button" at bounding box center [1073, 260] width 2 height 7
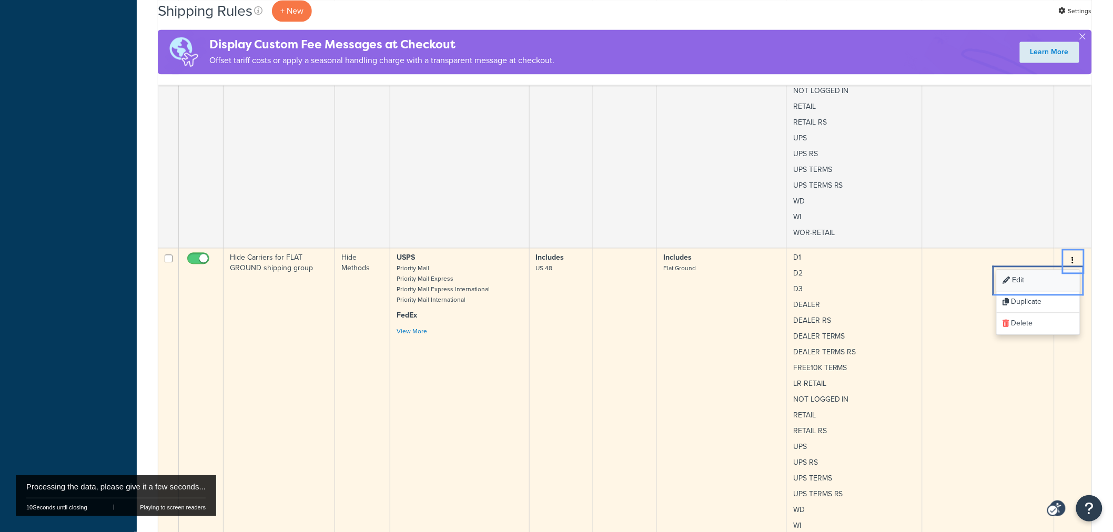
click at [1026, 281] on link "Edit Edit" at bounding box center [1038, 281] width 83 height 22
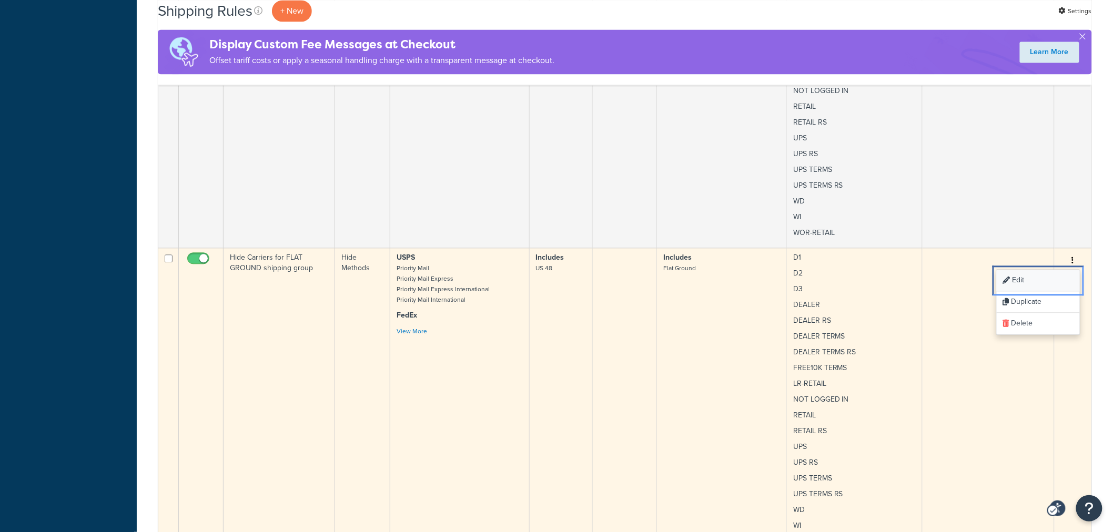
scroll to position [0, 0]
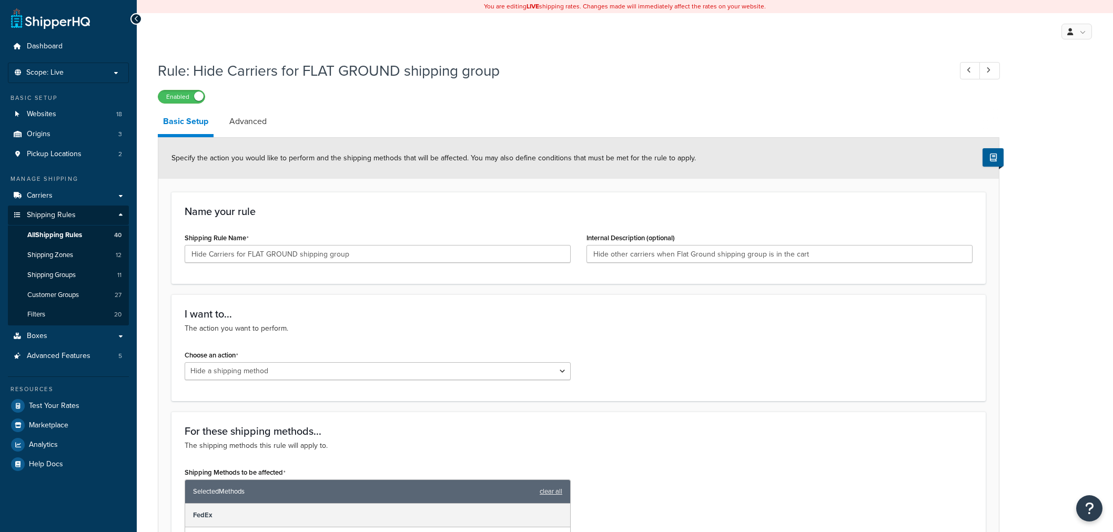
select select "HIDE"
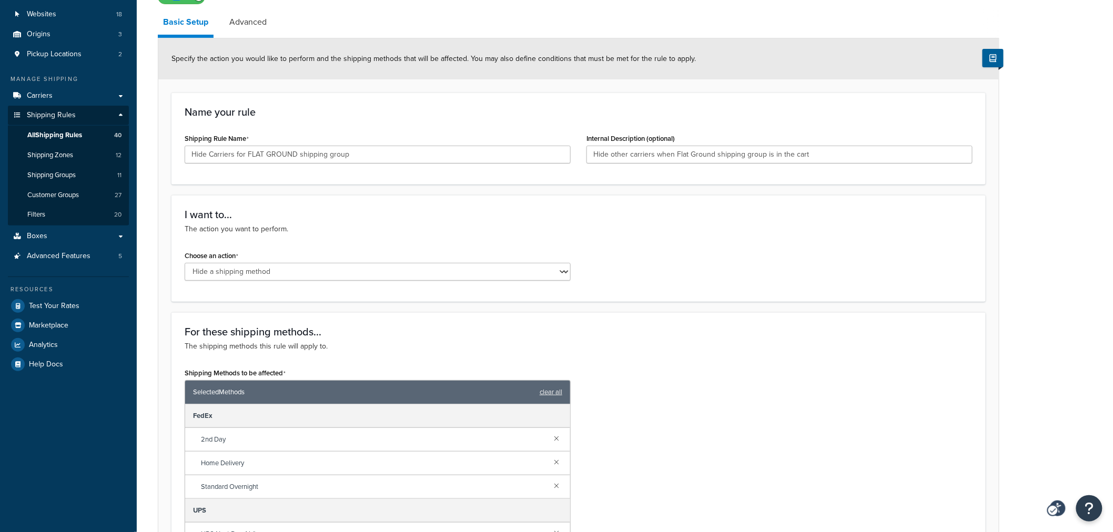
scroll to position [350, 0]
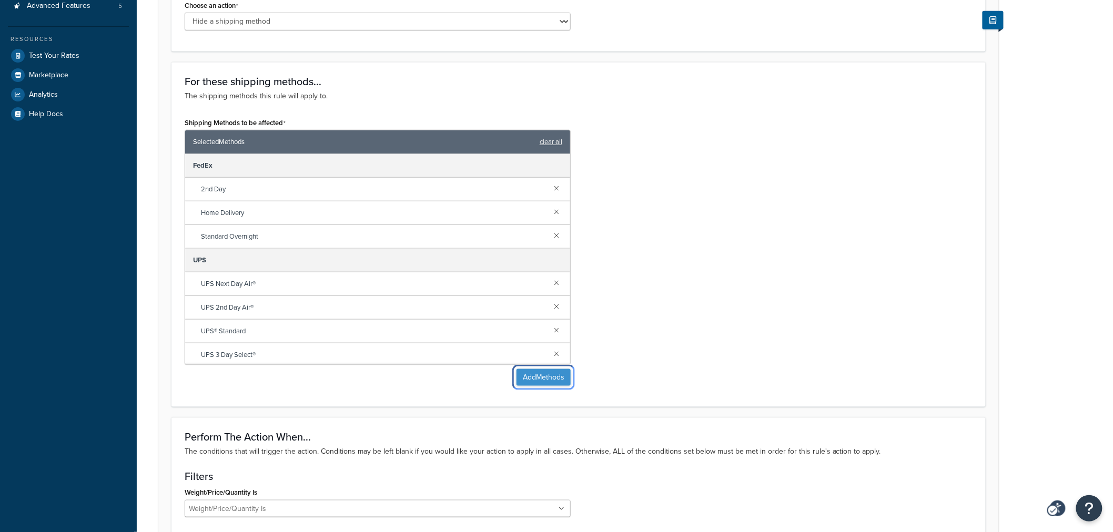
click at [534, 384] on button "Add Methods" at bounding box center [544, 377] width 54 height 17
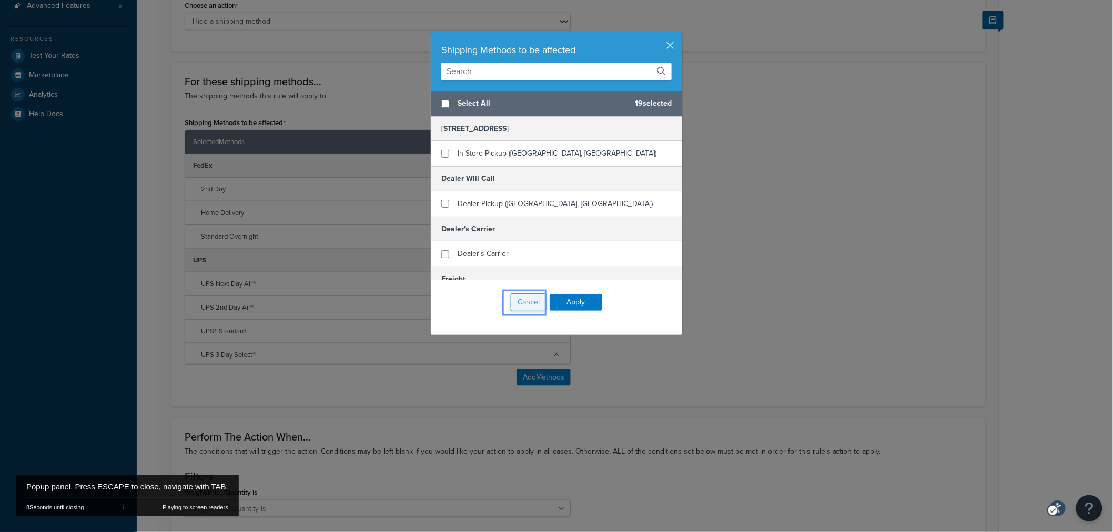
click at [515, 299] on button "Cancel" at bounding box center [529, 303] width 36 height 18
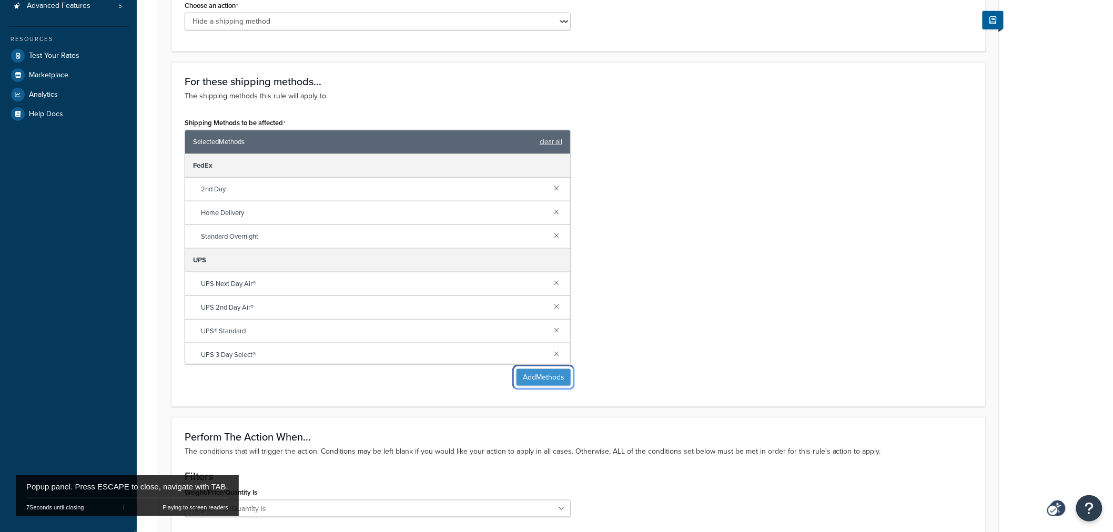
click at [546, 380] on button "Add Methods" at bounding box center [544, 377] width 54 height 17
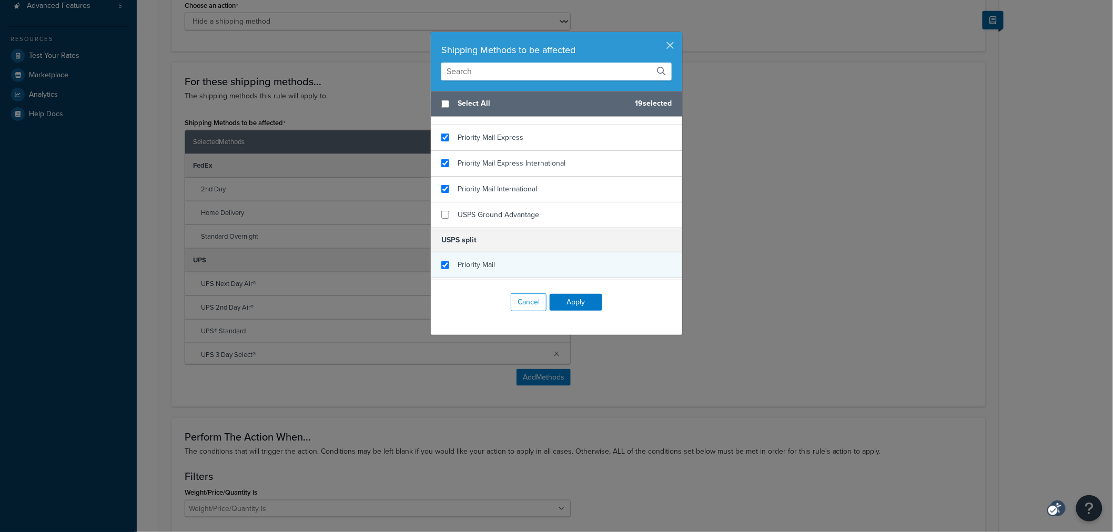
scroll to position [1227, 0]
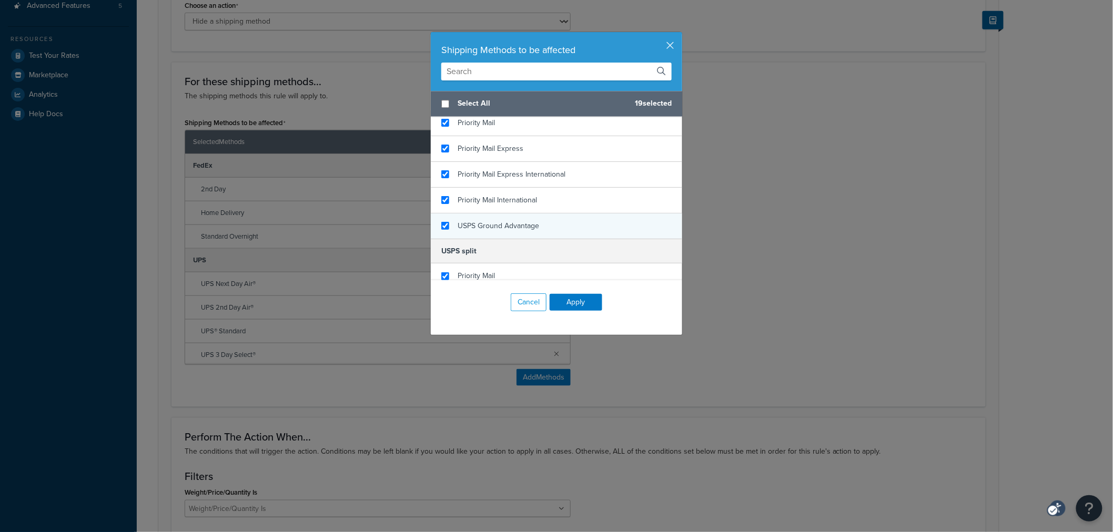
checkbox input "true"
click at [487, 230] on span "USPS Ground Advantage" at bounding box center [499, 225] width 82 height 11
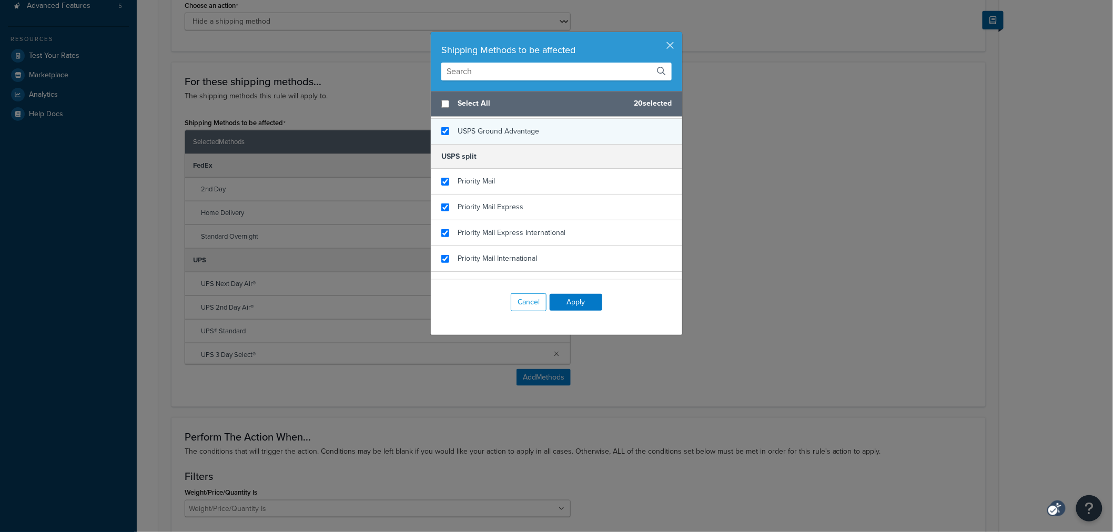
scroll to position [1342, 0]
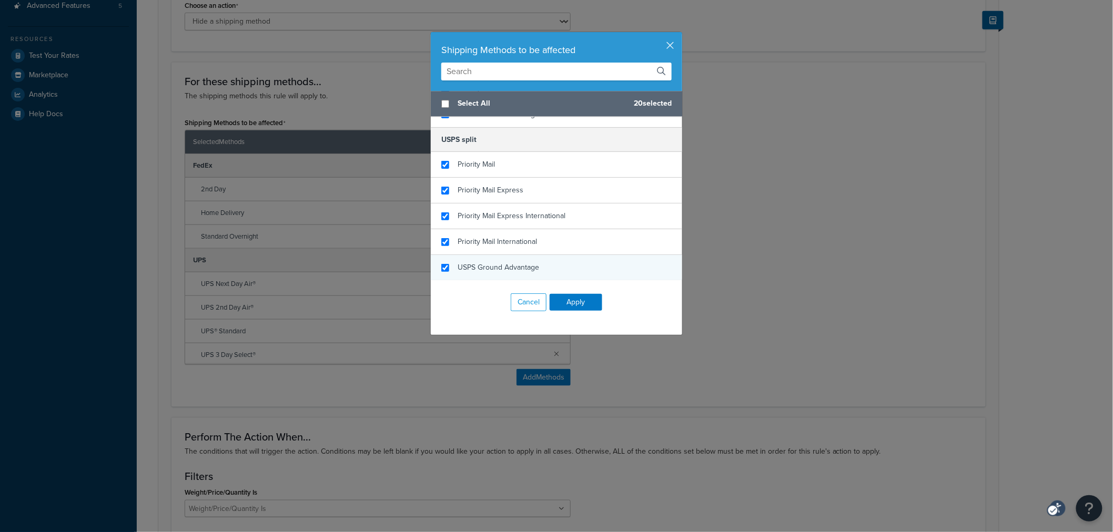
checkbox input "true"
click at [477, 270] on span "USPS Ground Advantage" at bounding box center [499, 267] width 82 height 11
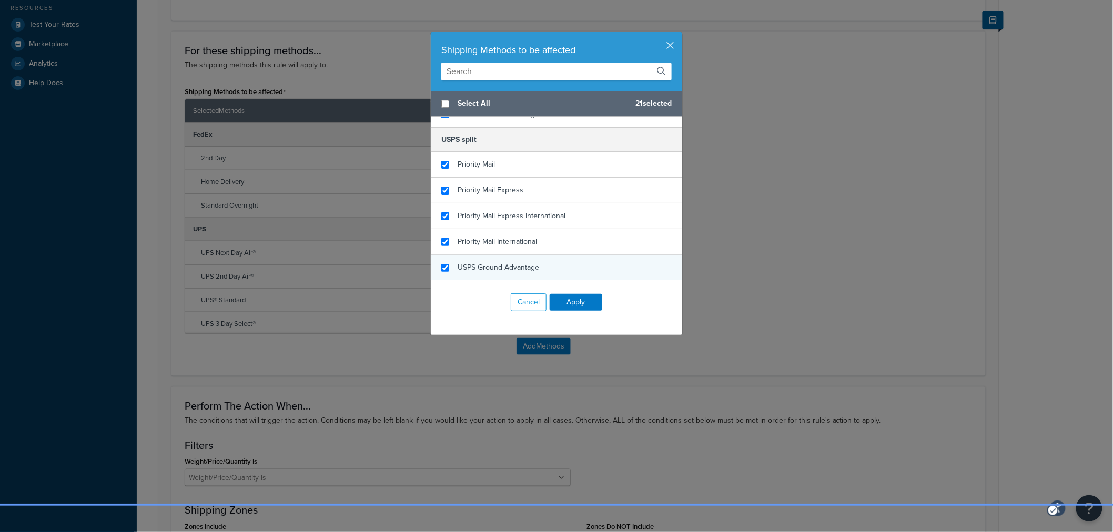
scroll to position [409, 0]
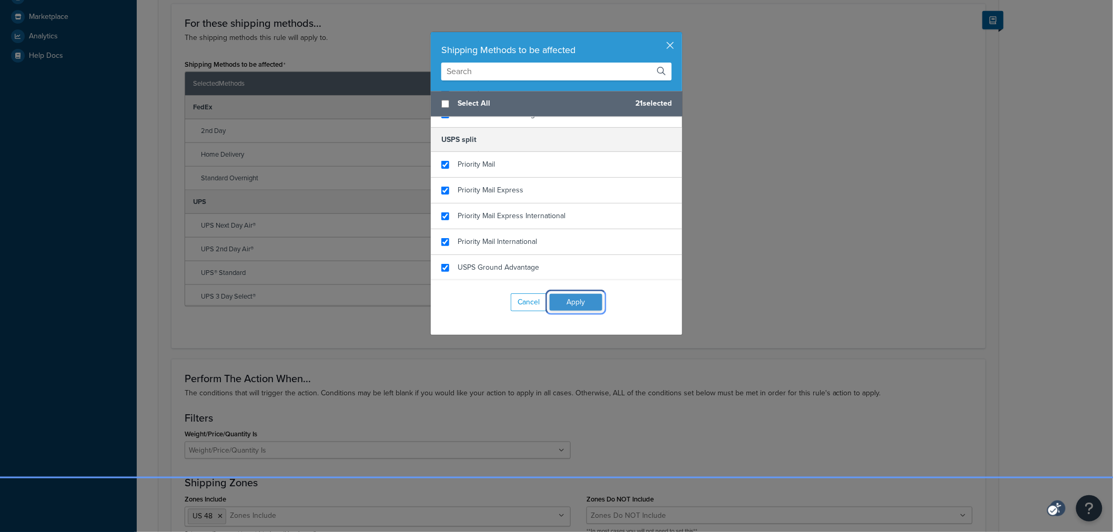
click at [559, 296] on button "Apply" at bounding box center [576, 302] width 53 height 17
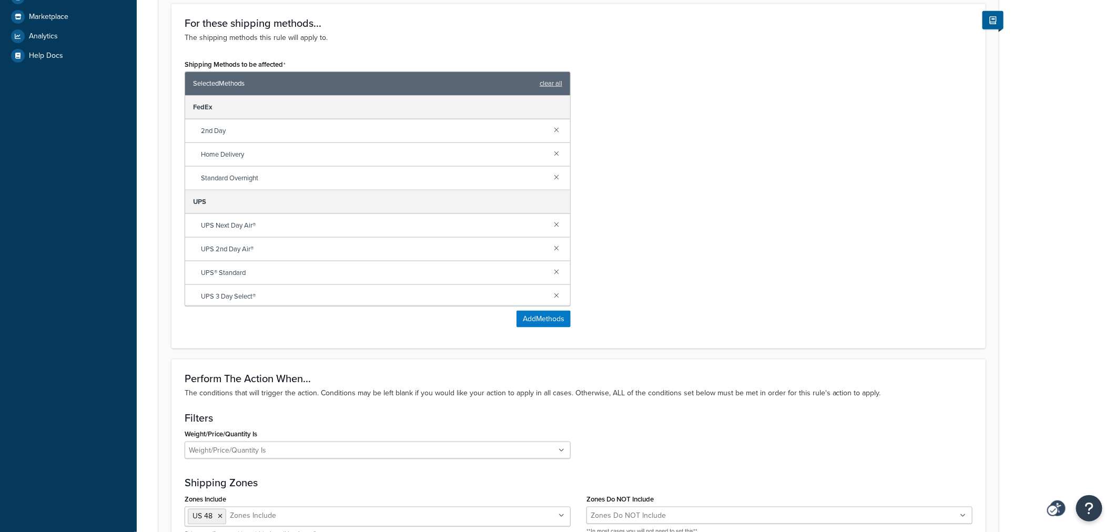
scroll to position [760, 0]
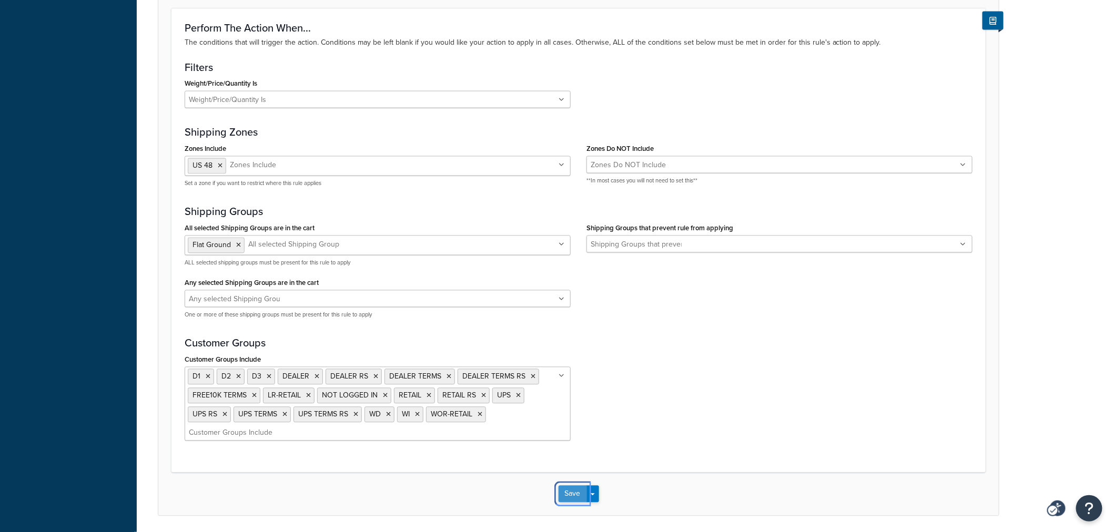
click at [564, 498] on button "Save" at bounding box center [573, 494] width 28 height 17
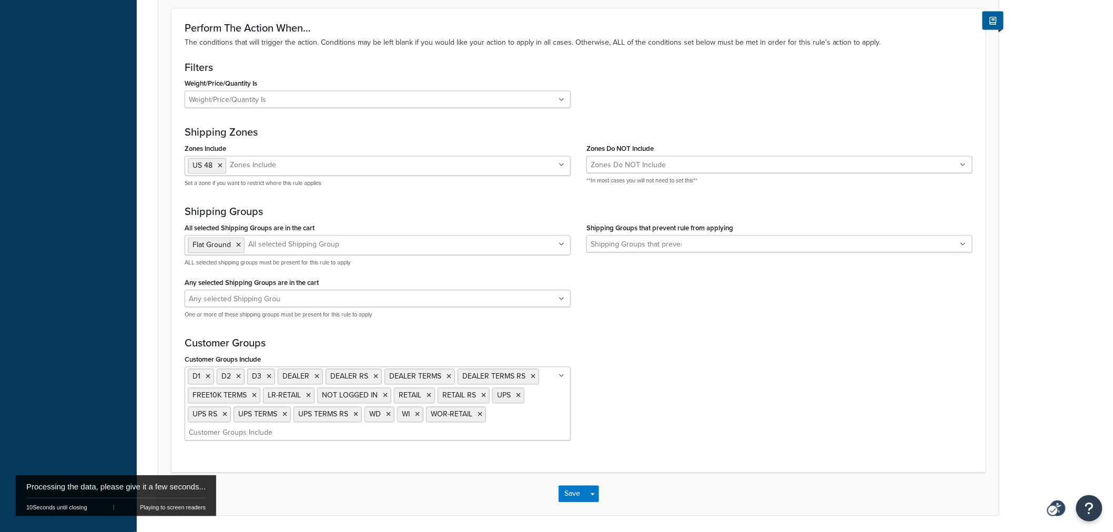
scroll to position [0, 0]
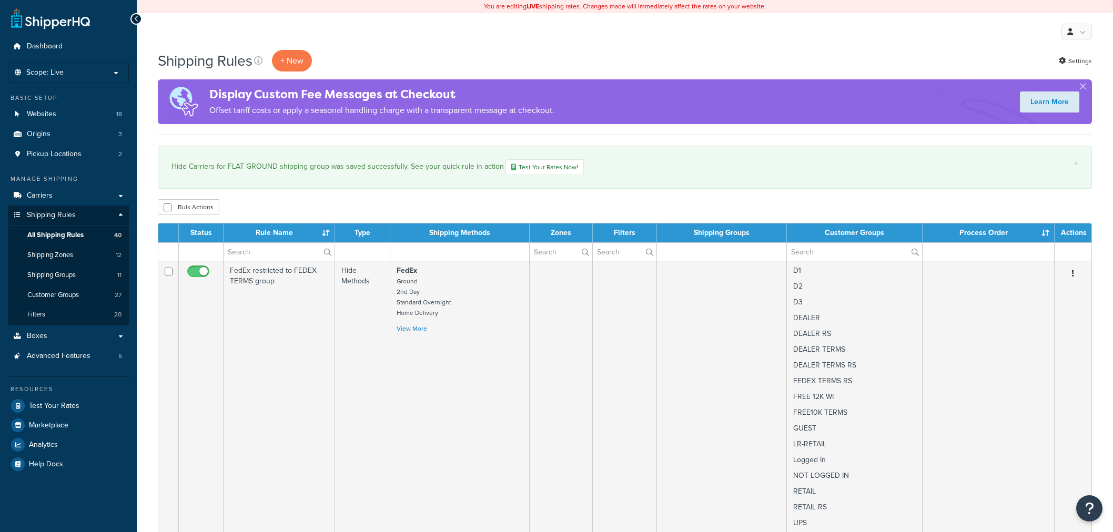
select select "50"
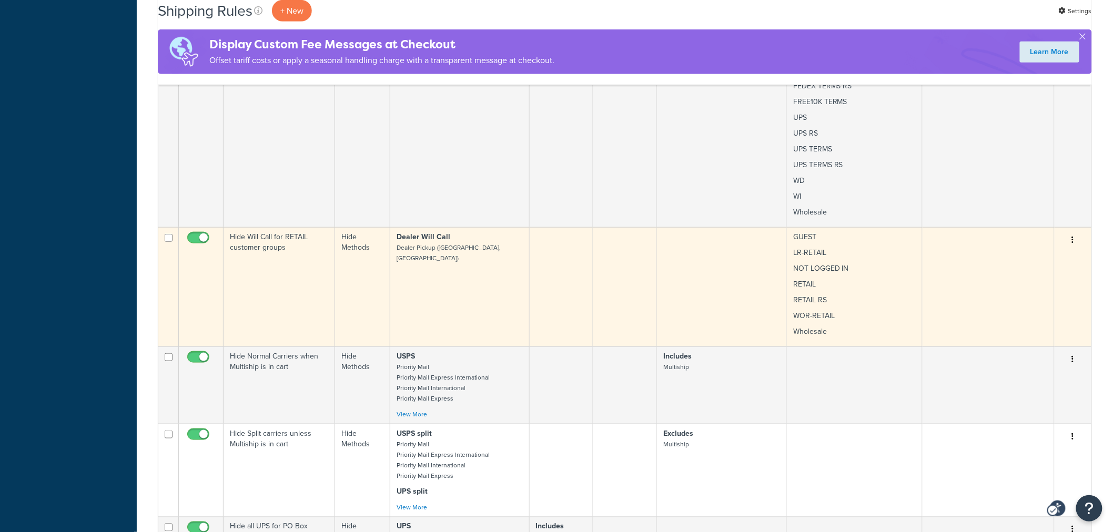
scroll to position [2045, 0]
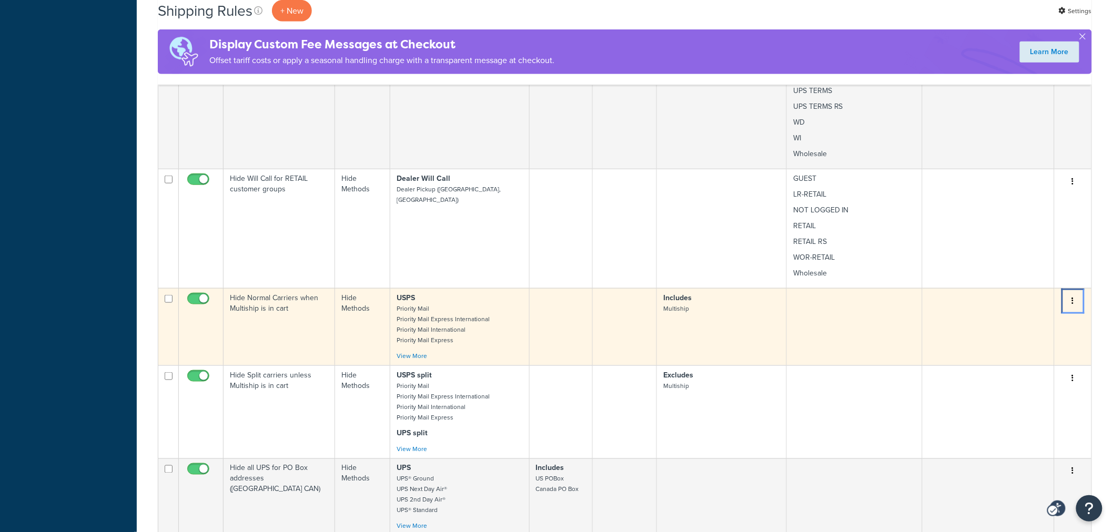
click at [1072, 297] on icon "Menu" at bounding box center [1073, 300] width 2 height 7
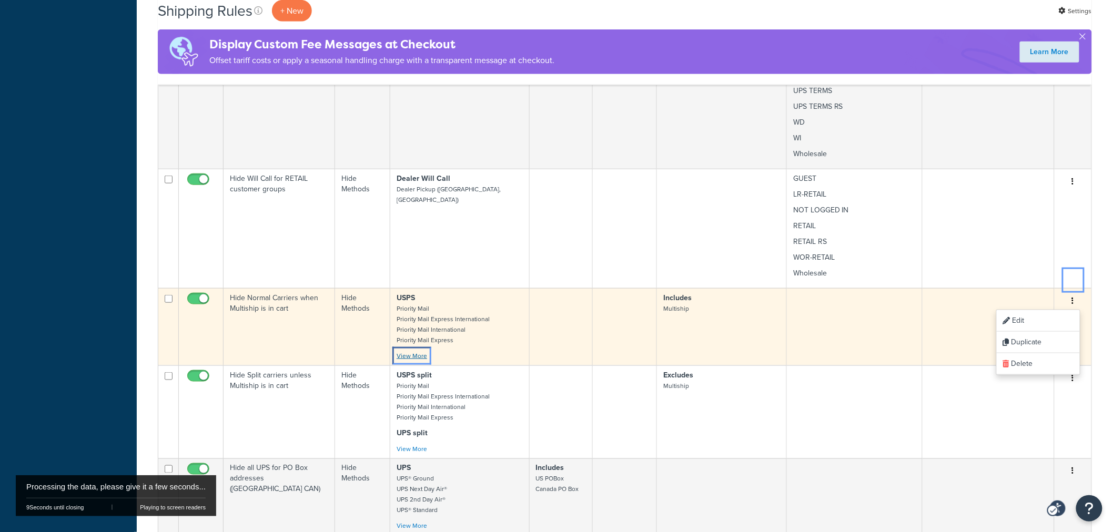
click at [416, 351] on link "View More" at bounding box center [412, 355] width 31 height 9
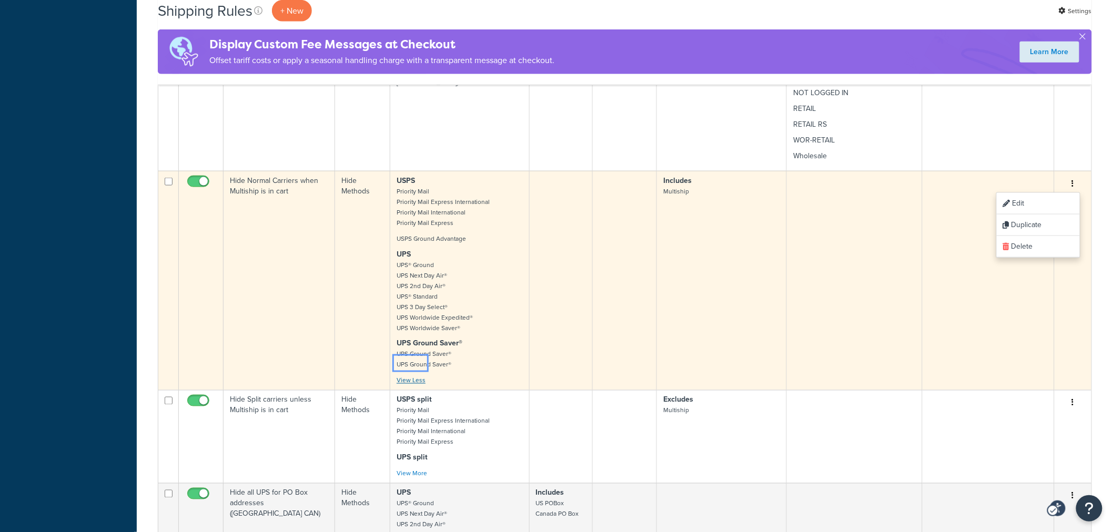
scroll to position [2221, 0]
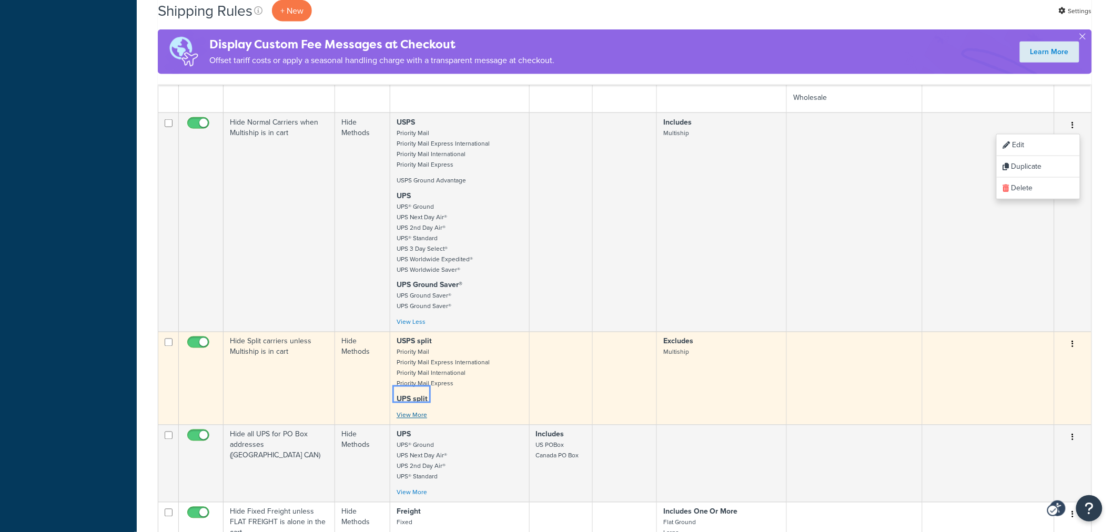
click at [403, 411] on link "View More" at bounding box center [412, 415] width 31 height 9
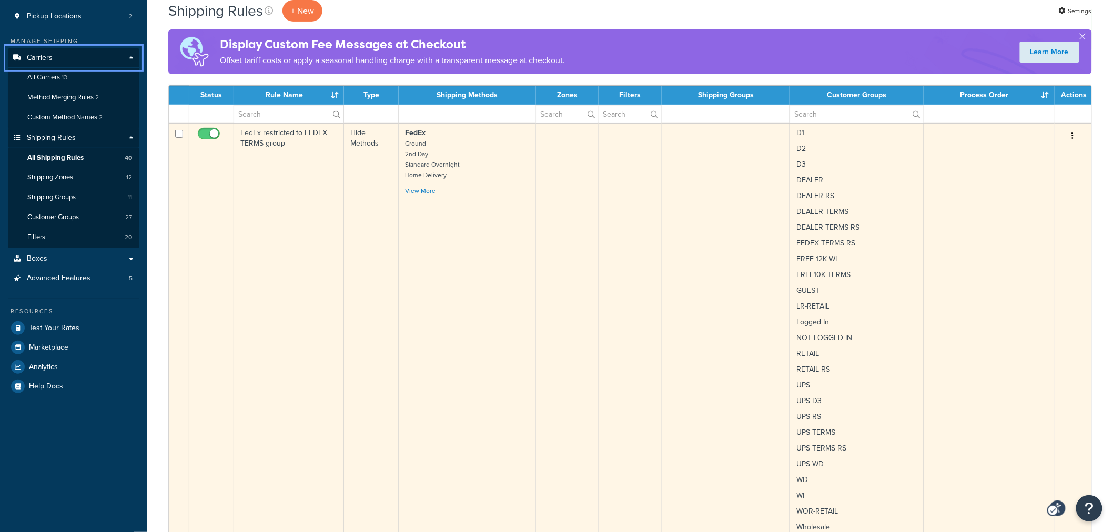
scroll to position [234, 0]
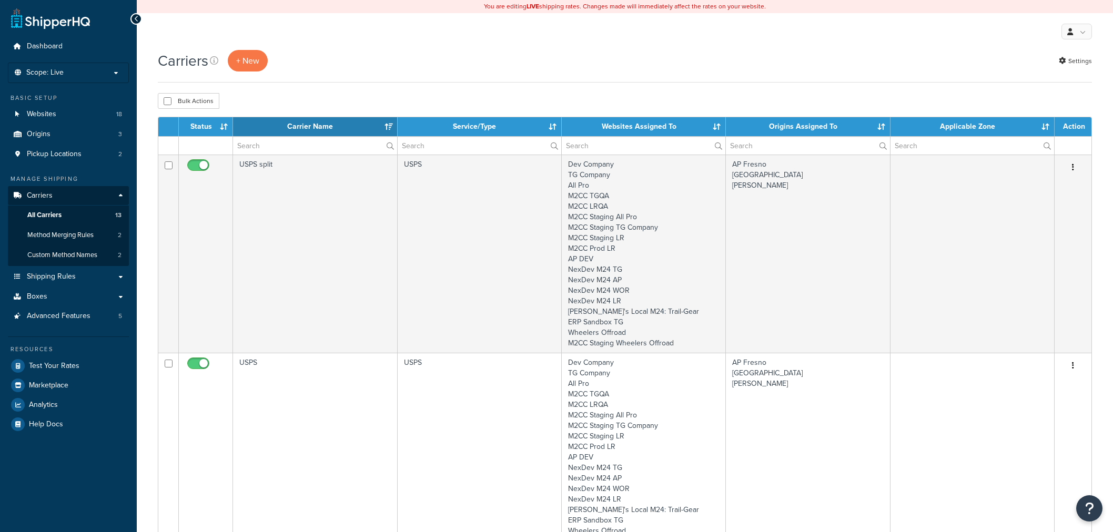
select select "15"
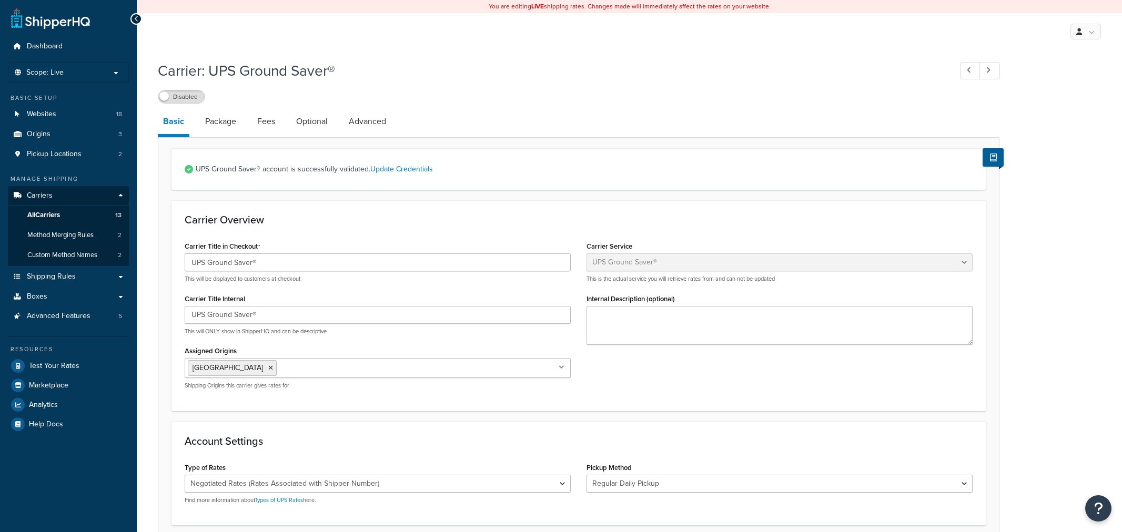
select select "surePost"
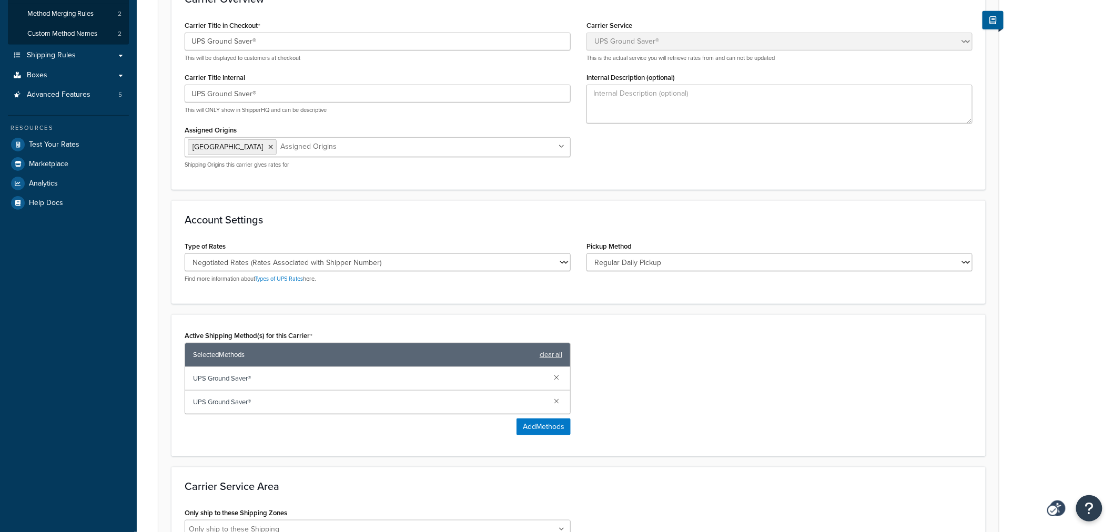
scroll to position [234, 0]
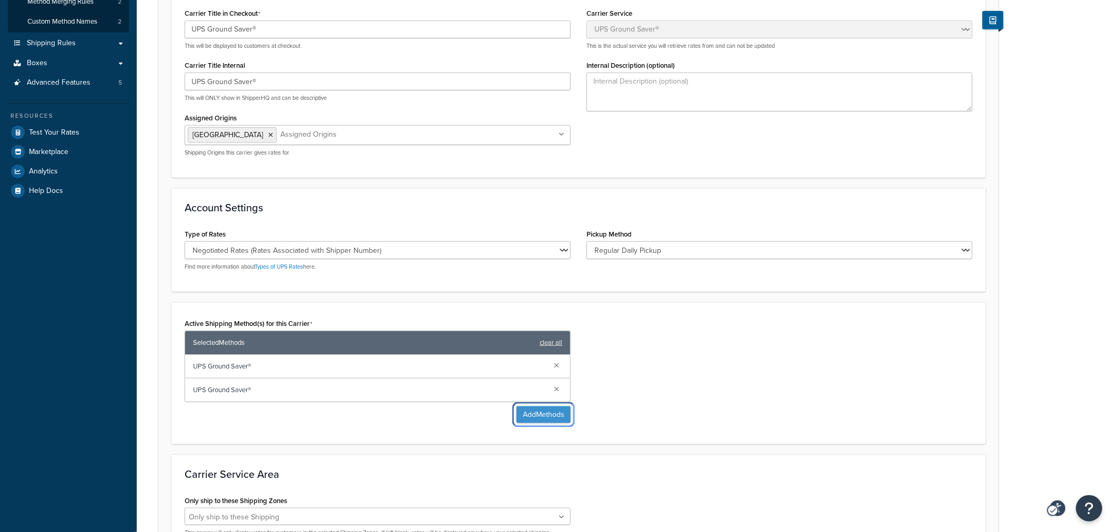
click at [548, 417] on button "Add Methods" at bounding box center [544, 415] width 54 height 17
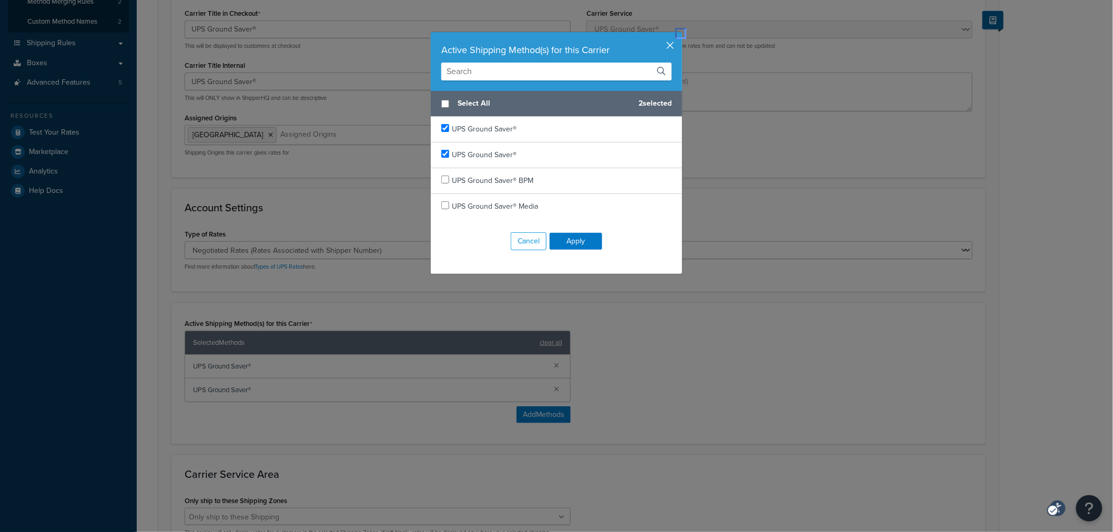
click at [680, 35] on button "Popup" at bounding box center [681, 33] width 3 height 3
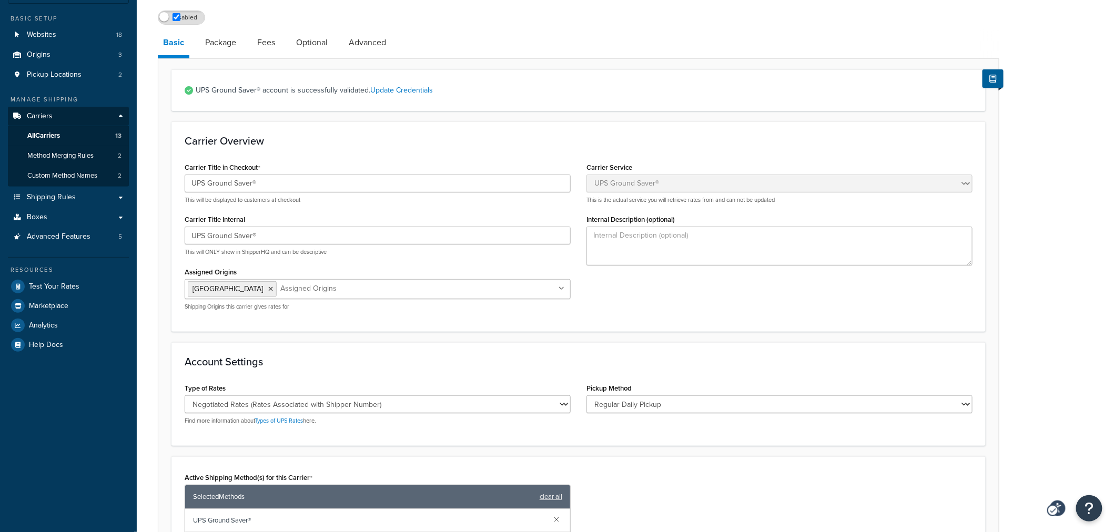
scroll to position [0, 0]
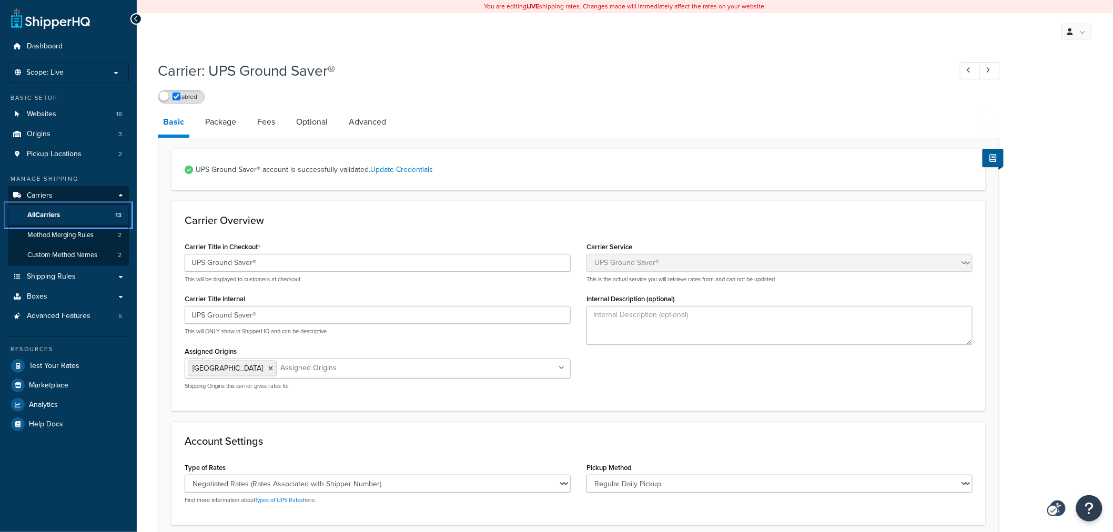
click at [63, 213] on link "All Carriers 13" at bounding box center [68, 215] width 121 height 19
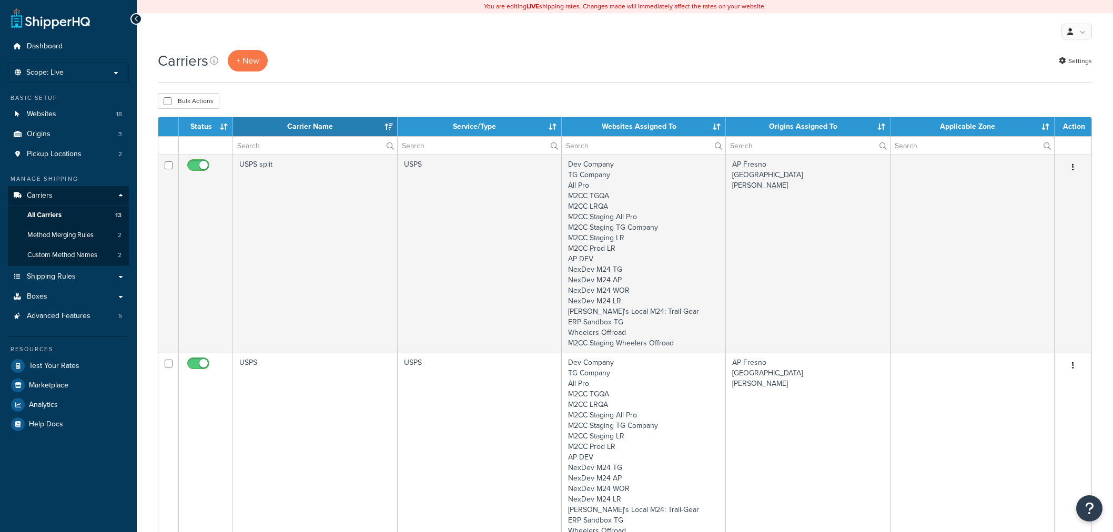
select select "15"
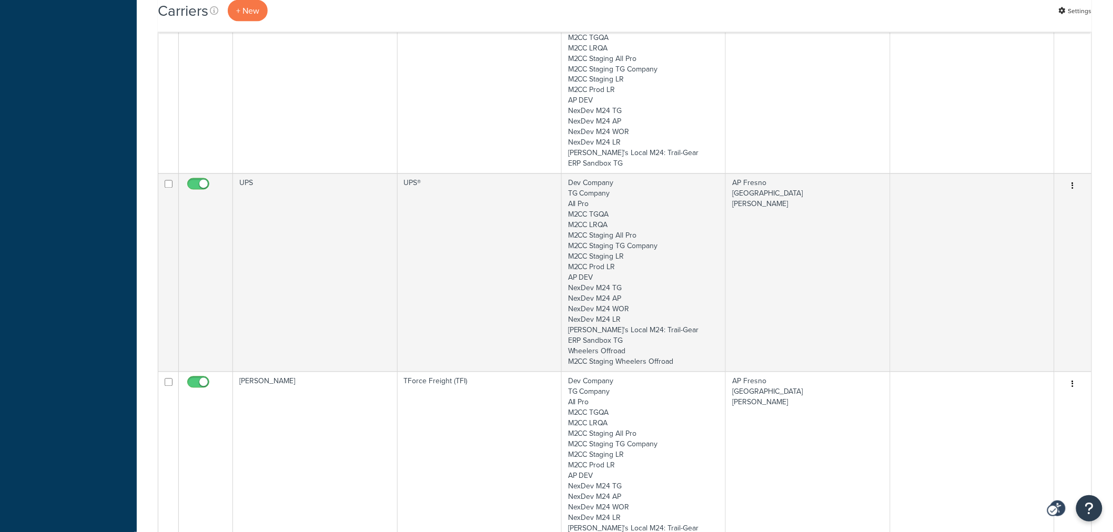
scroll to position [584, 0]
